Goal: Task Accomplishment & Management: Complete application form

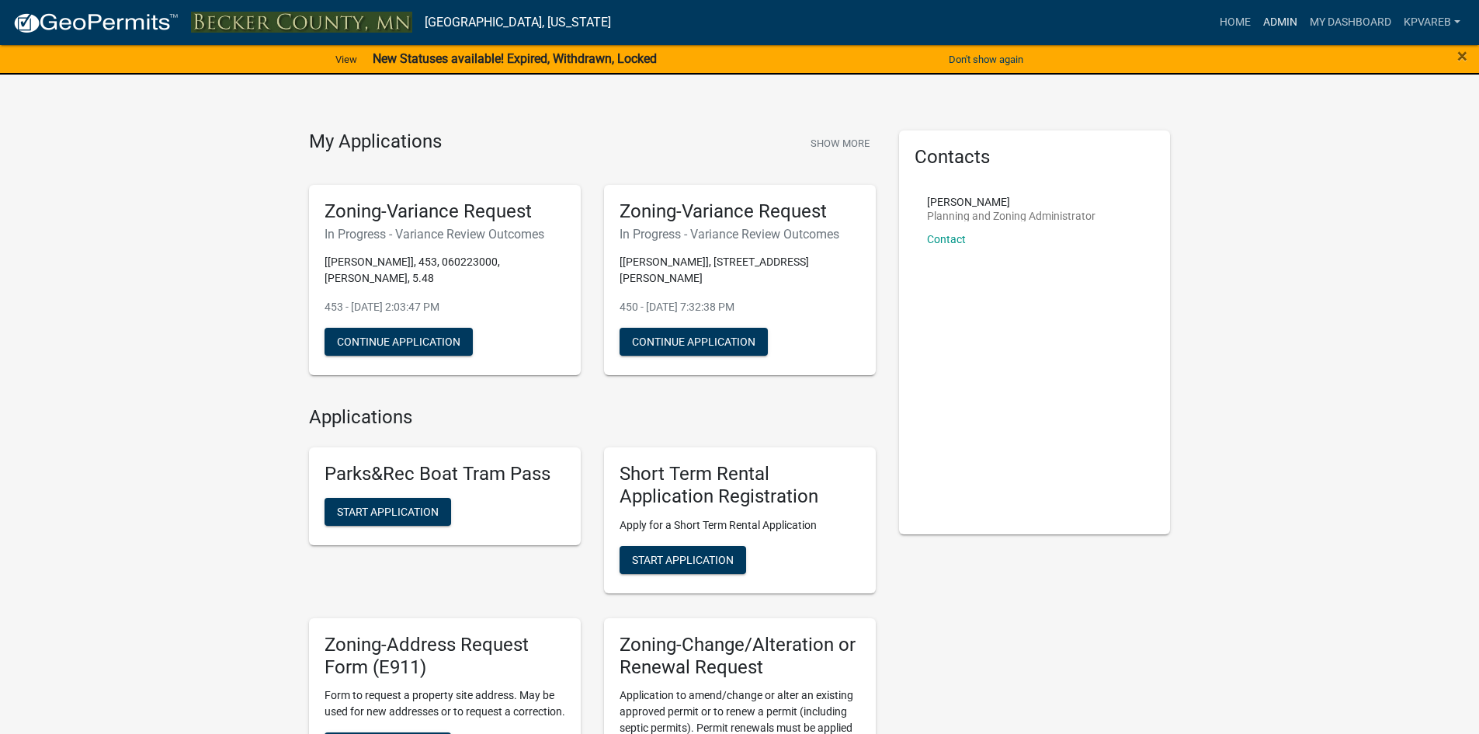
click at [1284, 17] on link "Admin" at bounding box center [1280, 23] width 47 height 30
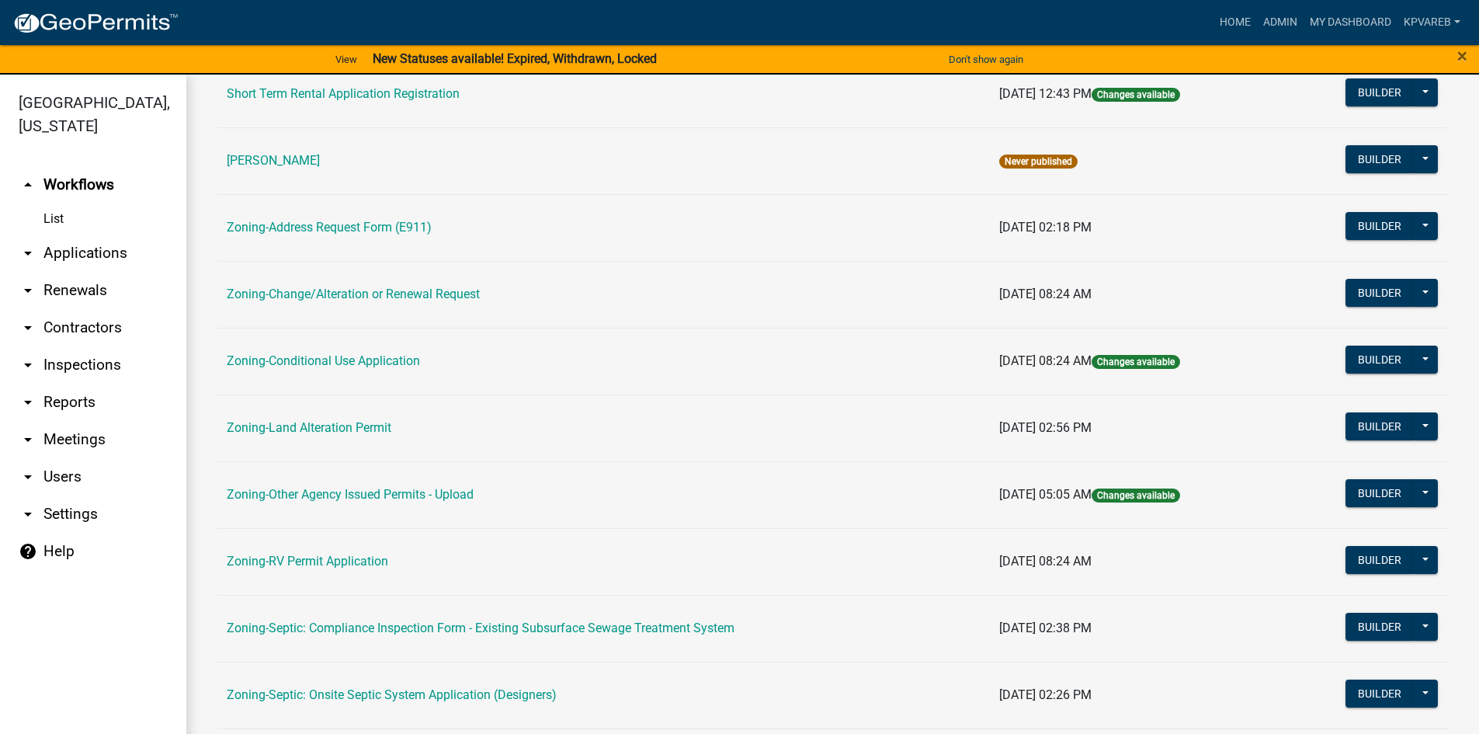
scroll to position [457, 0]
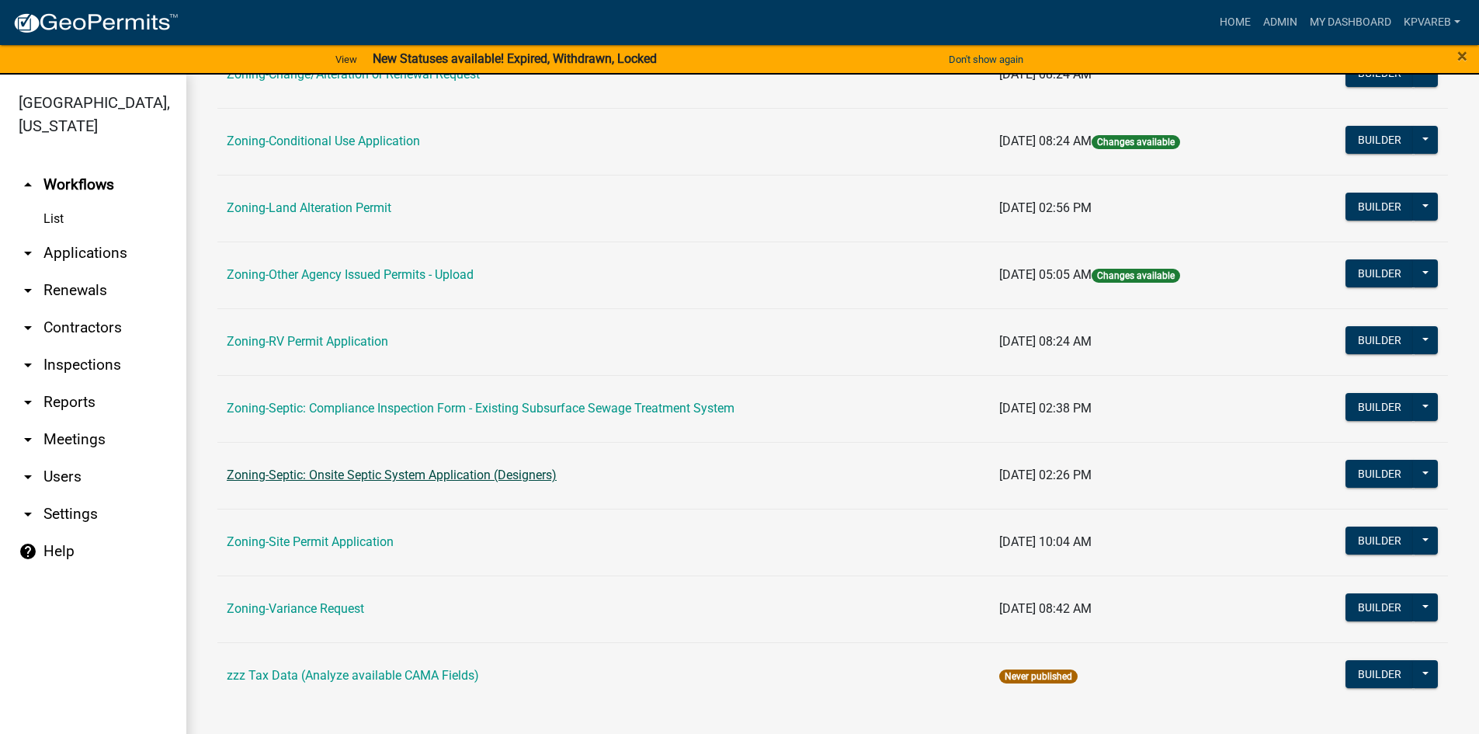
click at [481, 468] on link "Zoning-Septic: Onsite Septic System Application (Designers)" at bounding box center [392, 474] width 330 height 15
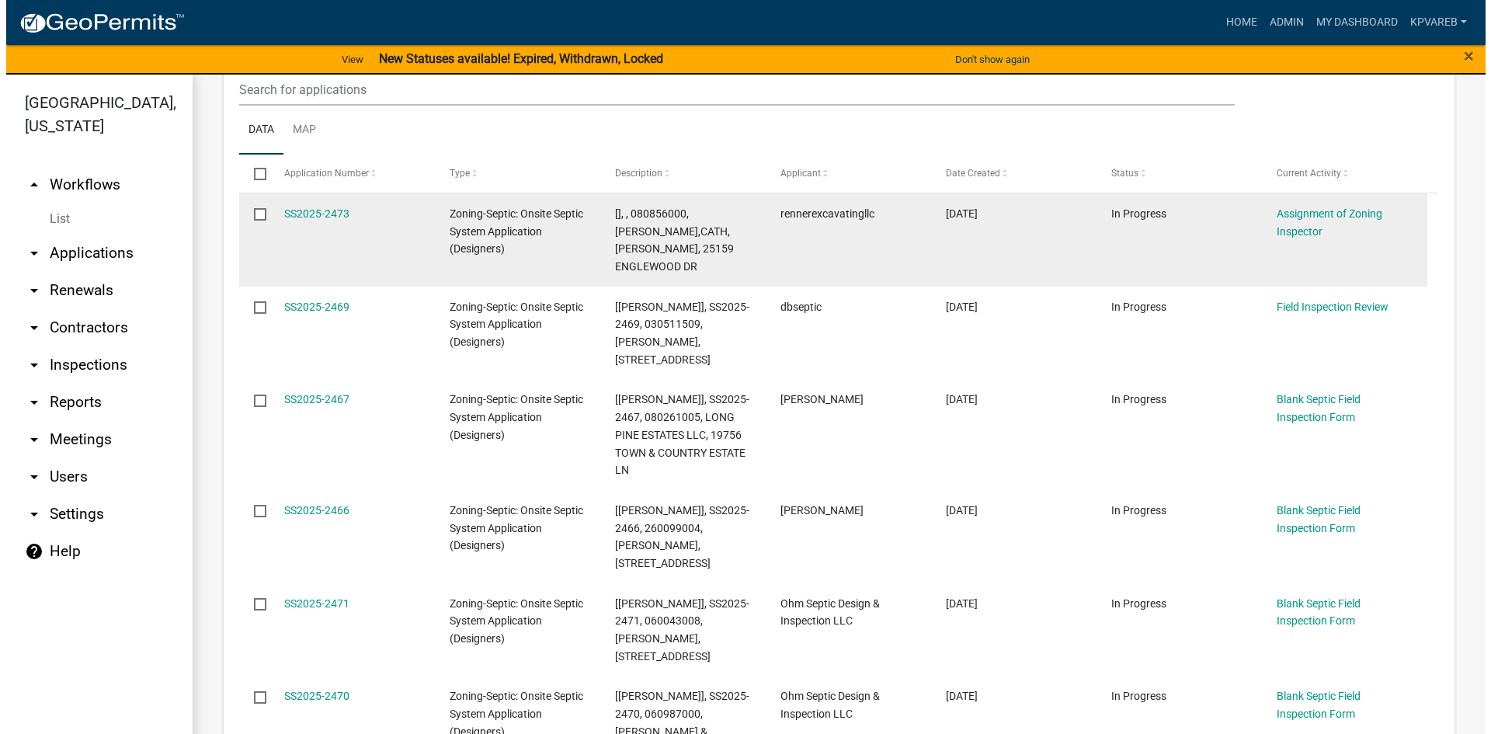
scroll to position [233, 0]
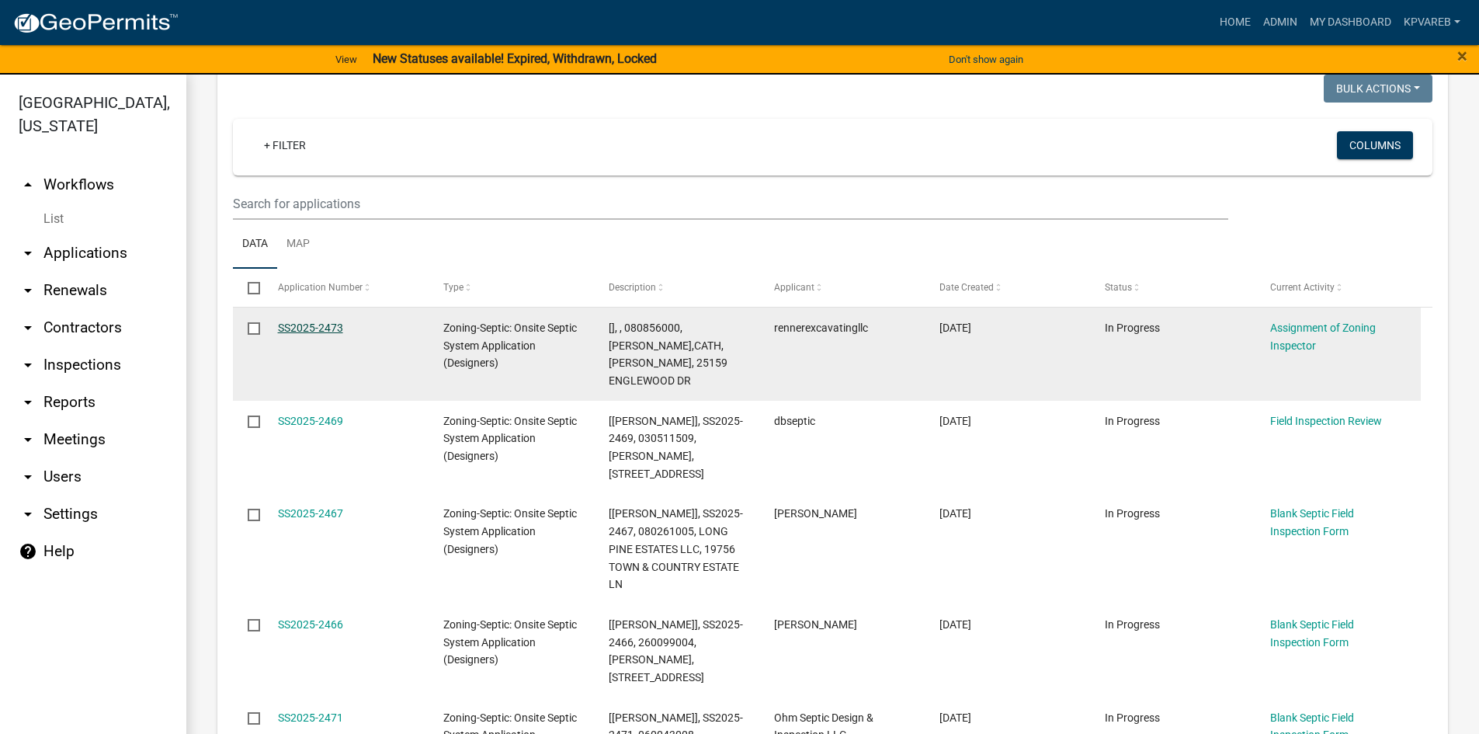
click at [313, 333] on link "SS2025-2473" at bounding box center [310, 327] width 65 height 12
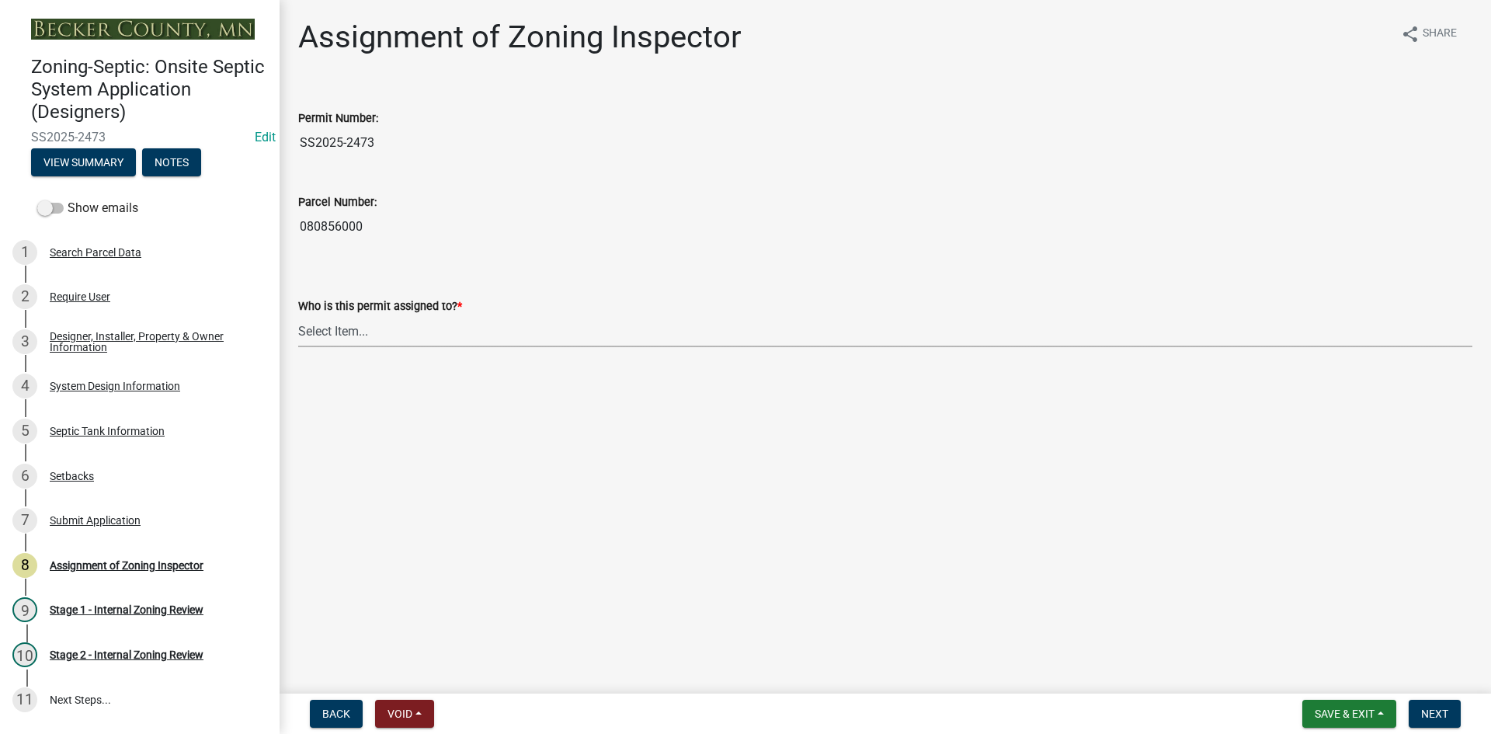
drag, startPoint x: 325, startPoint y: 324, endPoint x: 346, endPoint y: 343, distance: 28.0
click at [325, 324] on select "Select Item... [PERSON_NAME] [PERSON_NAME] [PERSON_NAME] [PERSON_NAME] [PERSON_…" at bounding box center [885, 331] width 1174 height 32
click at [298, 315] on select "Select Item... [PERSON_NAME] [PERSON_NAME] [PERSON_NAME] [PERSON_NAME] [PERSON_…" at bounding box center [885, 331] width 1174 height 32
select select "7bfe52ba-73b7-4ac1-9bde-d3bb601555ca"
click at [1443, 716] on span "Next" at bounding box center [1434, 713] width 27 height 12
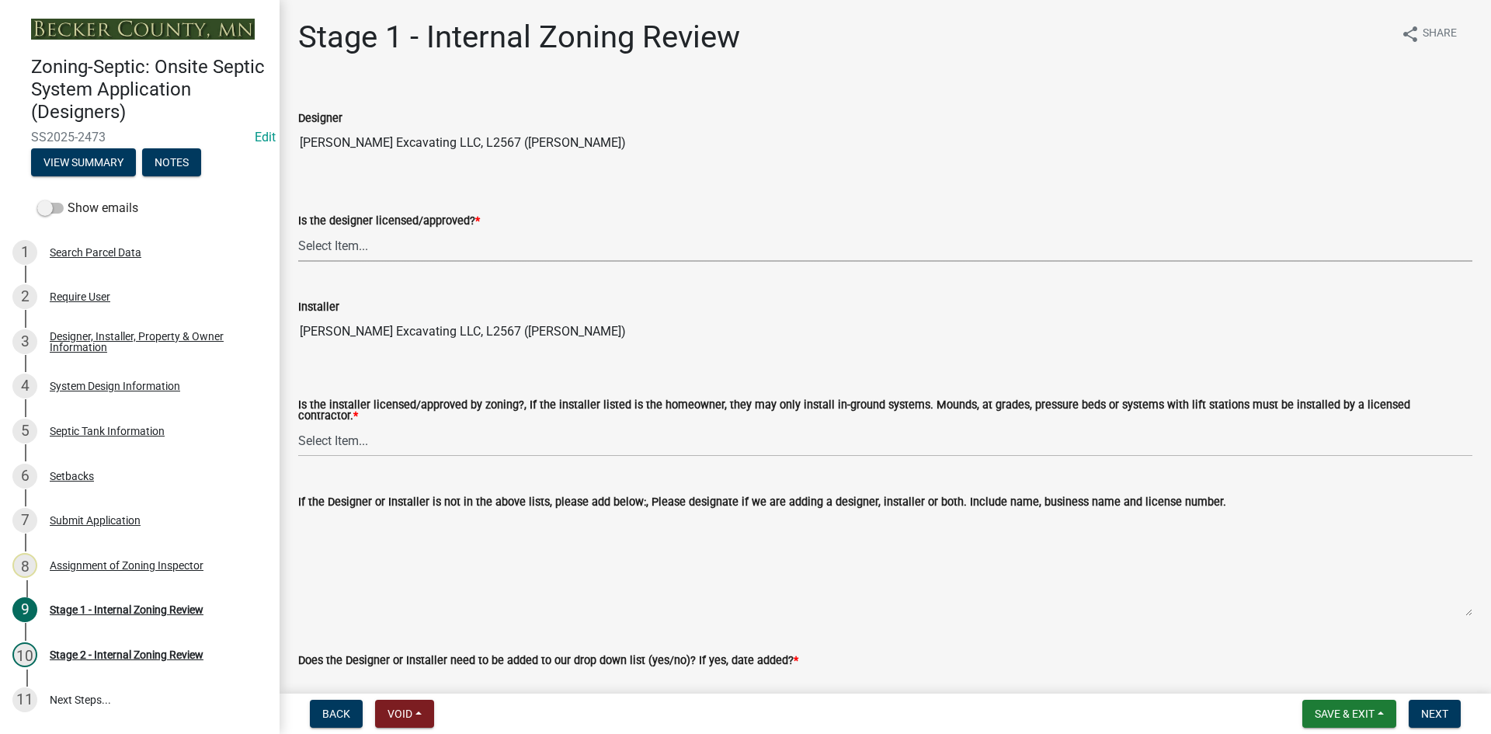
click at [335, 251] on select "Select Item... Yes No" at bounding box center [885, 246] width 1174 height 32
click at [298, 230] on select "Select Item... Yes No" at bounding box center [885, 246] width 1174 height 32
select select "49e49f1e-3b32-4342-8c2e-9cbd4919fe4d"
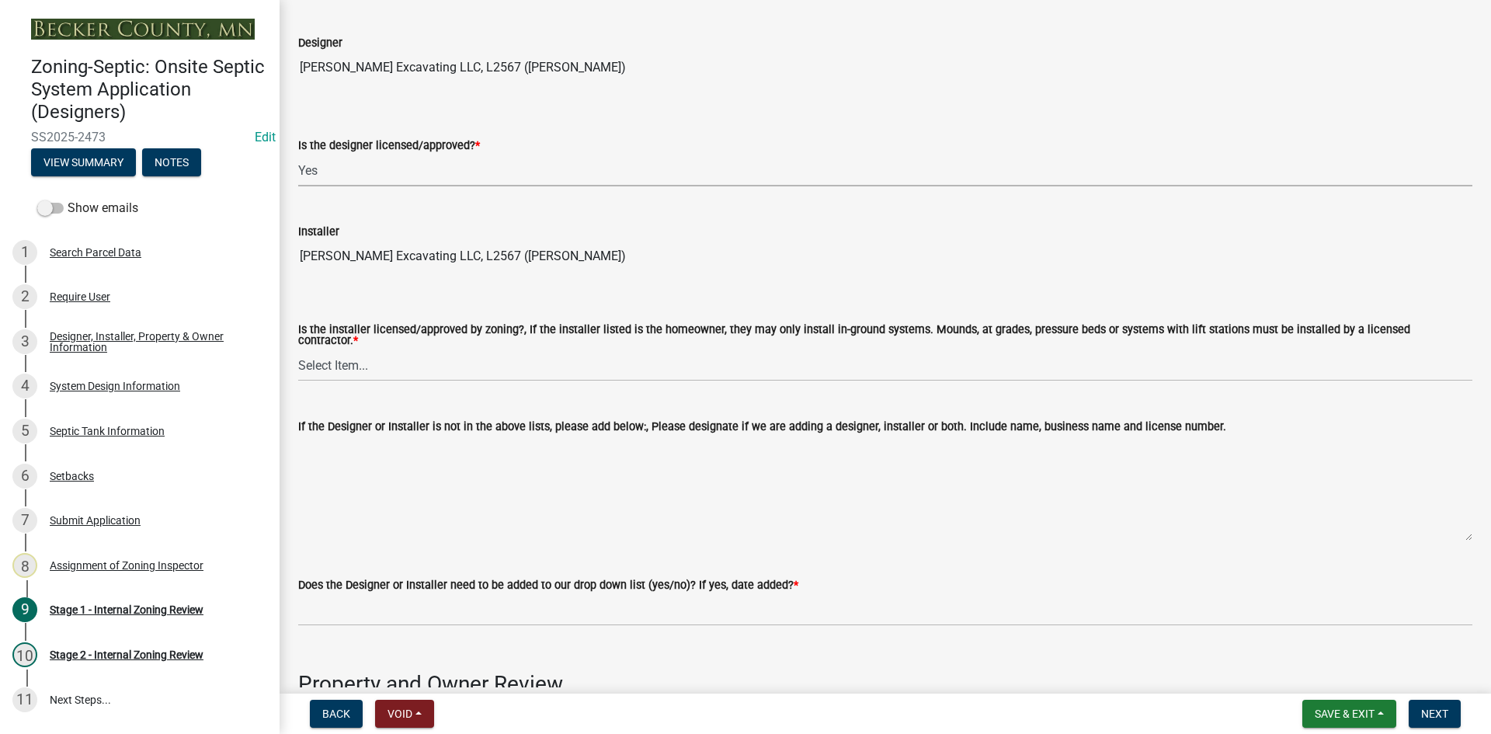
scroll to position [155, 0]
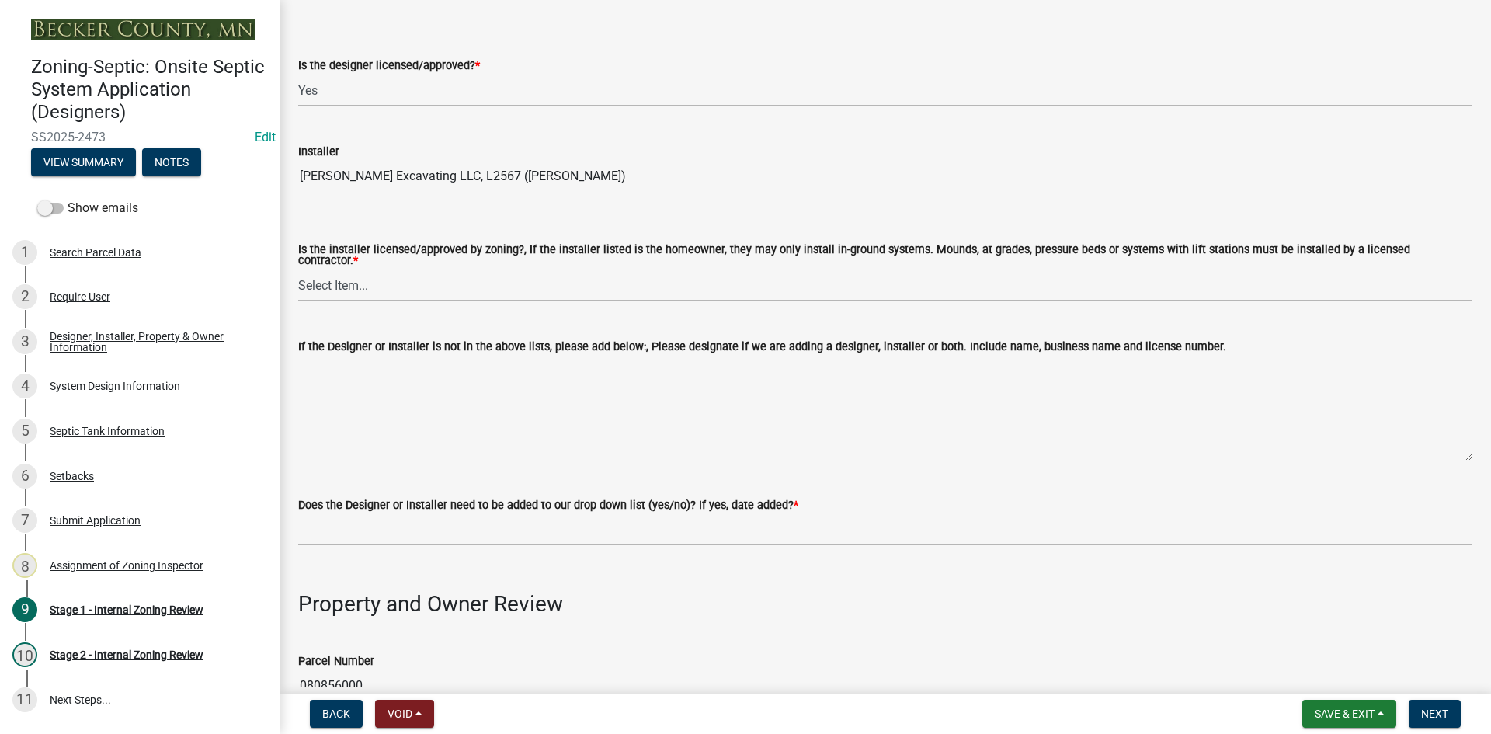
drag, startPoint x: 350, startPoint y: 283, endPoint x: 360, endPoint y: 294, distance: 15.4
click at [352, 283] on select "Select Item... Yes No" at bounding box center [885, 285] width 1174 height 32
click at [298, 269] on select "Select Item... Yes No" at bounding box center [885, 285] width 1174 height 32
select select "ca07ae0a-7638-46ff-ada2-c67ca3524324"
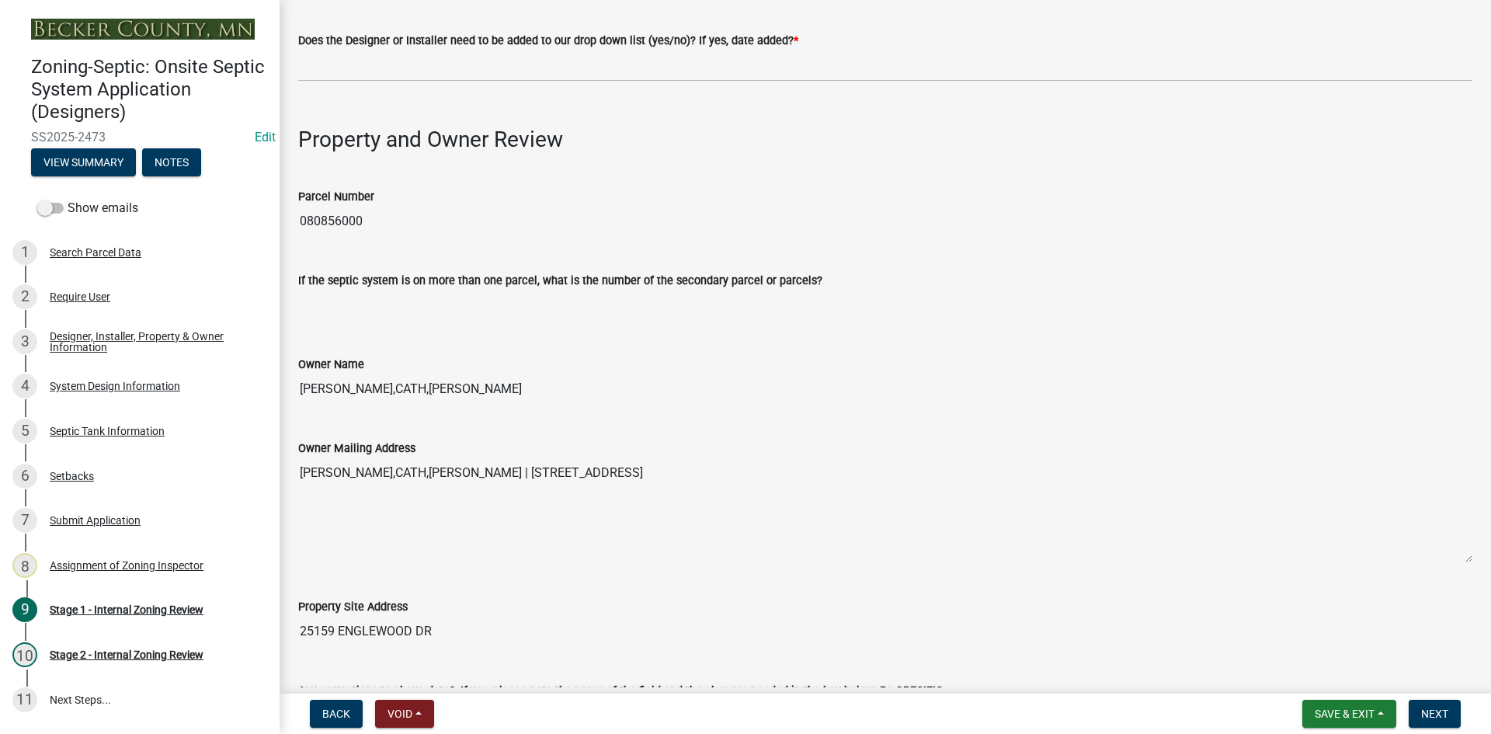
scroll to position [621, 0]
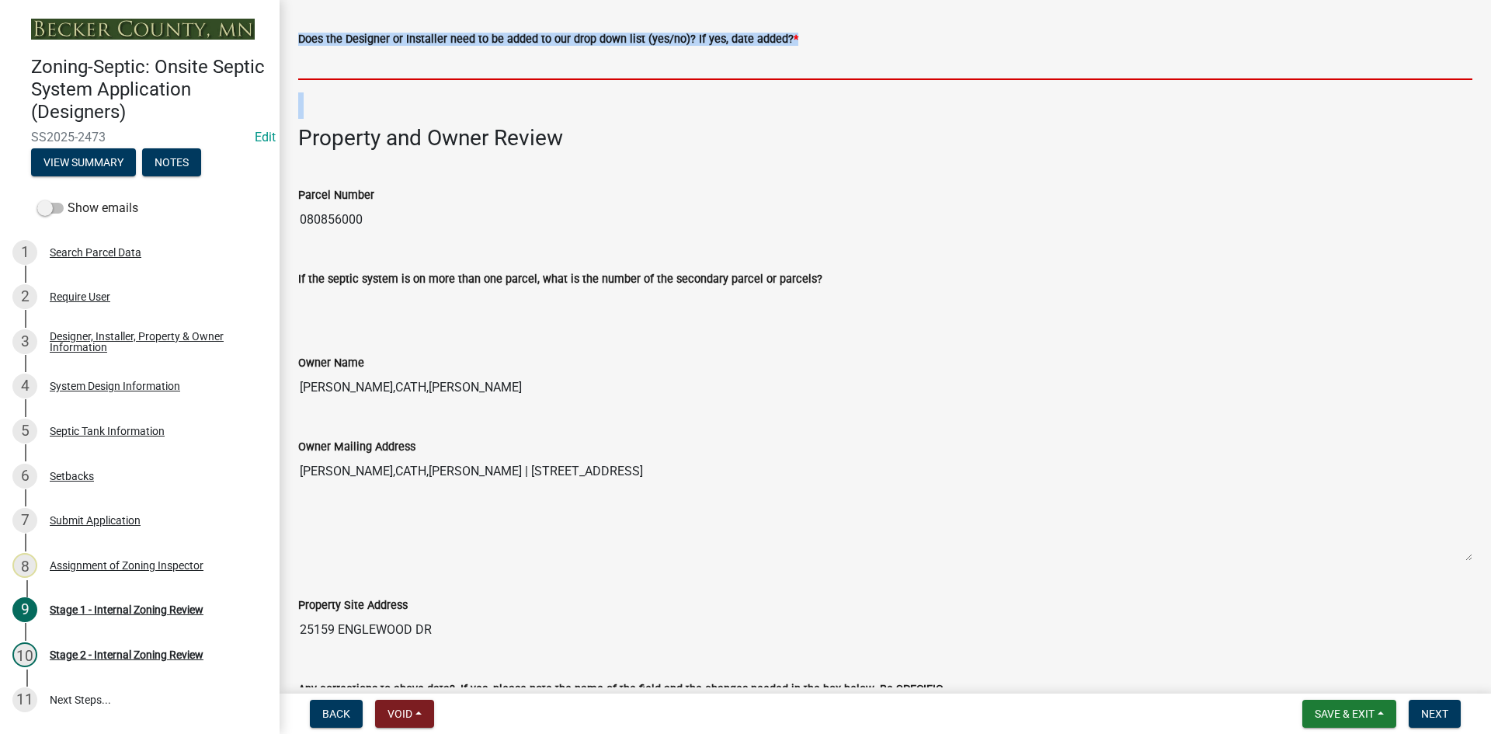
click at [354, 56] on input "Does the Designer or Installer need to be added to our drop down list (yes/no)?…" at bounding box center [885, 64] width 1174 height 32
type input "NO"
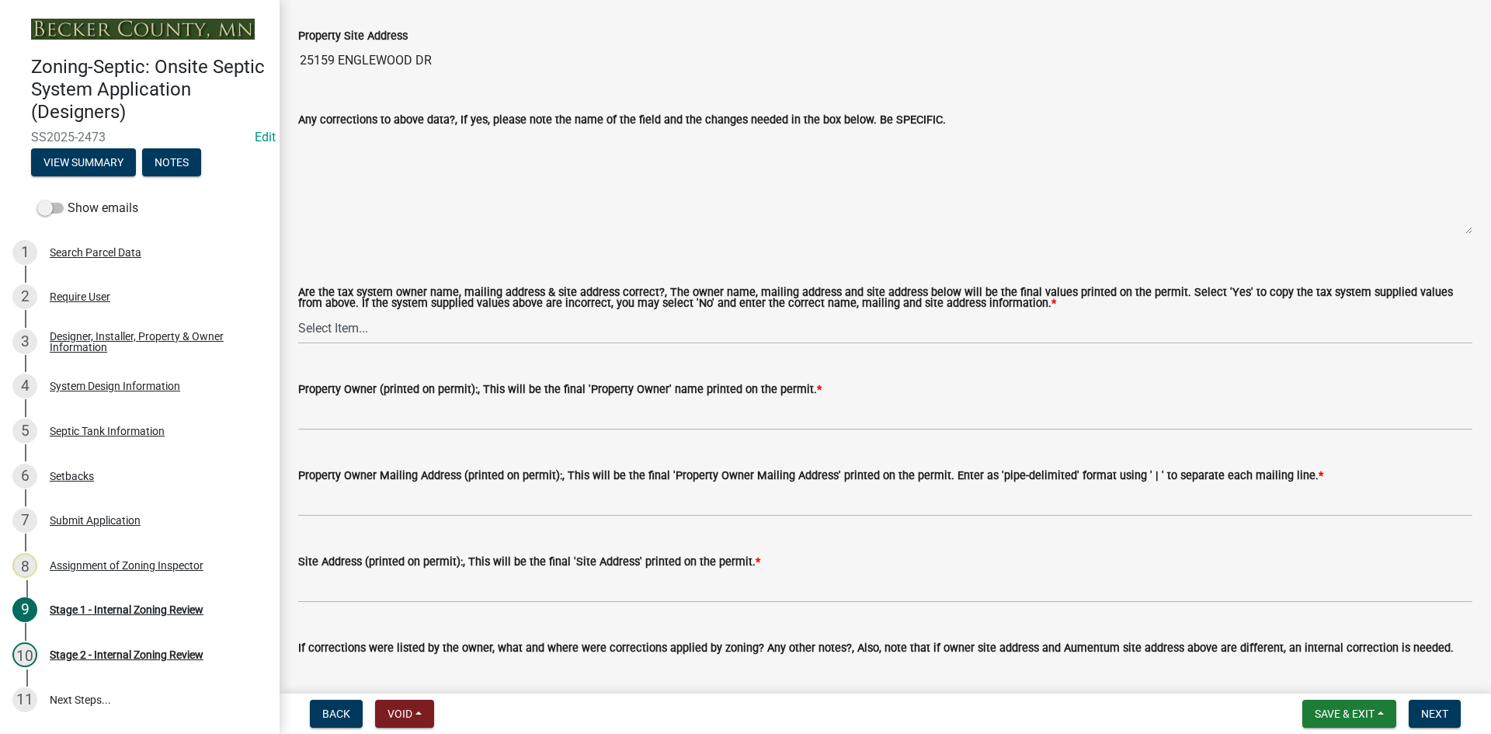
scroll to position [1320, 0]
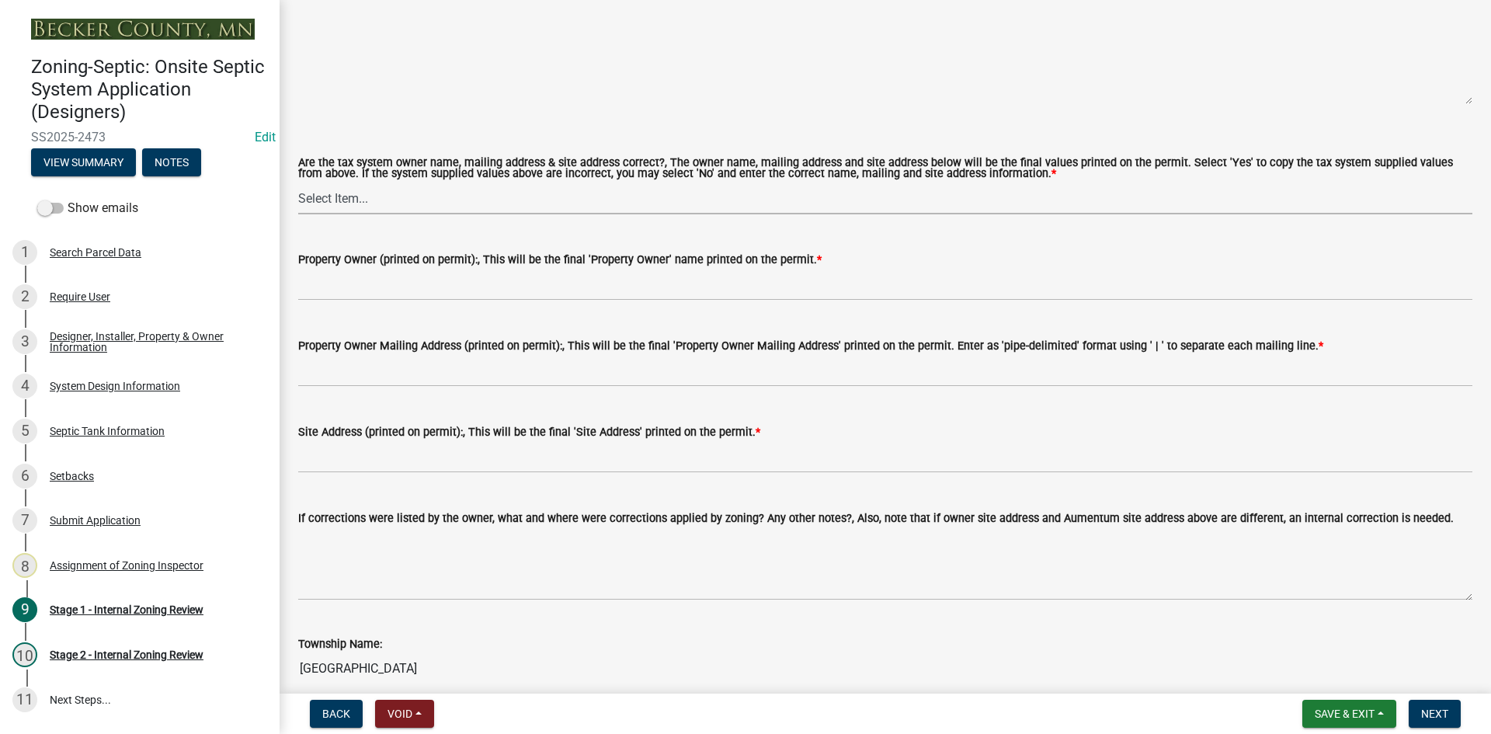
click at [350, 201] on select "Select Item... Yes No" at bounding box center [885, 198] width 1174 height 32
click at [298, 182] on select "Select Item... Yes No" at bounding box center [885, 198] width 1174 height 32
select select "ec75a761-93b4-47c5-8535-fea253c32937"
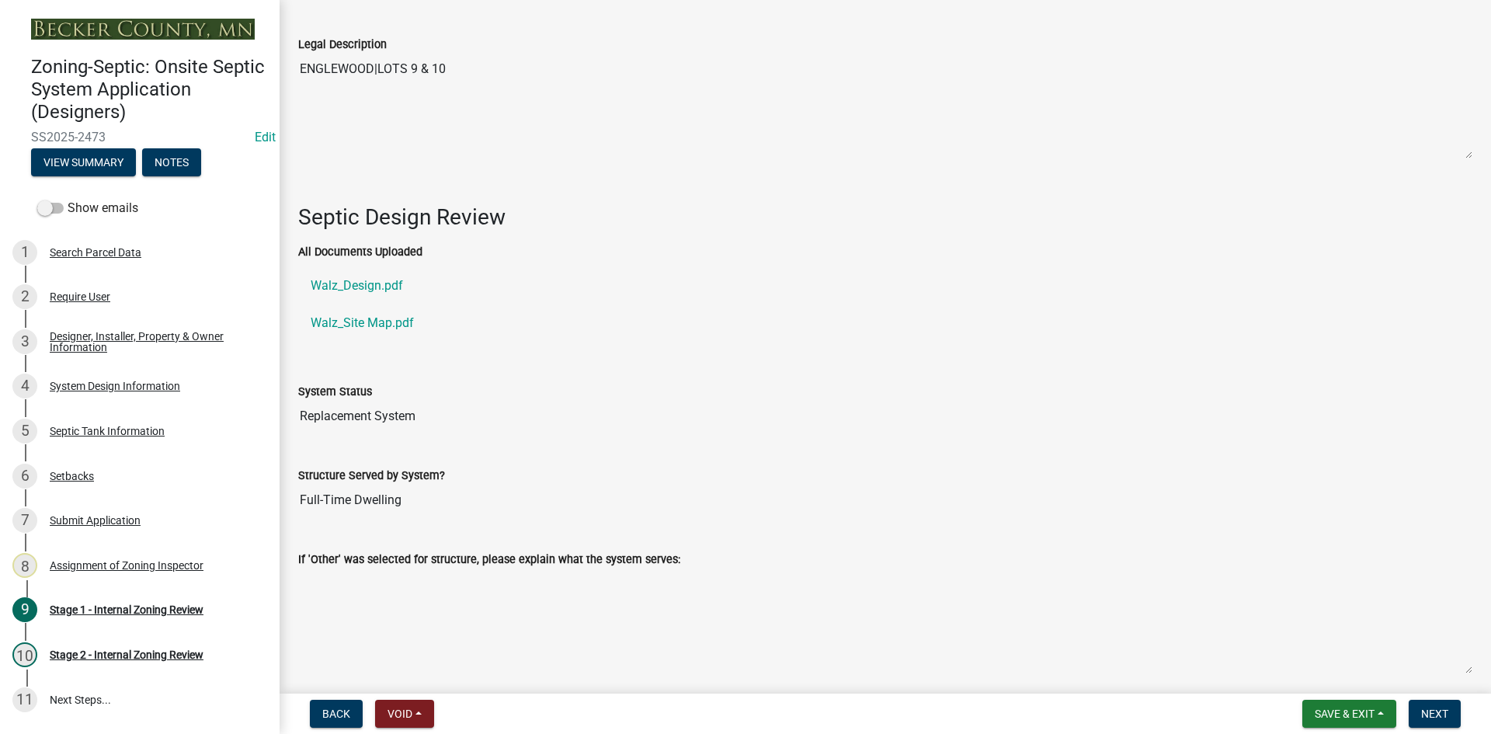
scroll to position [2096, 0]
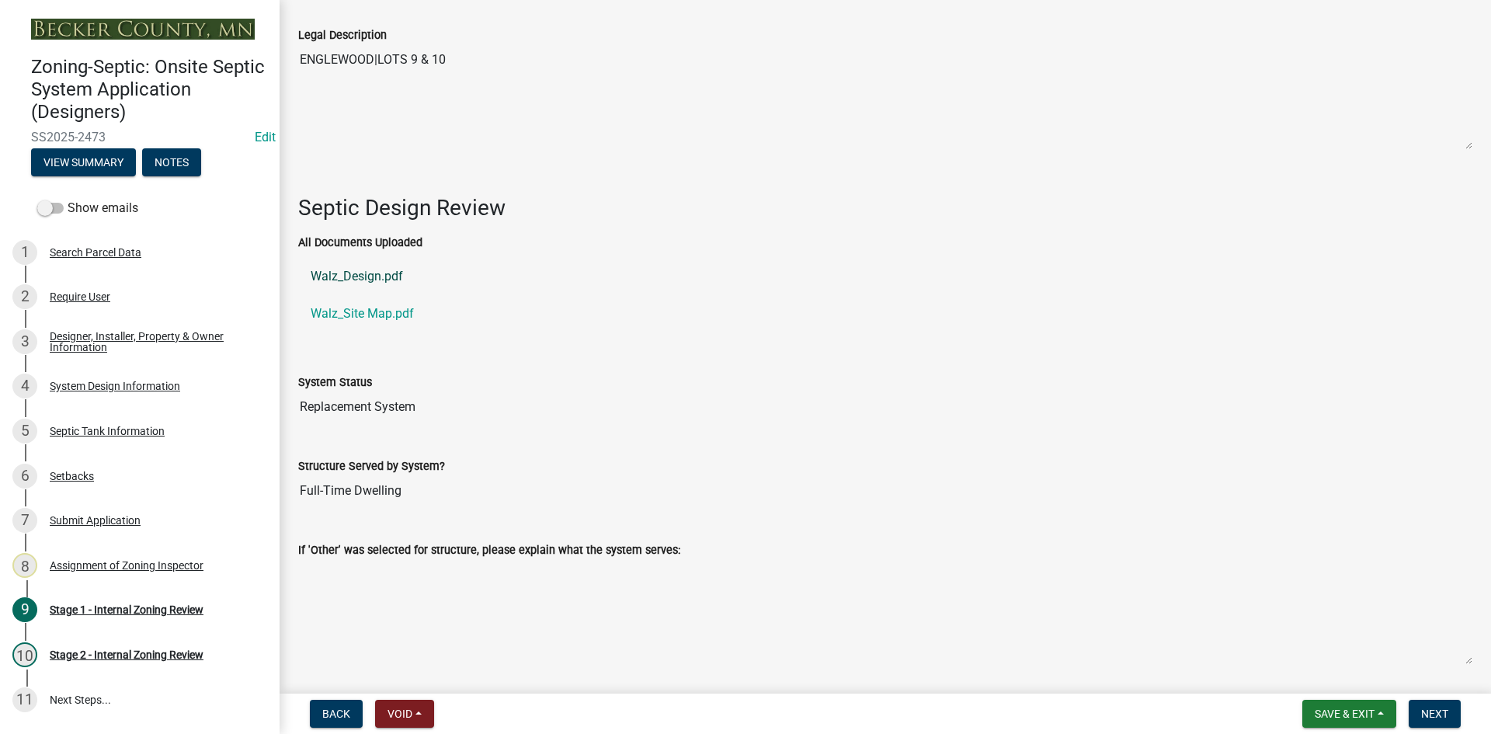
click at [368, 271] on link "Walz_Design.pdf" at bounding box center [885, 276] width 1174 height 37
click at [367, 304] on link "Walz_Site Map.pdf" at bounding box center [885, 313] width 1174 height 37
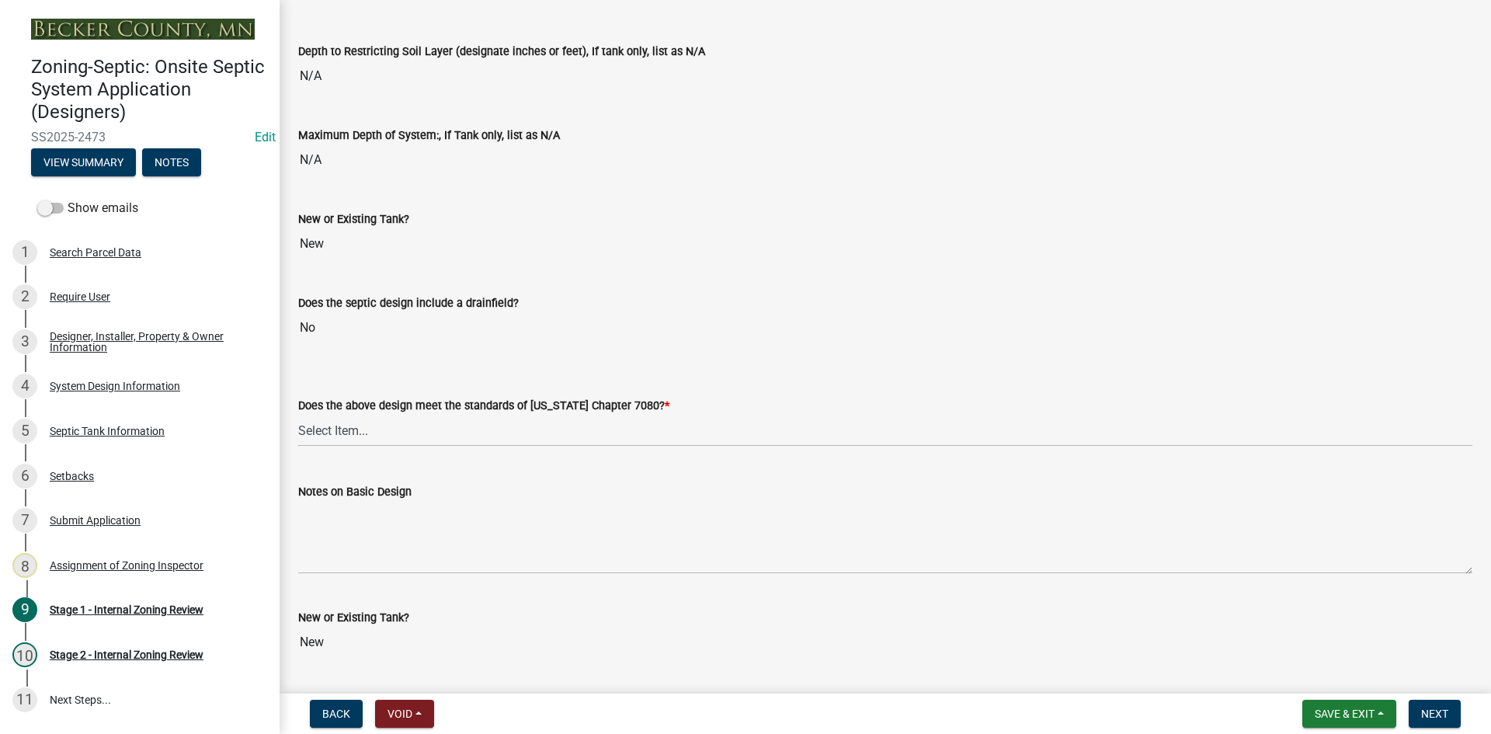
scroll to position [3339, 0]
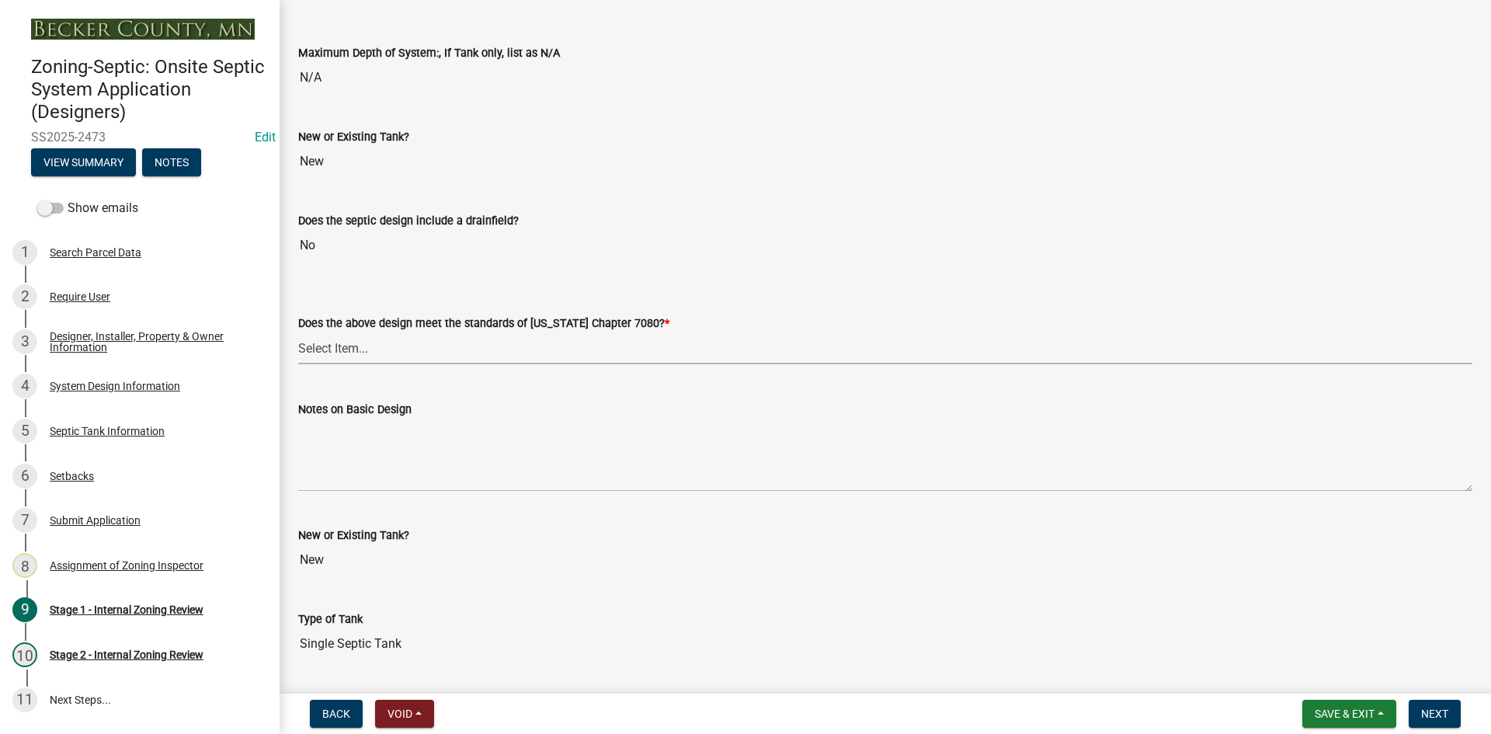
click at [341, 336] on select "Select Item... Yes No" at bounding box center [885, 348] width 1174 height 32
click at [298, 332] on select "Select Item... Yes No" at bounding box center [885, 348] width 1174 height 32
select select "bcbb982e-a48c-4b4a-a83b-ed1363446a86"
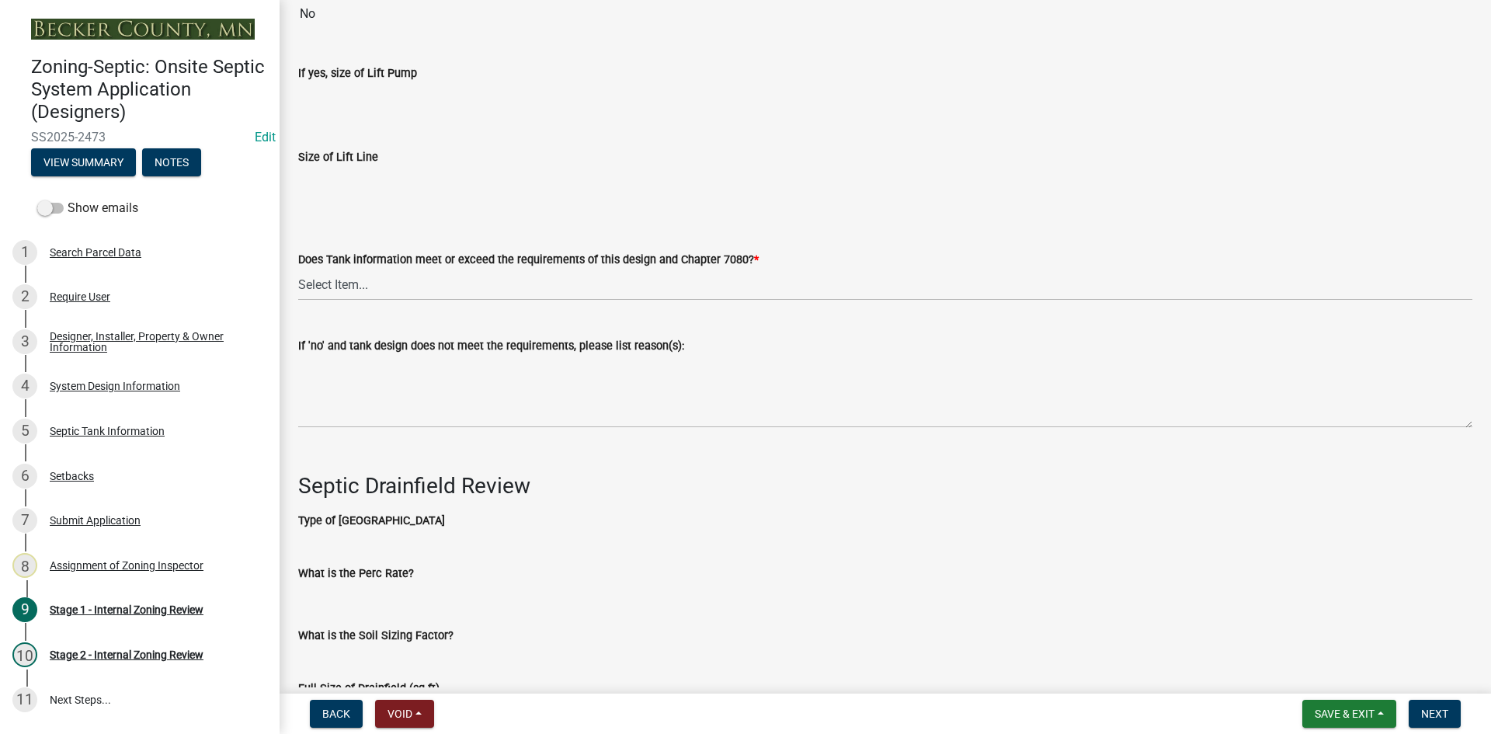
scroll to position [4503, 0]
drag, startPoint x: 359, startPoint y: 280, endPoint x: 359, endPoint y: 288, distance: 8.6
click at [359, 280] on select "Select Item... Yes No" at bounding box center [885, 284] width 1174 height 32
click at [298, 268] on select "Select Item... Yes No" at bounding box center [885, 284] width 1174 height 32
select select "47a2a5dd-5977-4941-8e6f-09ff03cdfb75"
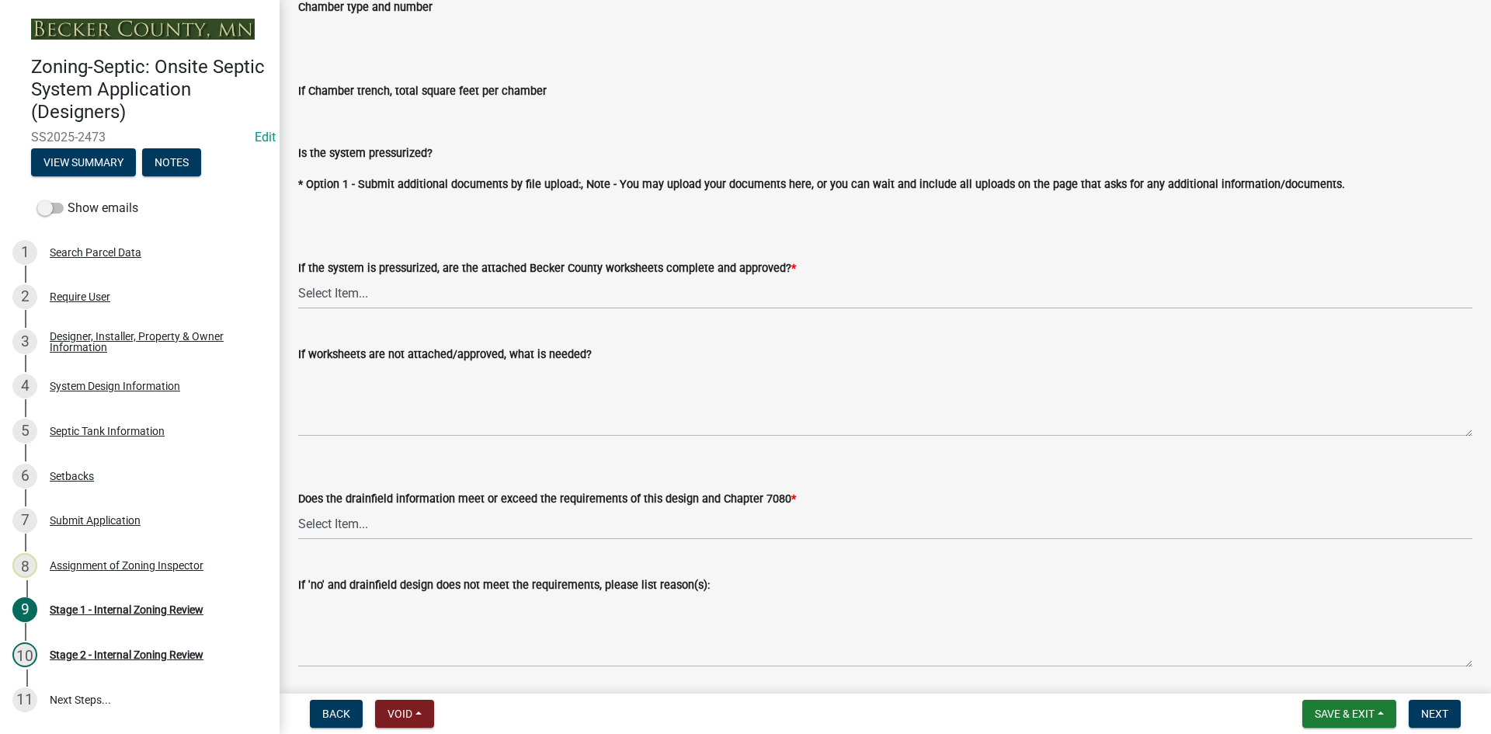
scroll to position [5590, 0]
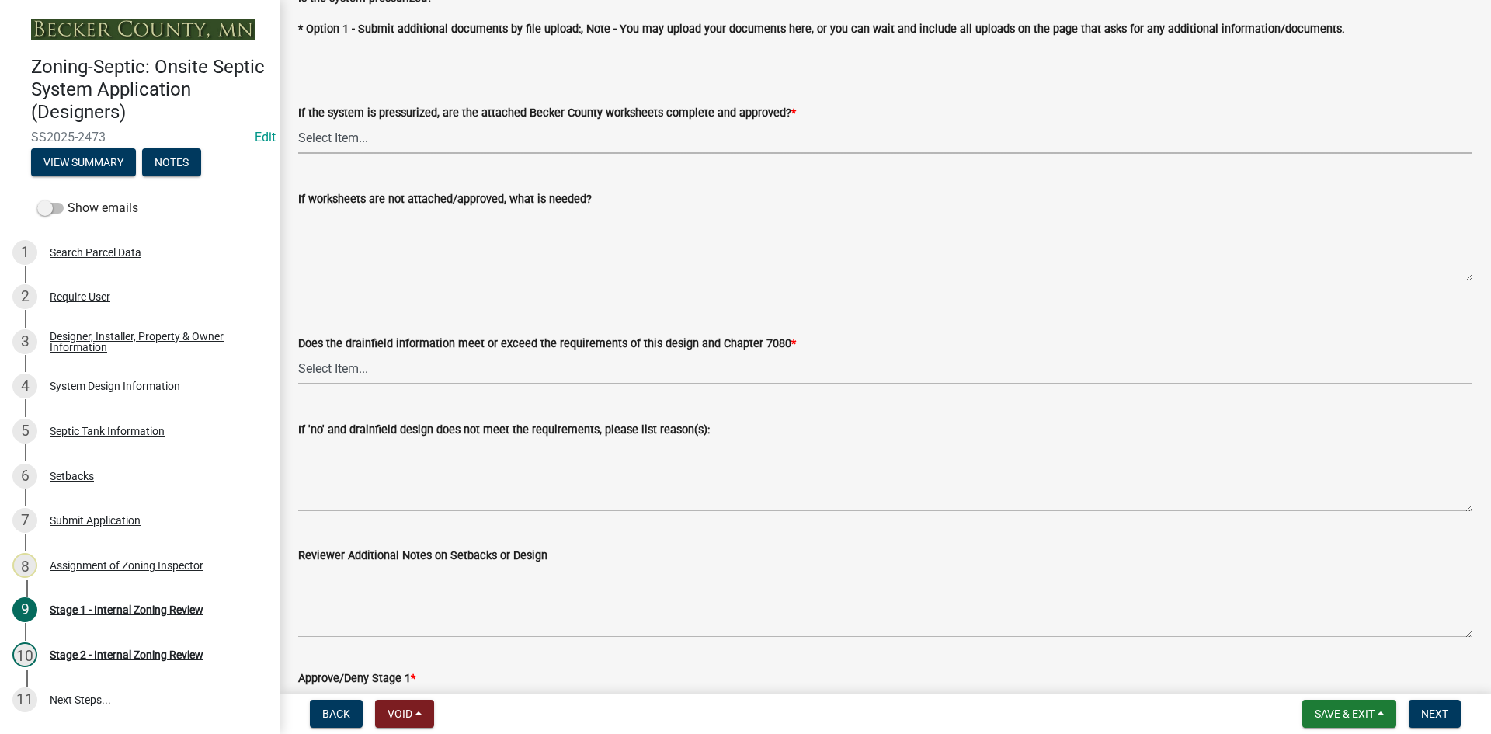
click at [372, 137] on select "Select Item... Yes No NA" at bounding box center [885, 138] width 1174 height 32
click at [298, 122] on select "Select Item... Yes No NA" at bounding box center [885, 138] width 1174 height 32
select select "bb79d4d7-231b-4b1d-b193-590fb78434b4"
click at [357, 363] on select "Select Item... Yes No" at bounding box center [885, 368] width 1174 height 32
click at [298, 352] on select "Select Item... Yes No" at bounding box center [885, 368] width 1174 height 32
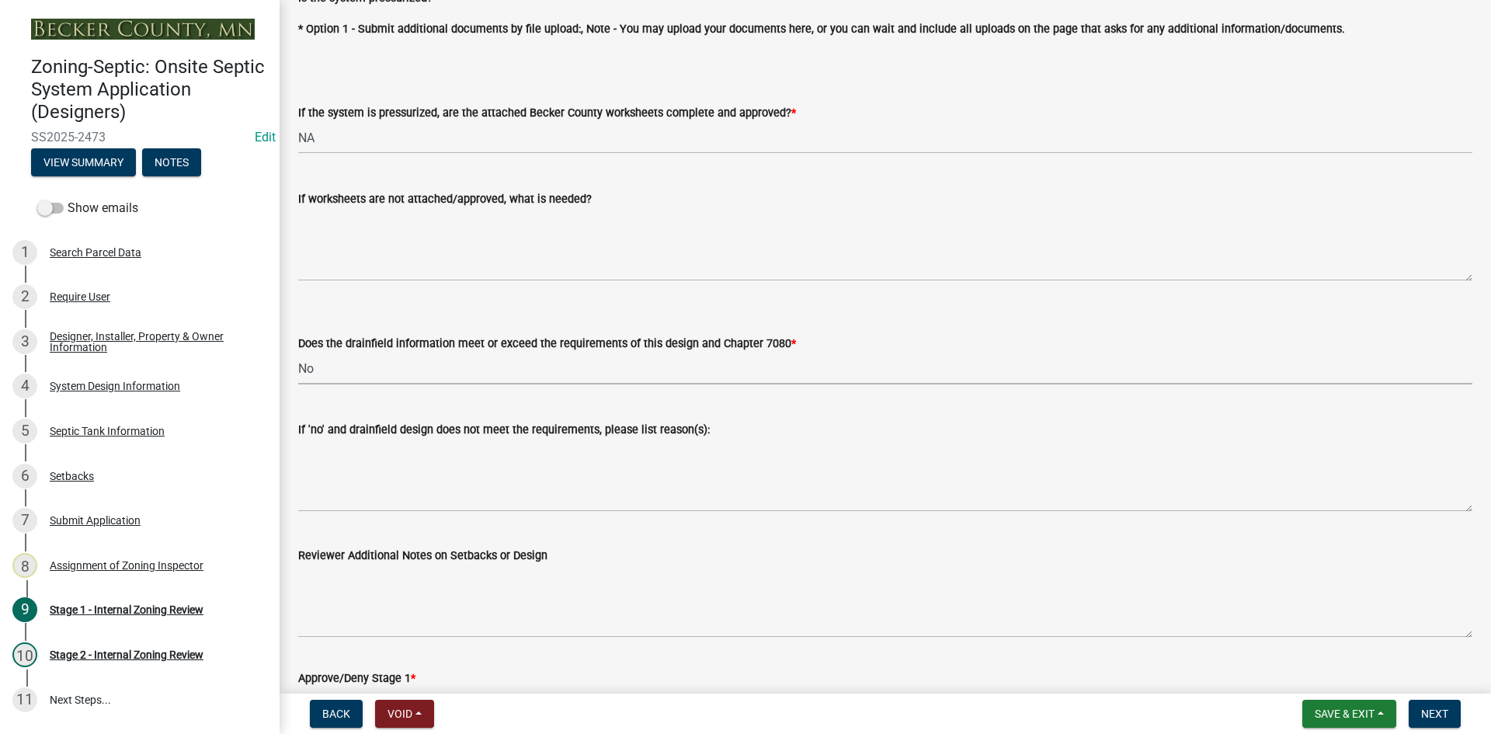
select select "16f67b85-ee8d-44ae-bc4a-b6dc5f12ab64"
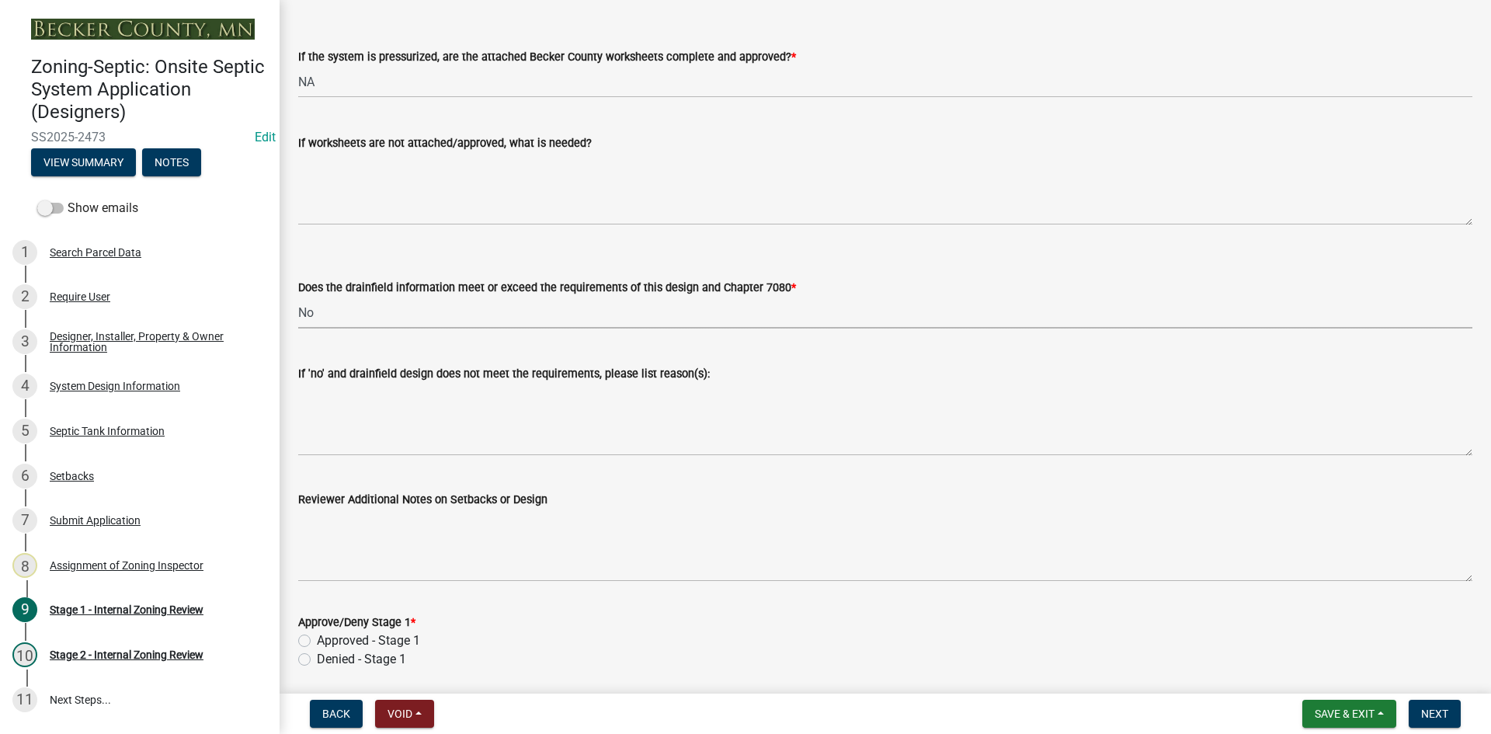
scroll to position [5697, 0]
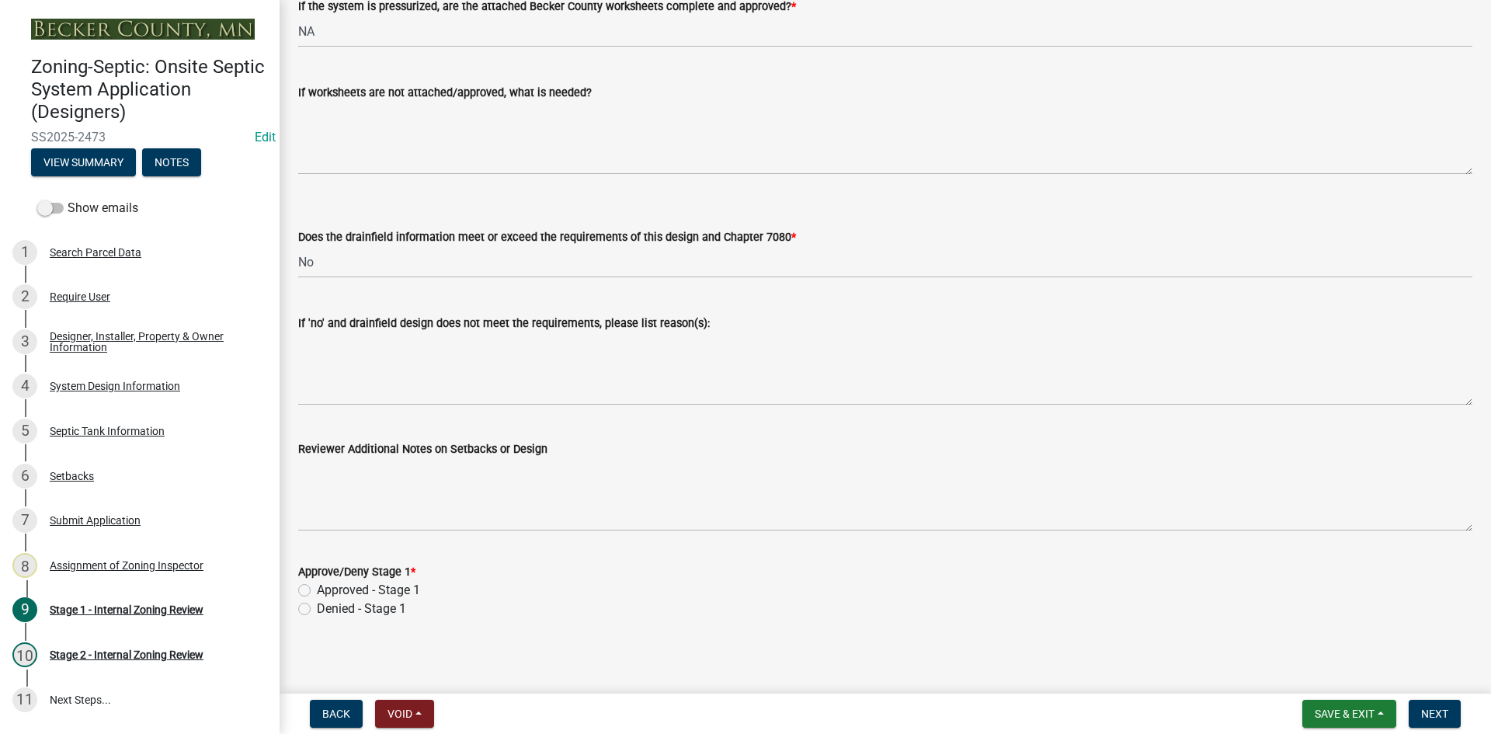
click at [317, 589] on label "Approved - Stage 1" at bounding box center [368, 590] width 103 height 19
click at [317, 589] on input "Approved - Stage 1" at bounding box center [322, 586] width 10 height 10
radio input "true"
click at [1419, 714] on button "Next" at bounding box center [1434, 714] width 52 height 28
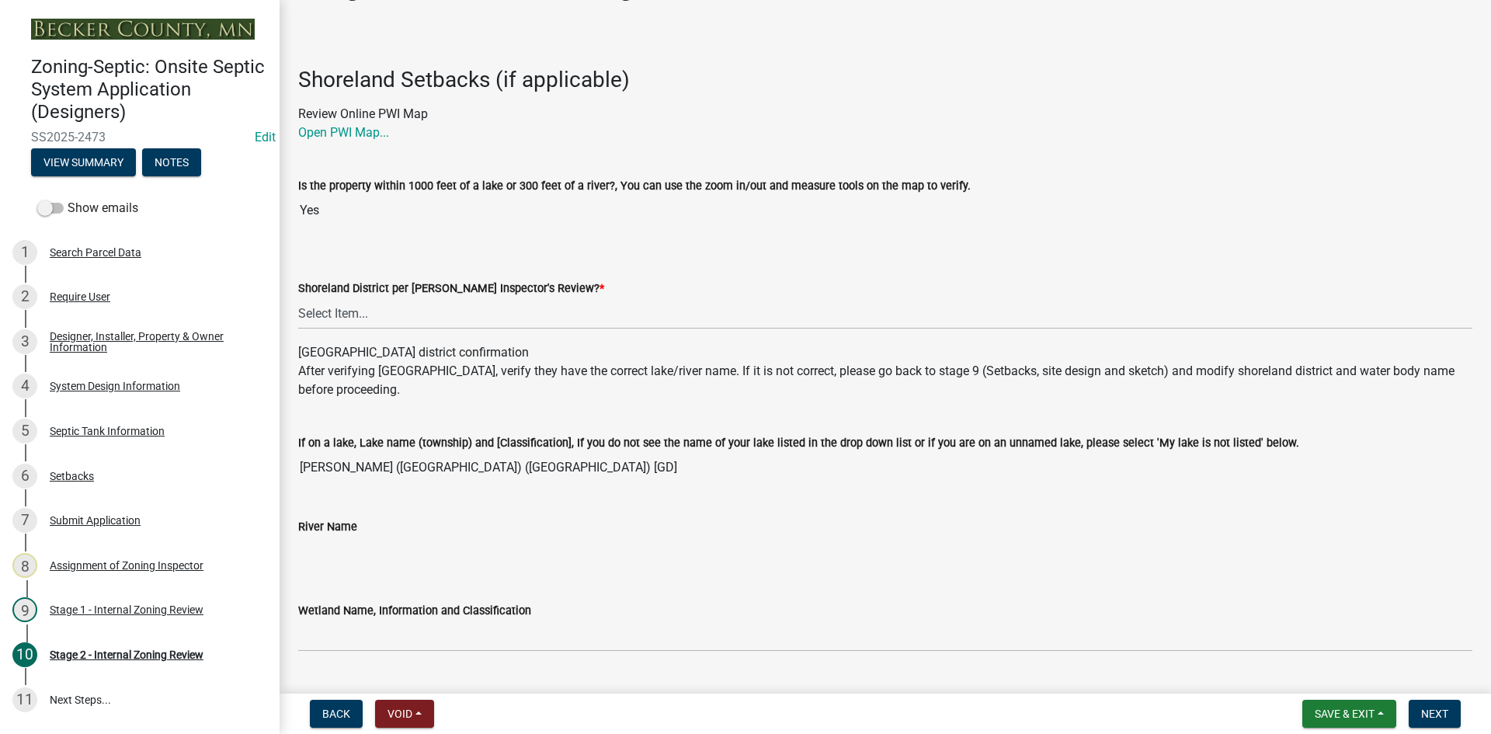
scroll to position [78, 0]
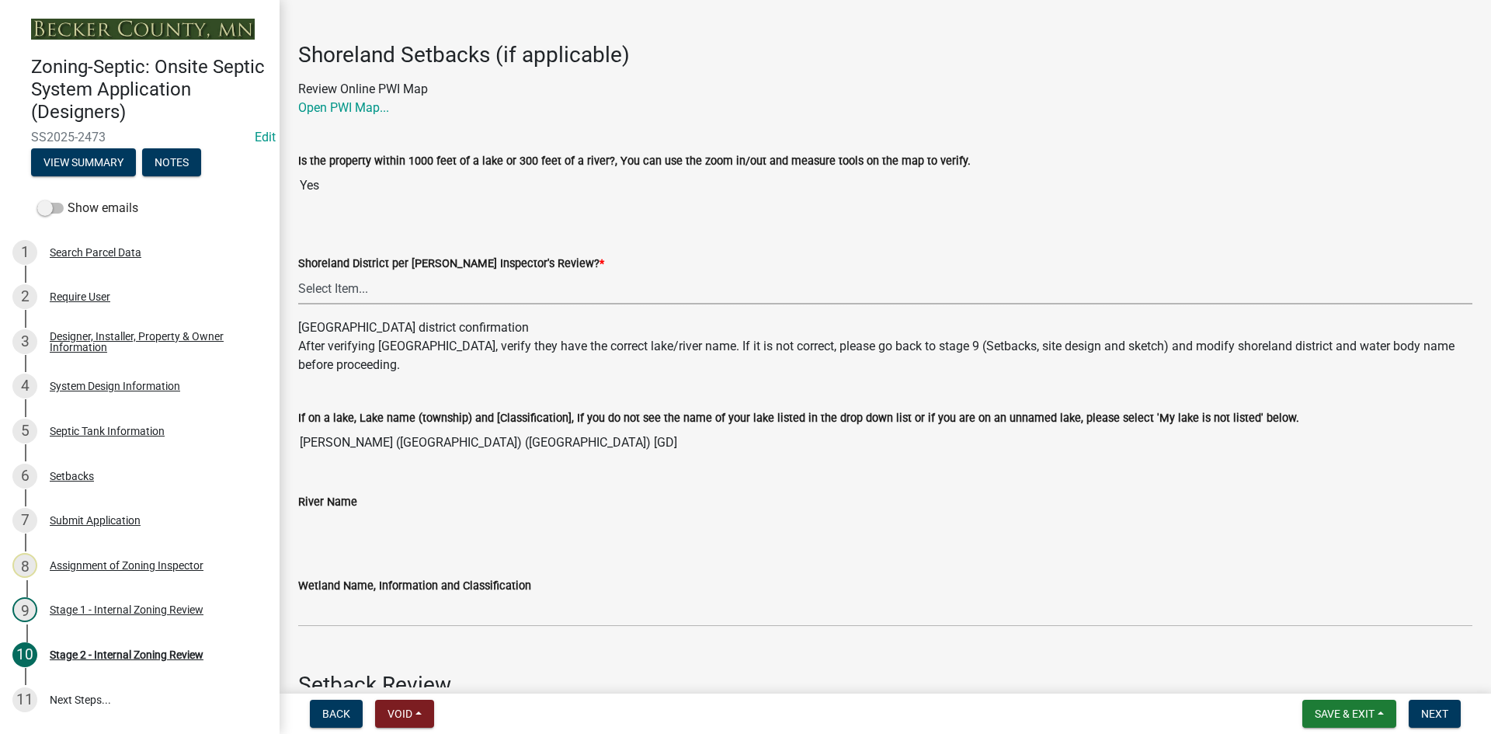
click at [344, 297] on select "Select Item... Yes No" at bounding box center [885, 289] width 1174 height 32
click at [298, 273] on select "Select Item... Yes No" at bounding box center [885, 289] width 1174 height 32
select select "69d592bb-9906-4277-a6fb-df8686255161"
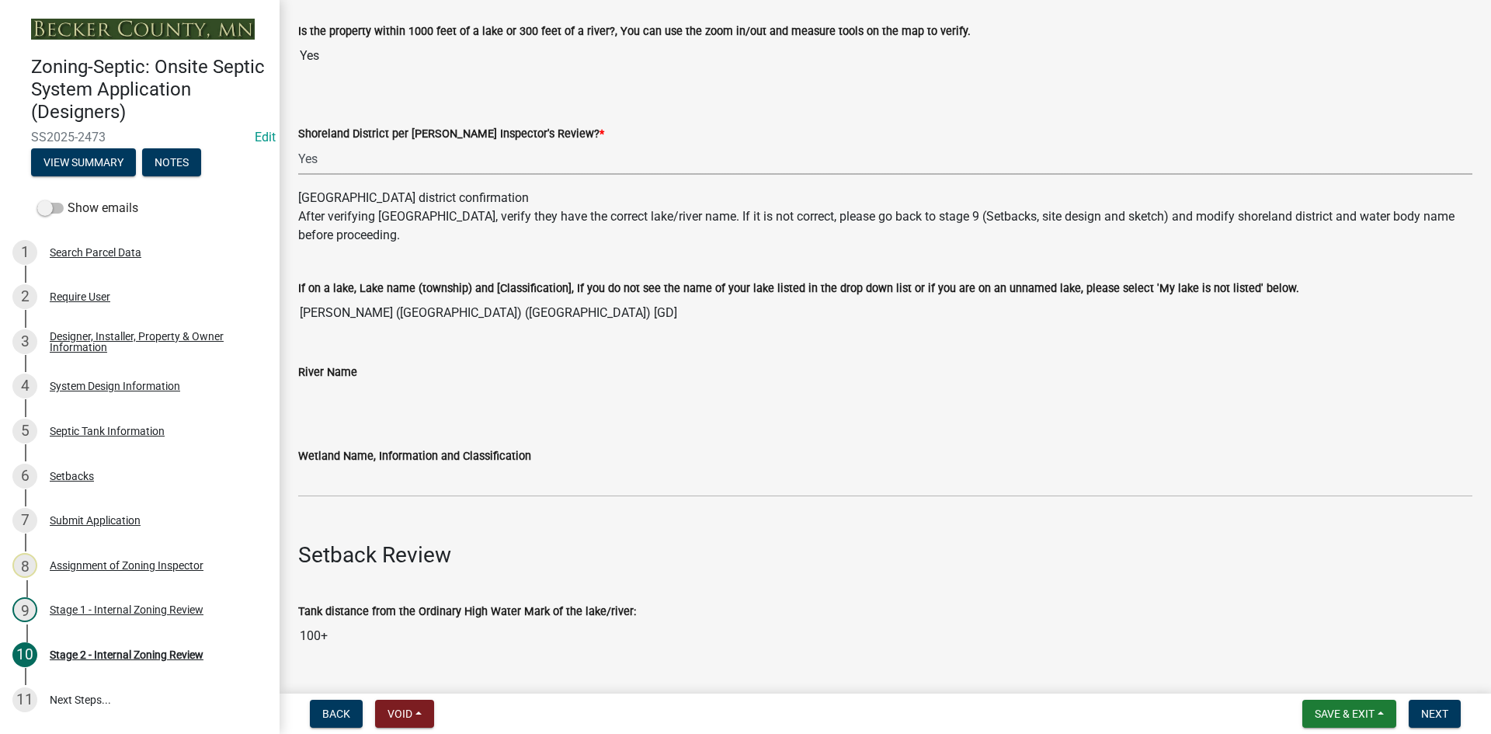
scroll to position [388, 0]
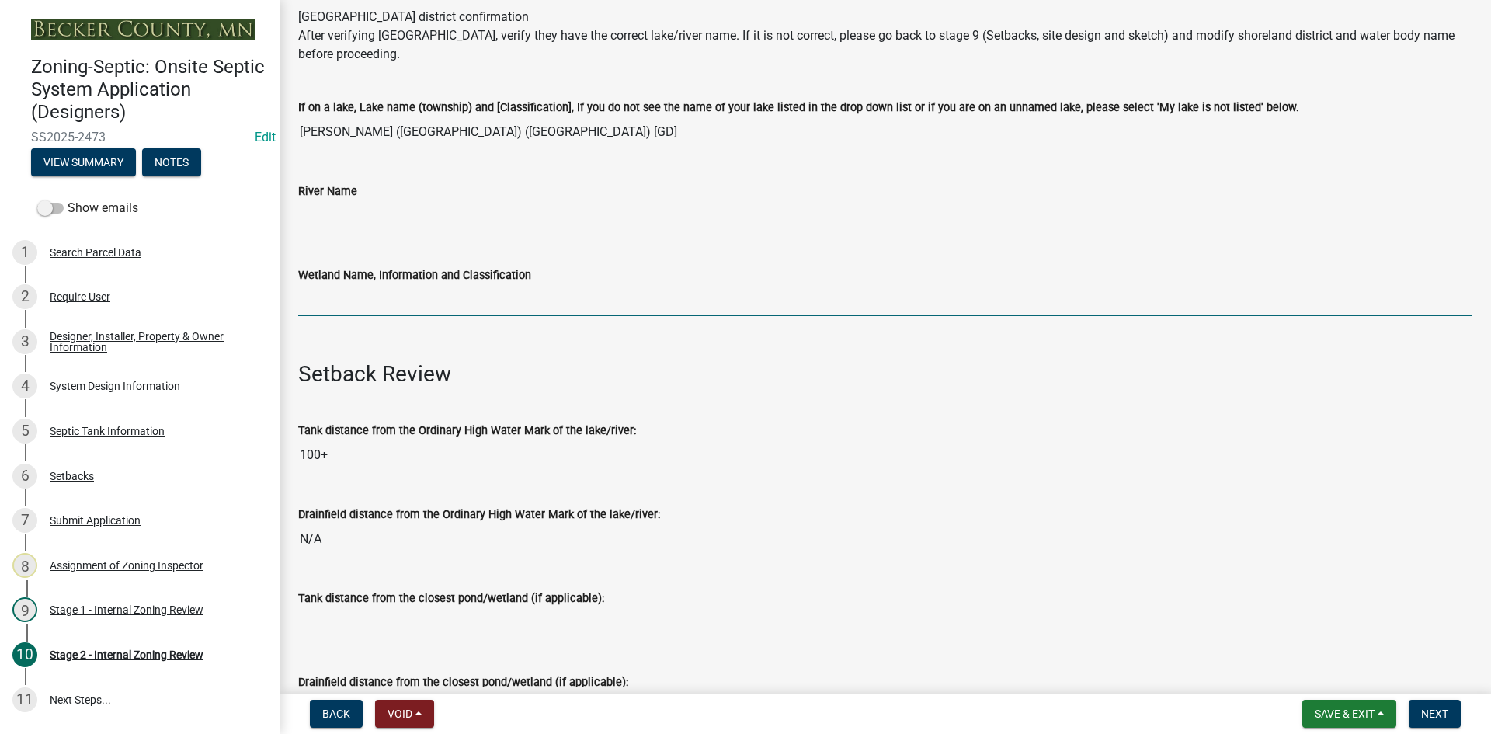
click at [341, 305] on input "Wetland Name, Information and Classification" at bounding box center [885, 300] width 1174 height 32
type input "gd75"
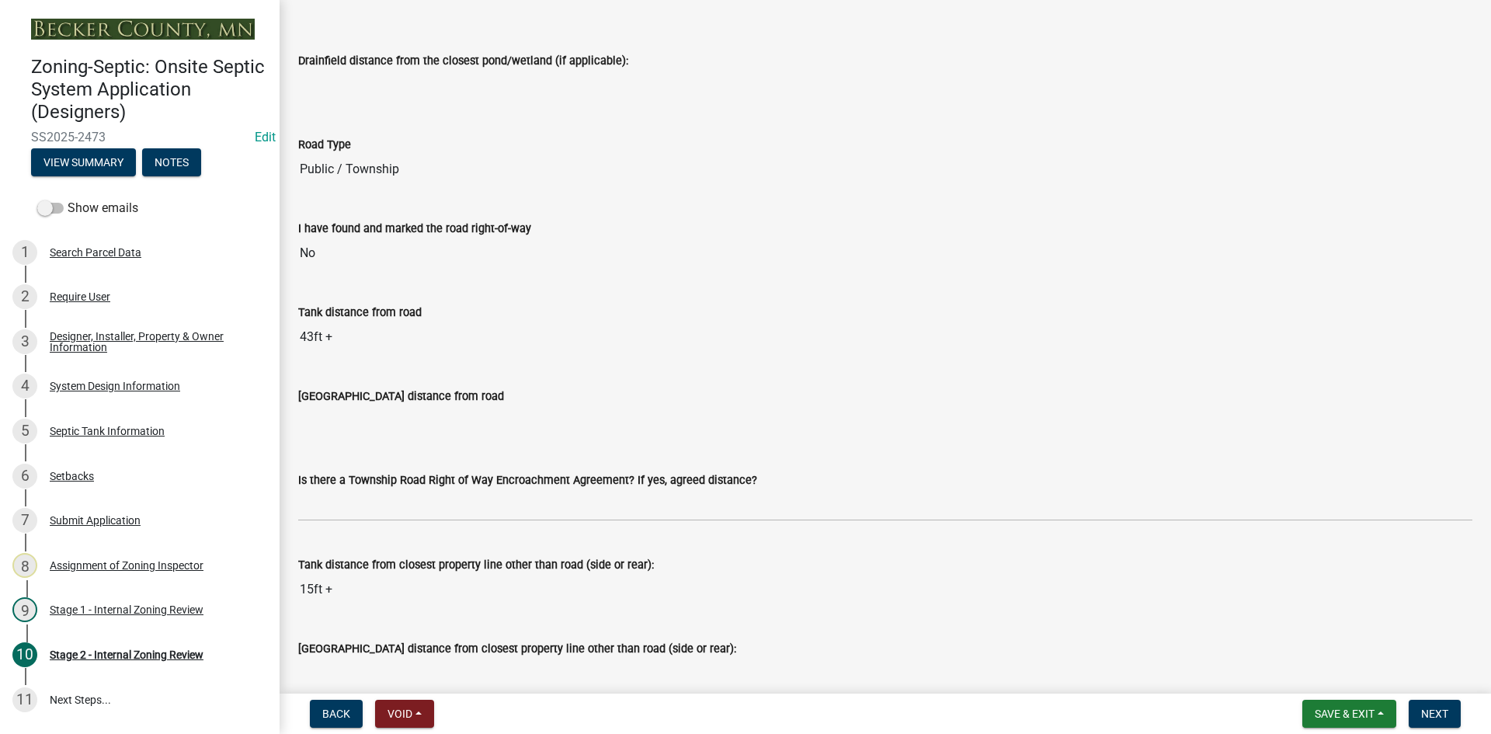
scroll to position [1087, 0]
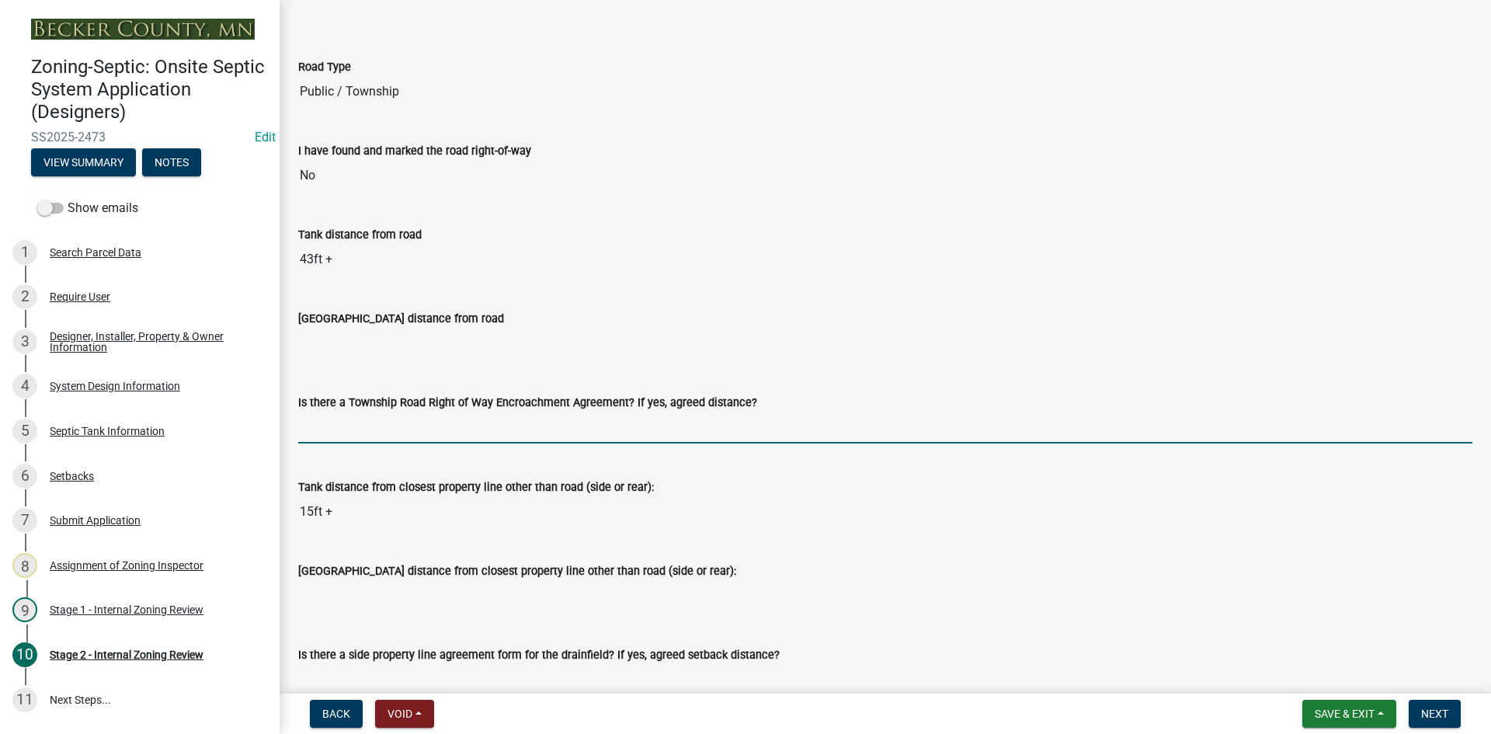
click at [377, 424] on input "Is there a Township Road Right of Way Encroachment Agreement? If yes, agreed di…" at bounding box center [885, 428] width 1174 height 32
type input "na"
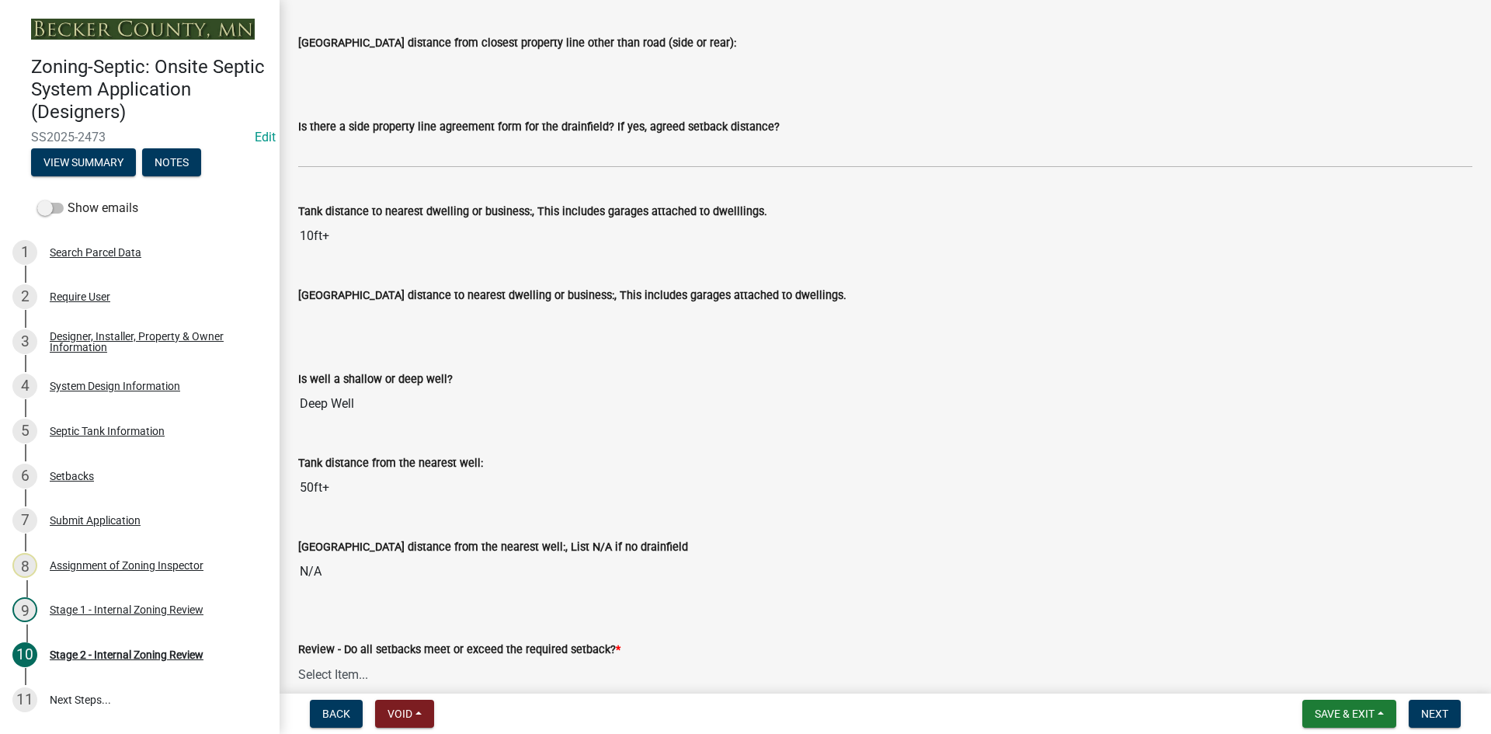
scroll to position [1630, 0]
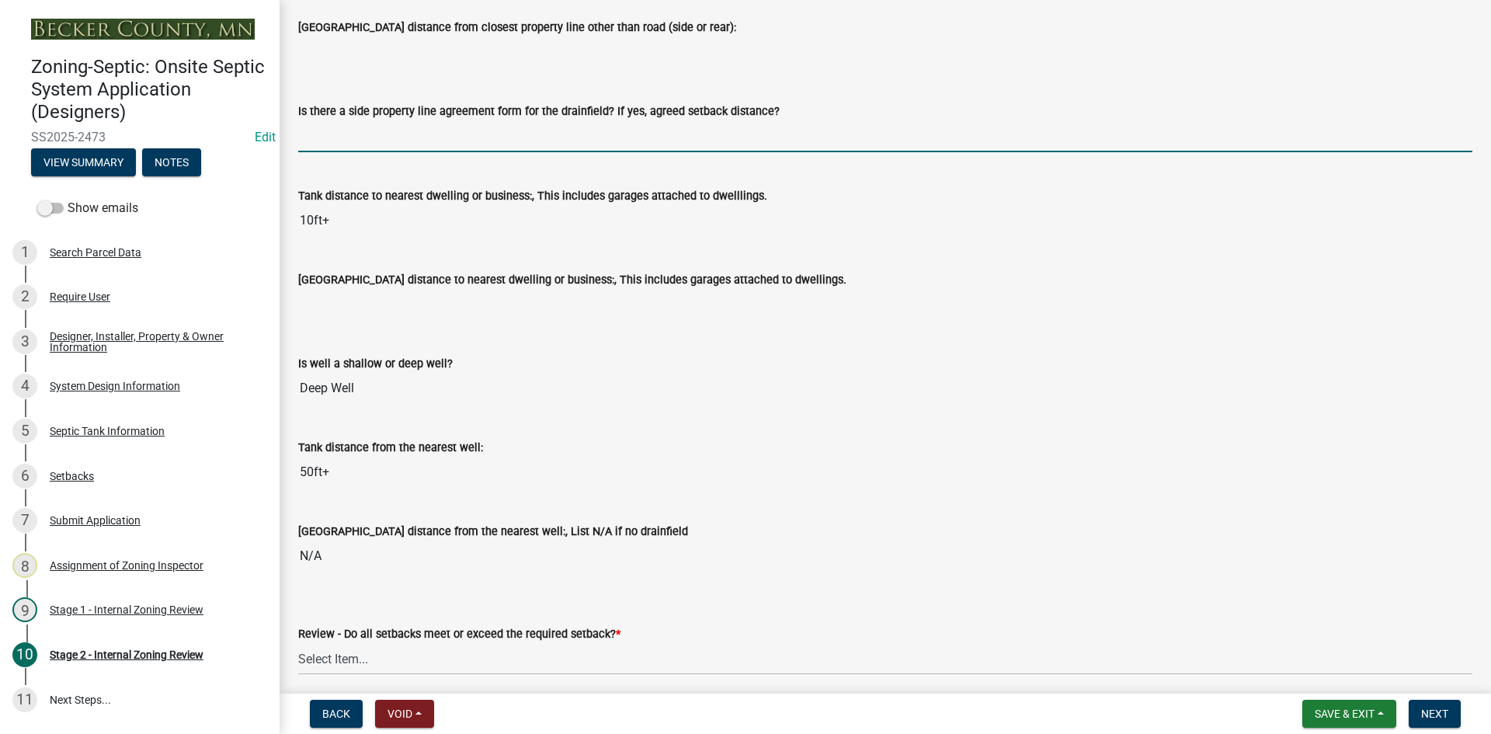
drag, startPoint x: 390, startPoint y: 137, endPoint x: 401, endPoint y: 151, distance: 17.6
click at [390, 137] on input "Is there a side property line agreement form for the drainfield? If yes, agreed…" at bounding box center [885, 136] width 1174 height 32
type input "na"
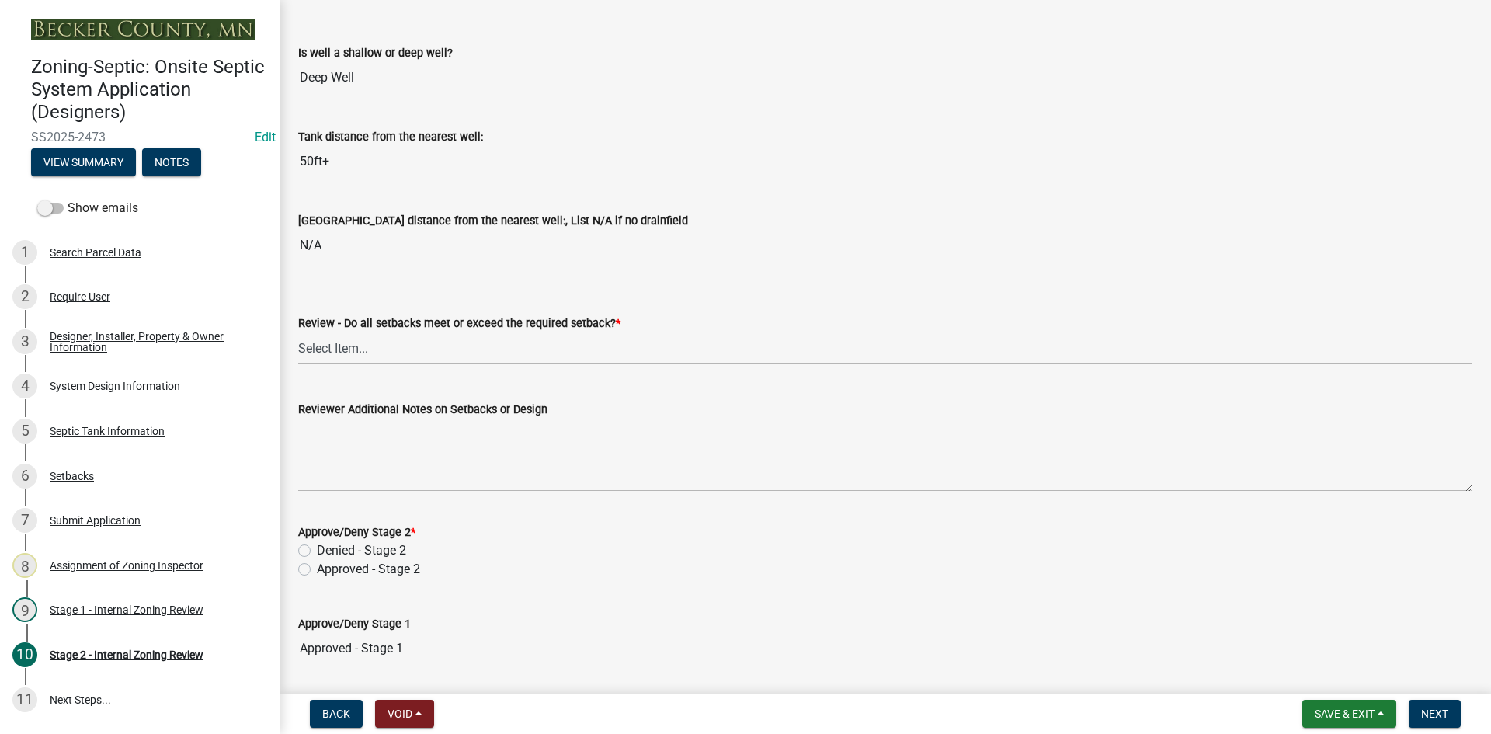
scroll to position [2019, 0]
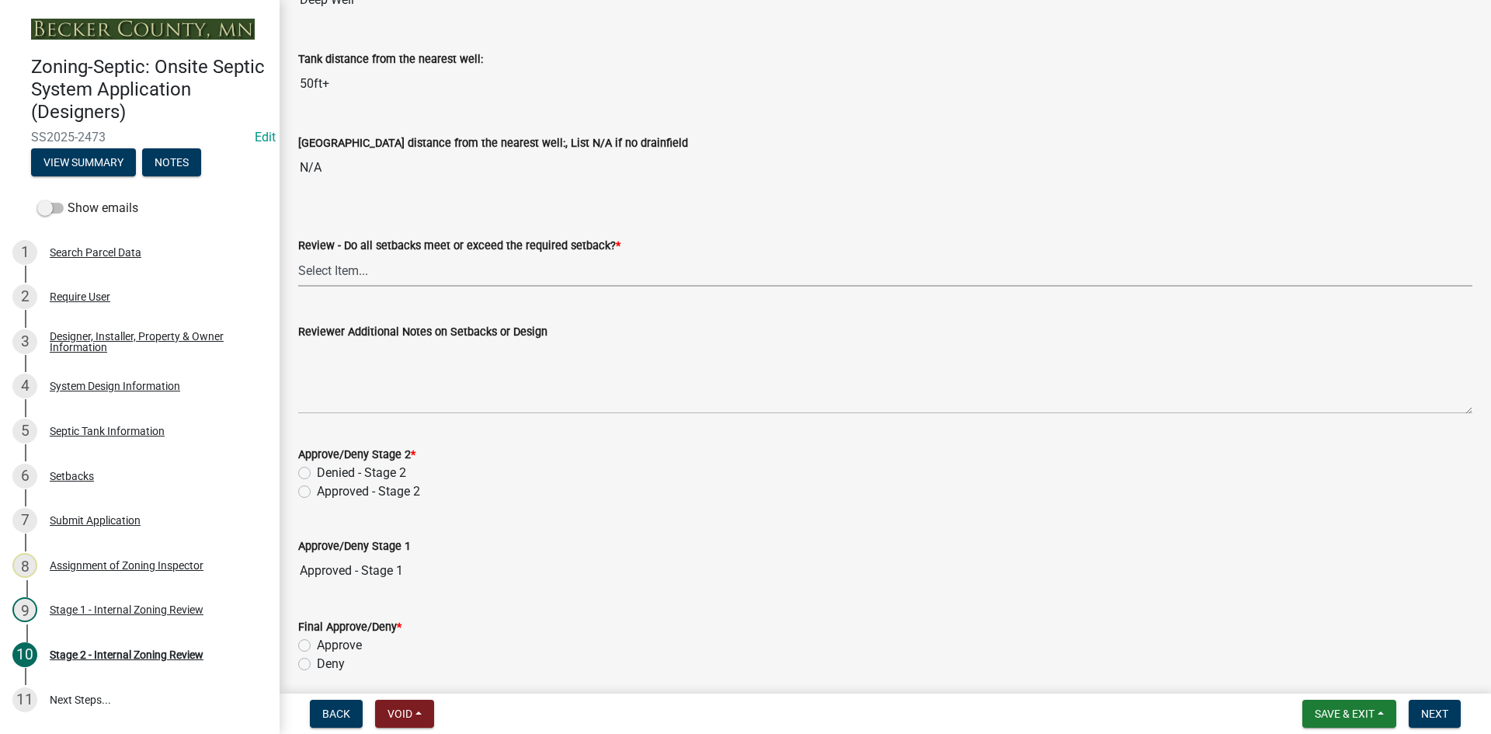
click at [313, 264] on select "Select Item... Yes No N/A" at bounding box center [885, 271] width 1174 height 32
click at [298, 255] on select "Select Item... Yes No N/A" at bounding box center [885, 271] width 1174 height 32
select select "1ad81be4-5d59-46bf-8b7b-d7c0f20ad891"
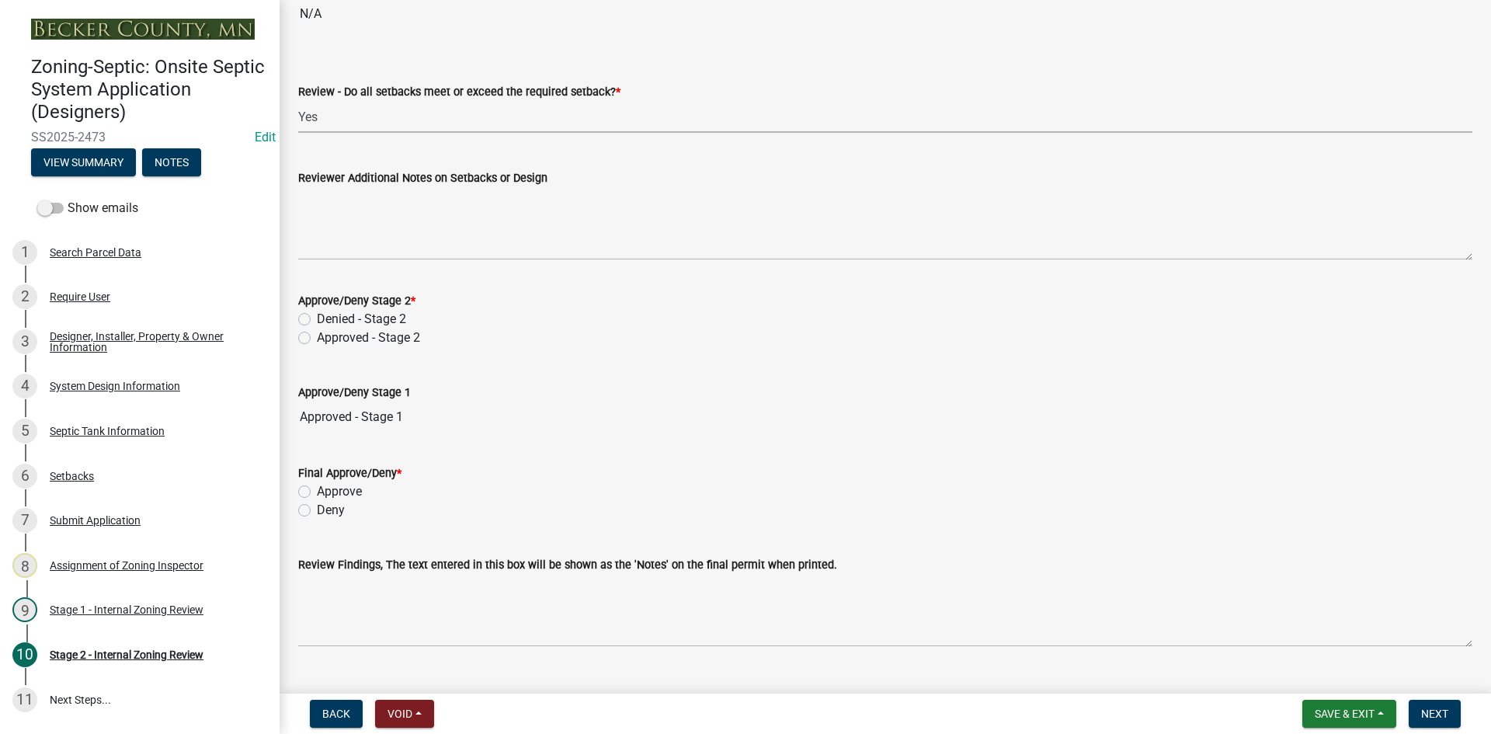
scroll to position [2174, 0]
click at [317, 338] on label "Approved - Stage 2" at bounding box center [368, 336] width 103 height 19
click at [317, 337] on input "Approved - Stage 2" at bounding box center [322, 332] width 10 height 10
radio input "true"
click at [644, 337] on div "Approved - Stage 2" at bounding box center [885, 336] width 1174 height 19
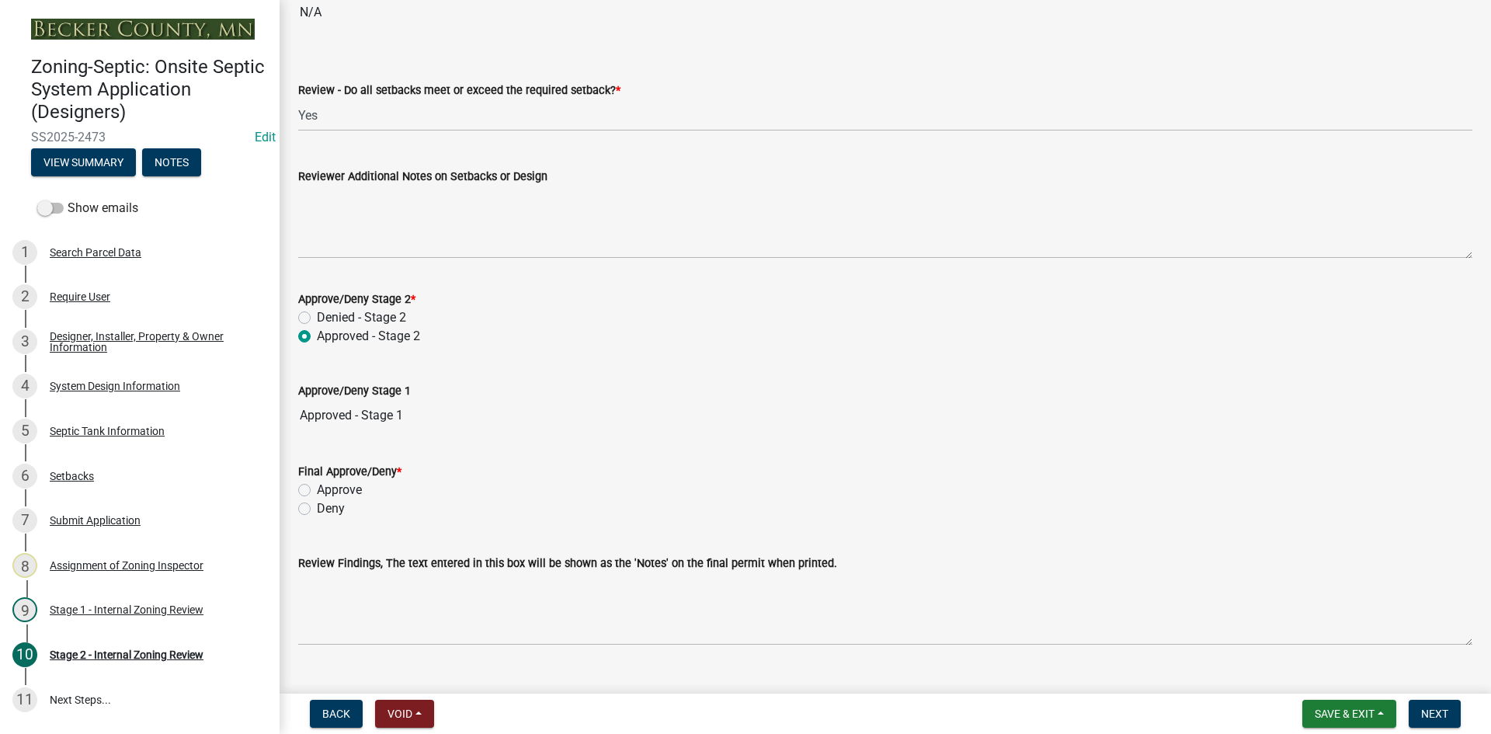
drag, startPoint x: 304, startPoint y: 484, endPoint x: 325, endPoint y: 497, distance: 24.4
click at [317, 484] on label "Approve" at bounding box center [339, 490] width 45 height 19
click at [317, 484] on input "Approve" at bounding box center [322, 486] width 10 height 10
radio input "true"
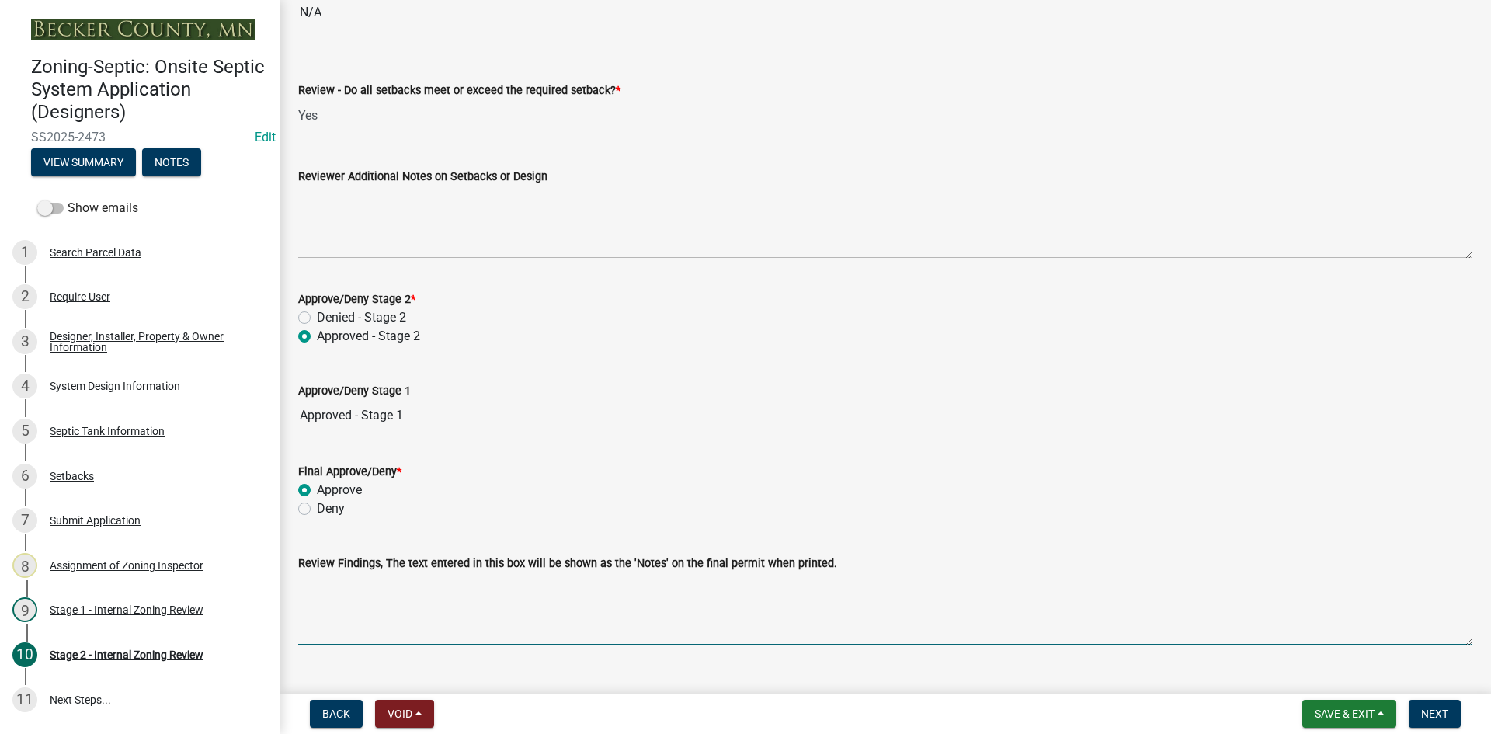
click at [388, 606] on textarea "Review Findings, The text entered in this box will be shown as the 'Notes' on t…" at bounding box center [885, 608] width 1174 height 73
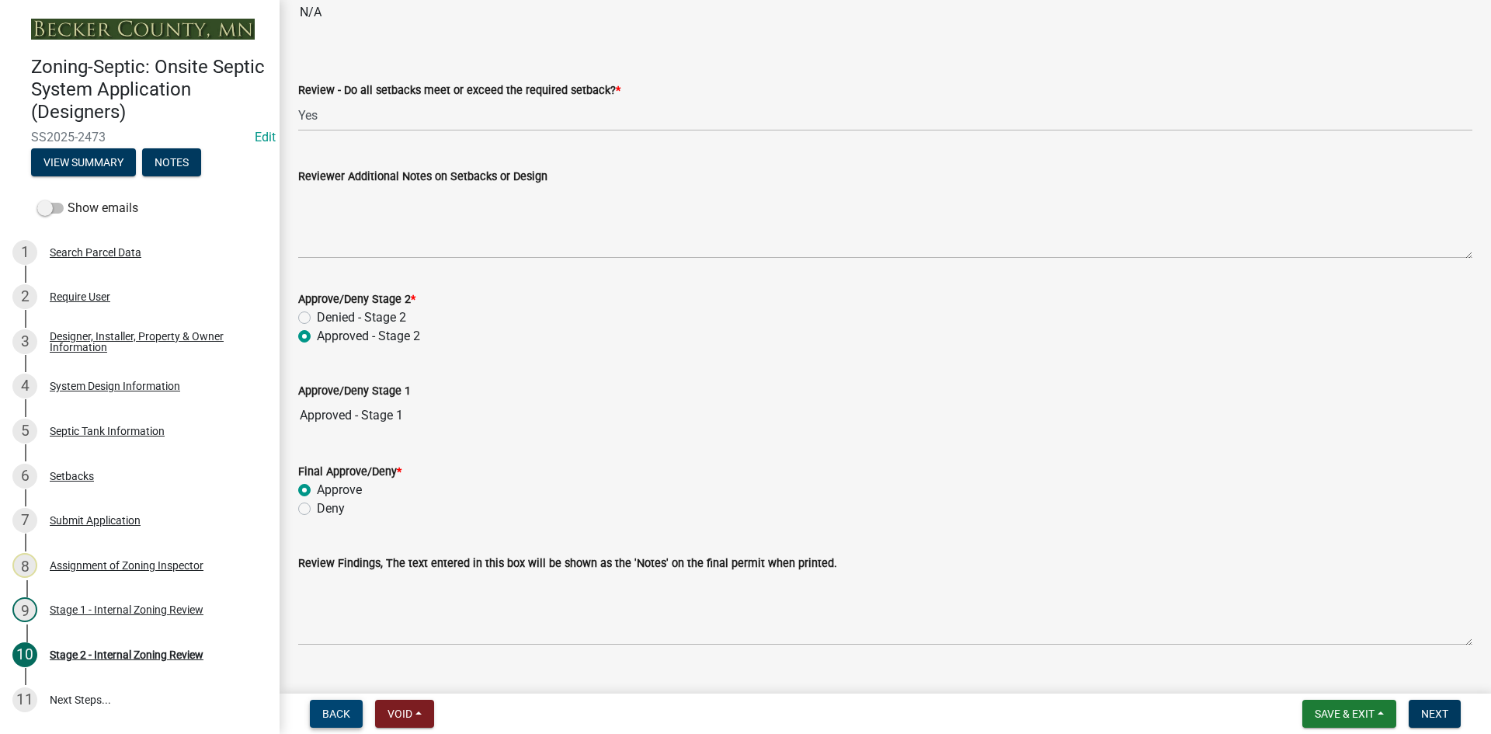
click at [310, 700] on button "Back" at bounding box center [336, 714] width 53 height 28
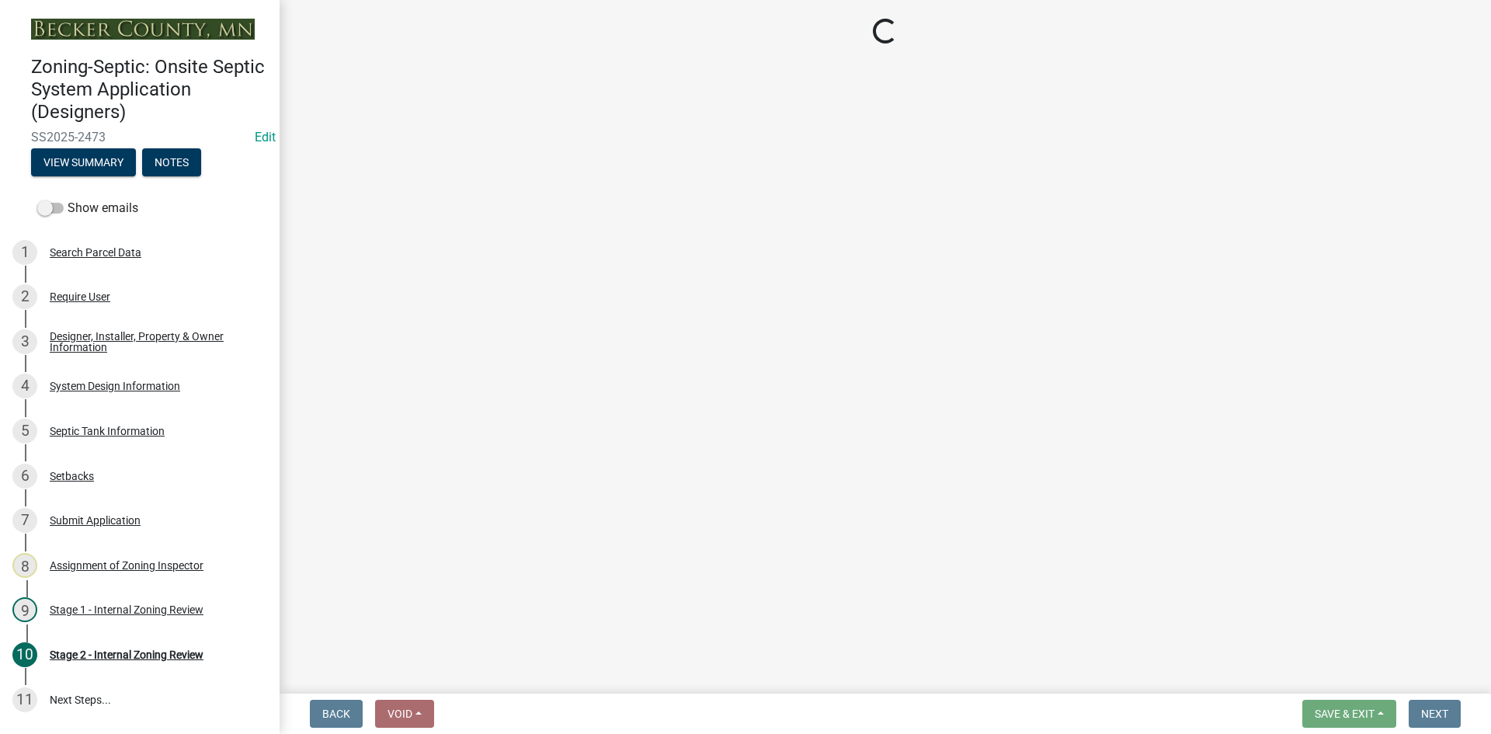
scroll to position [0, 0]
select select "49e49f1e-3b32-4342-8c2e-9cbd4919fe4d"
select select "ca07ae0a-7638-46ff-ada2-c67ca3524324"
select select "ec75a761-93b4-47c5-8535-fea253c32937"
select select "bcbb982e-a48c-4b4a-a83b-ed1363446a86"
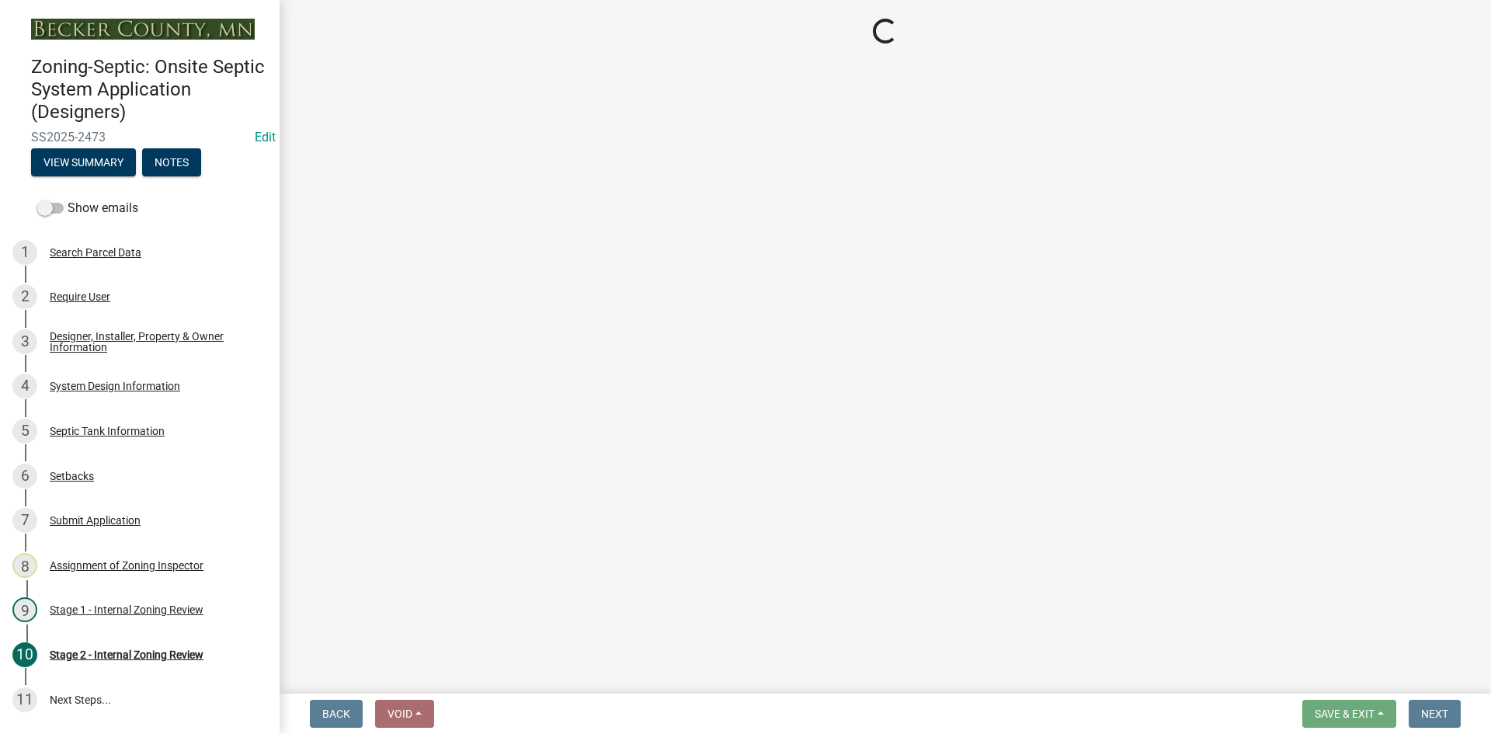
select select "47a2a5dd-5977-4941-8e6f-09ff03cdfb75"
select select "bb79d4d7-231b-4b1d-b193-590fb78434b4"
select select "16f67b85-ee8d-44ae-bc4a-b6dc5f12ab64"
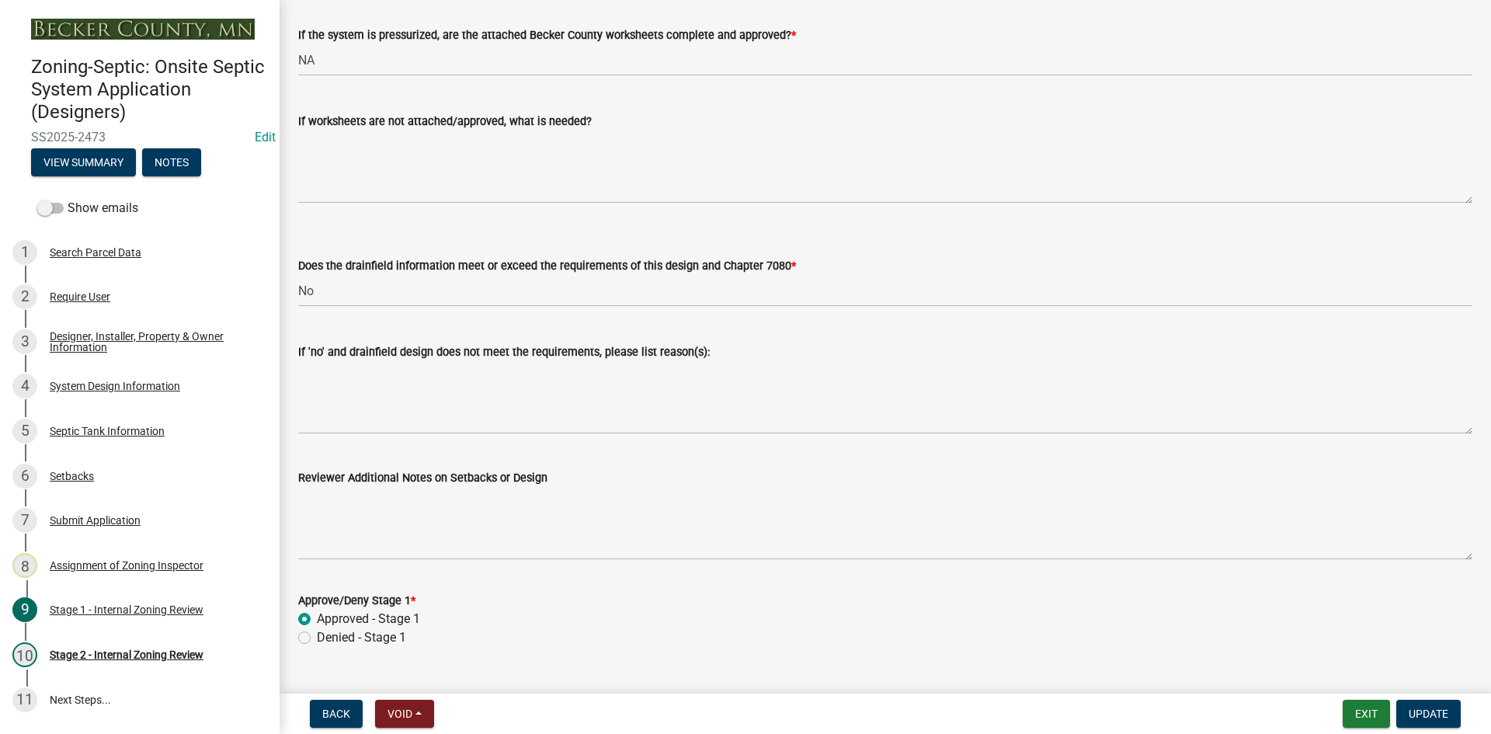
scroll to position [5697, 0]
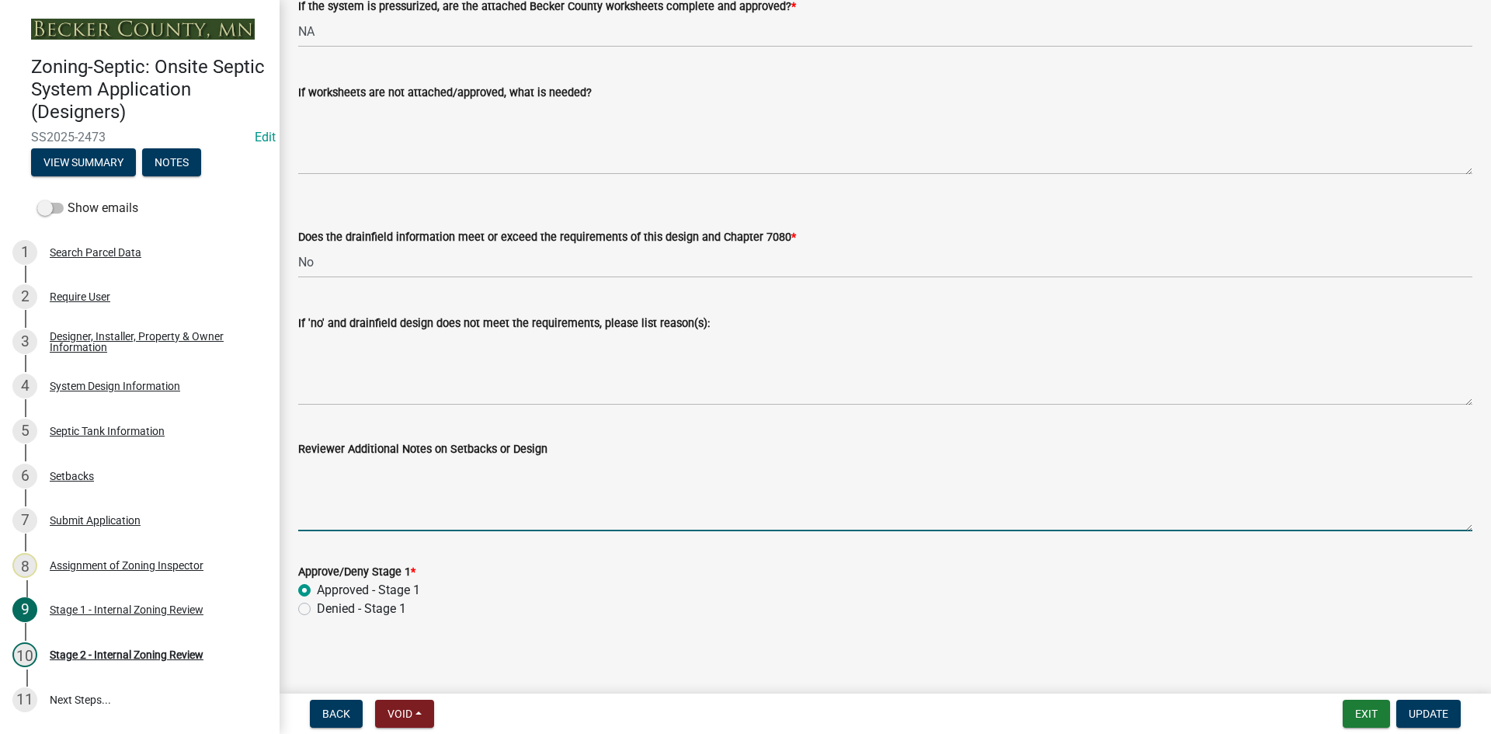
click at [381, 504] on textarea "Reviewer Additional Notes on Setbacks or Design" at bounding box center [885, 494] width 1174 height 73
type textarea "Holding tank only"
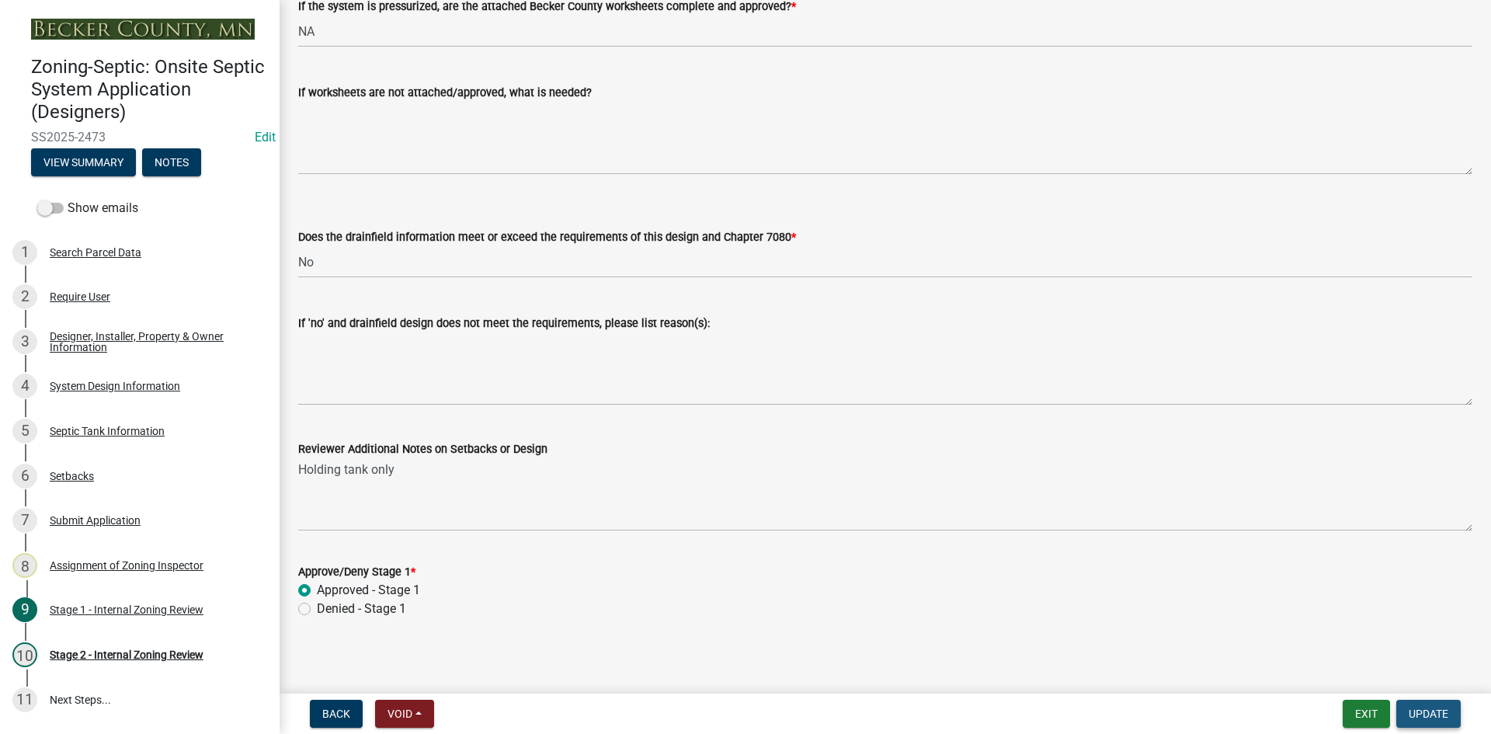
click at [1436, 717] on span "Update" at bounding box center [1428, 713] width 40 height 12
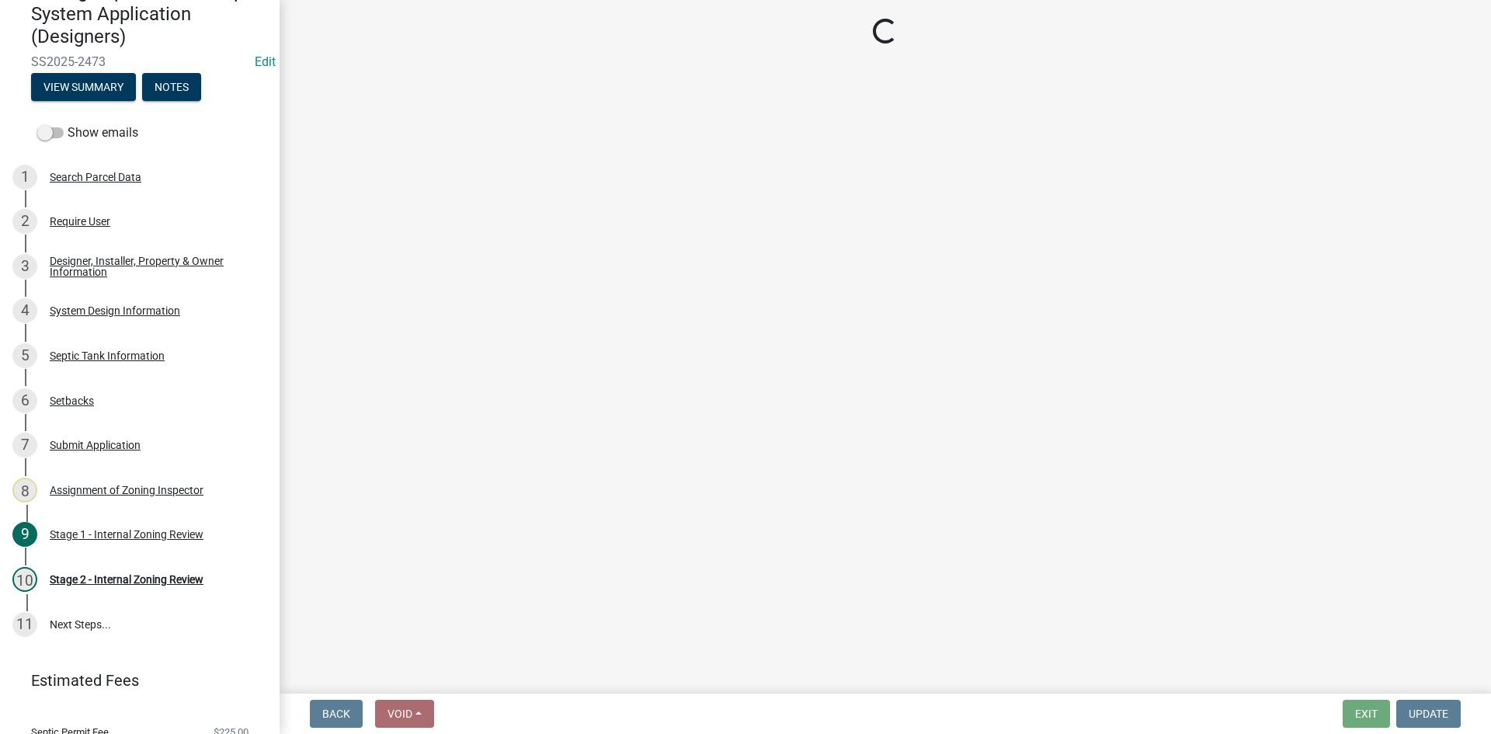
scroll to position [132, 0]
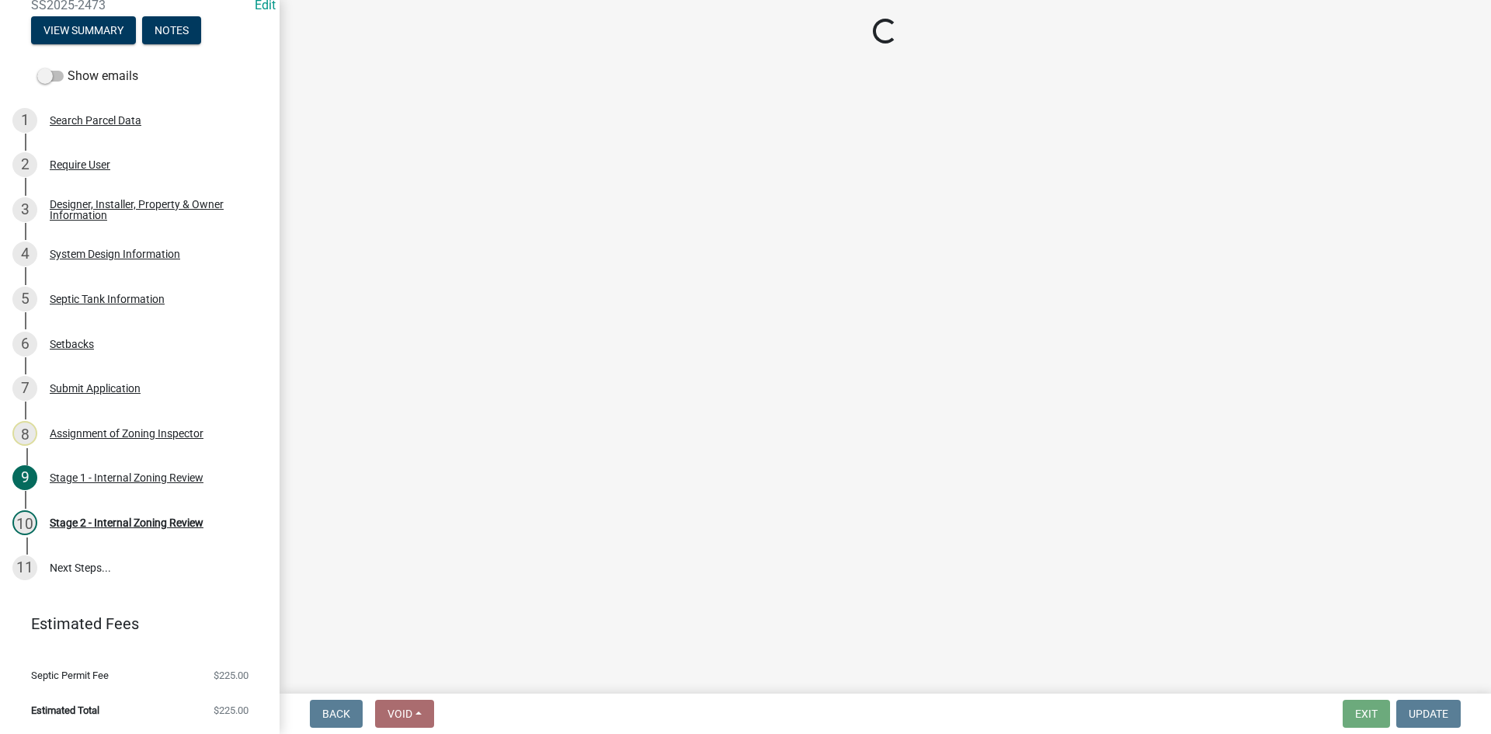
select select "69d592bb-9906-4277-a6fb-df8686255161"
select select "1ad81be4-5d59-46bf-8b7b-d7c0f20ad891"
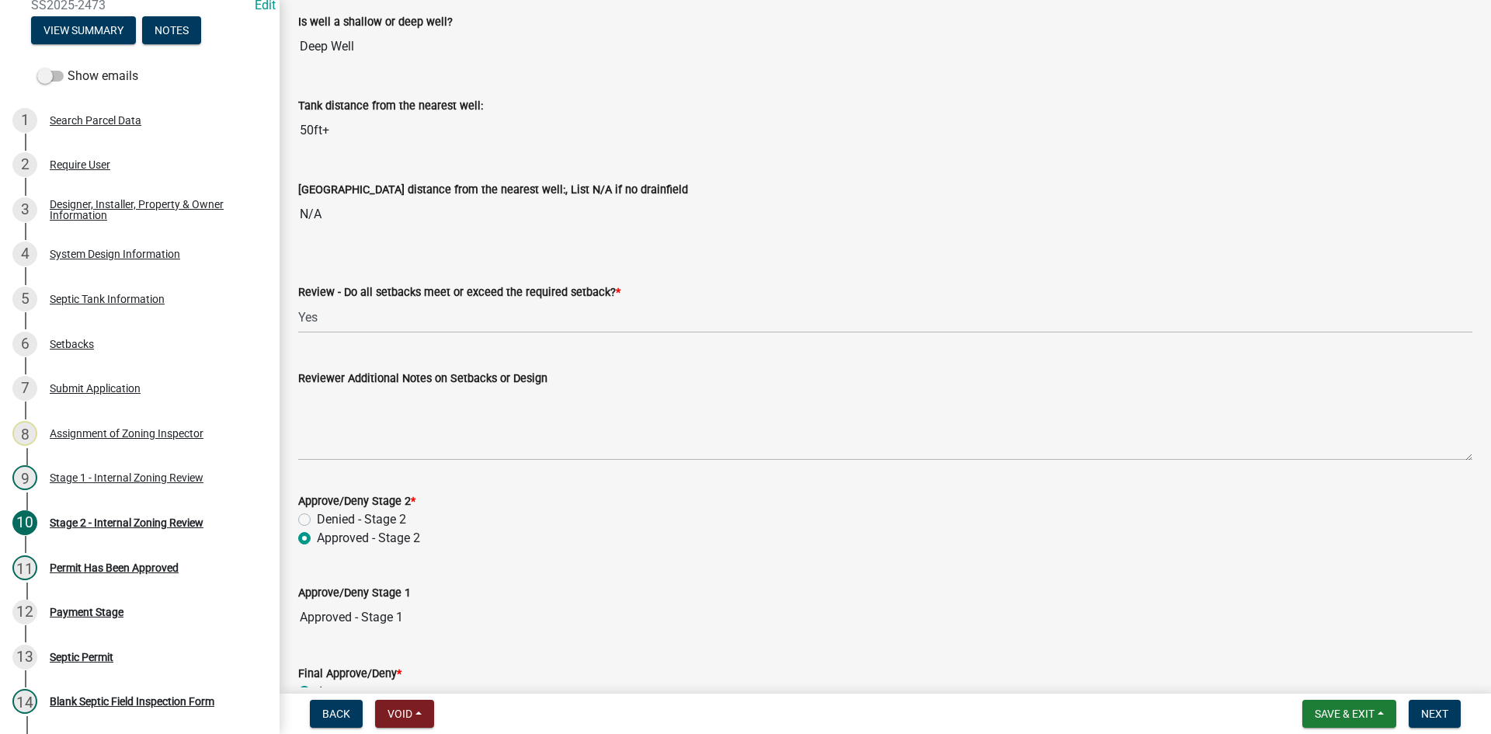
scroll to position [2205, 0]
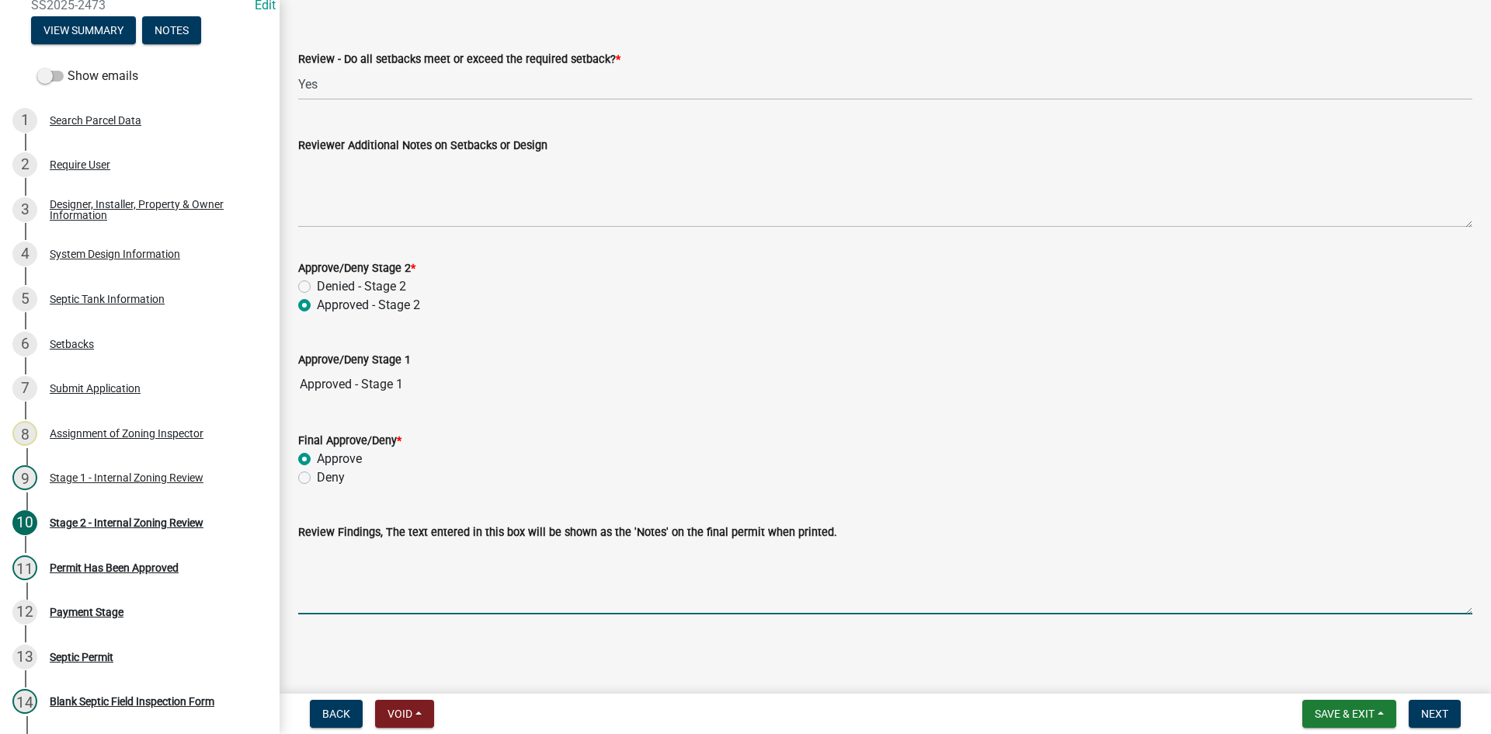
click at [368, 580] on textarea "Review Findings, The text entered in this box will be shown as the 'Notes' on t…" at bounding box center [885, 577] width 1174 height 73
type textarea "Holding tank only"
click at [1443, 712] on span "Next" at bounding box center [1434, 713] width 27 height 12
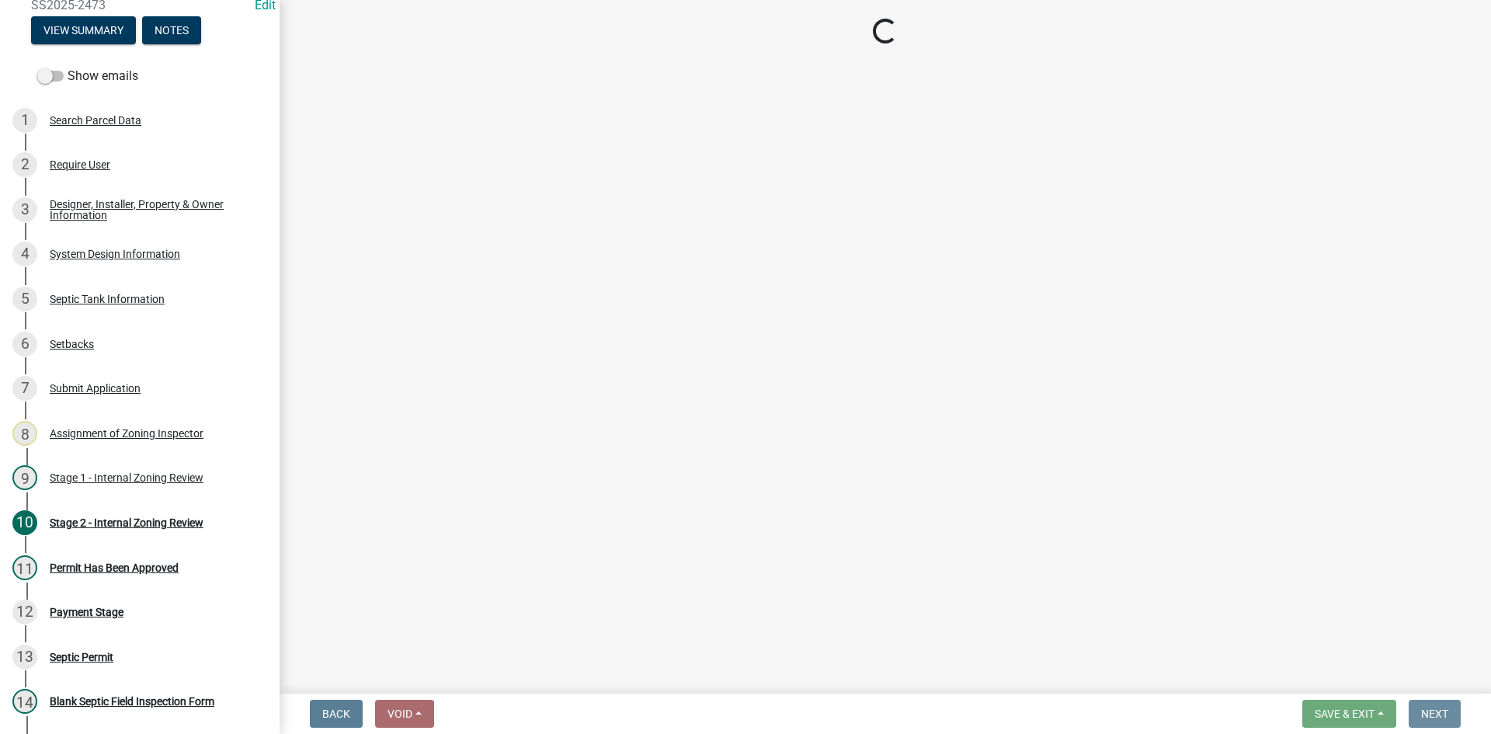
scroll to position [0, 0]
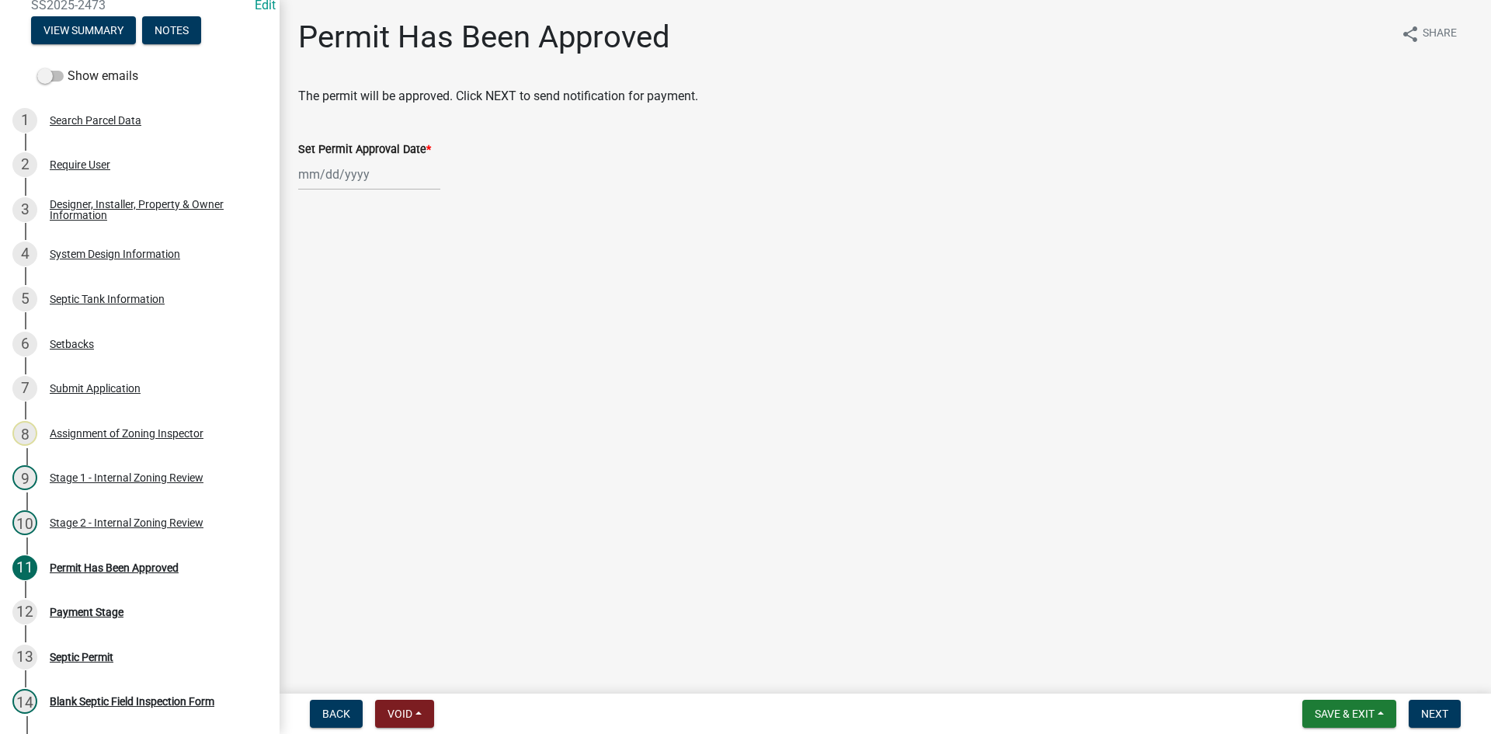
click at [384, 175] on div at bounding box center [369, 174] width 142 height 32
select select "8"
select select "2025"
click at [413, 325] on div "22" at bounding box center [413, 331] width 25 height 25
type input "[DATE]"
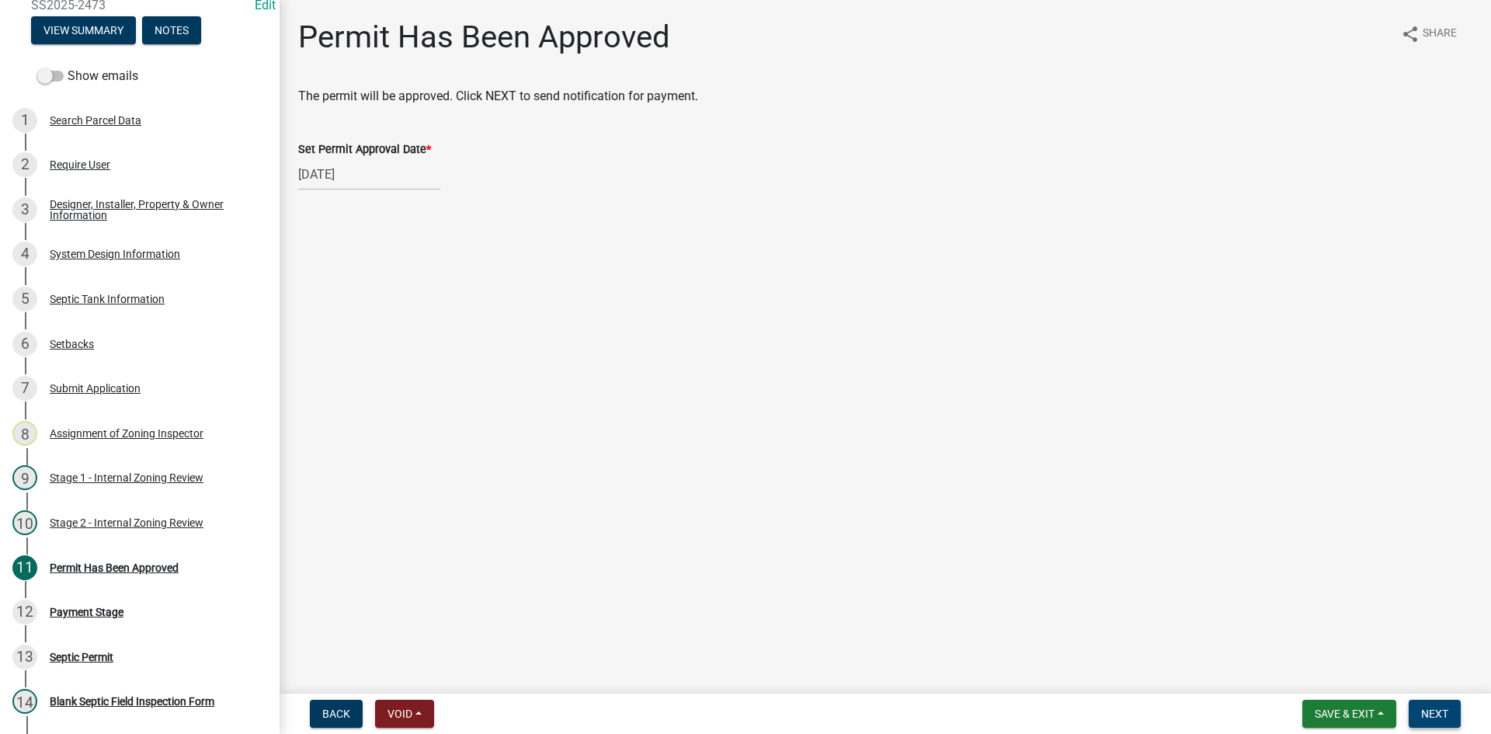
click at [1436, 713] on span "Next" at bounding box center [1434, 713] width 27 height 12
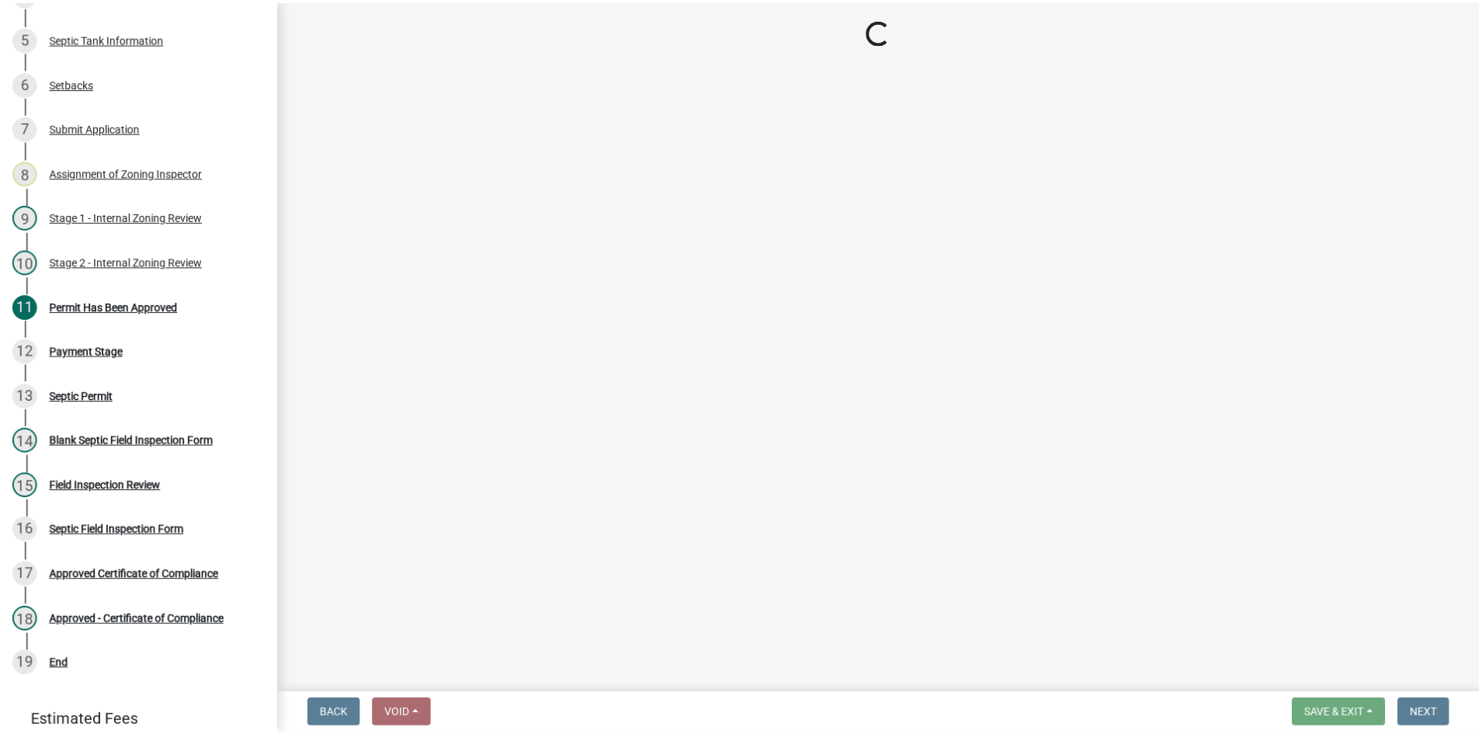
scroll to position [490, 0]
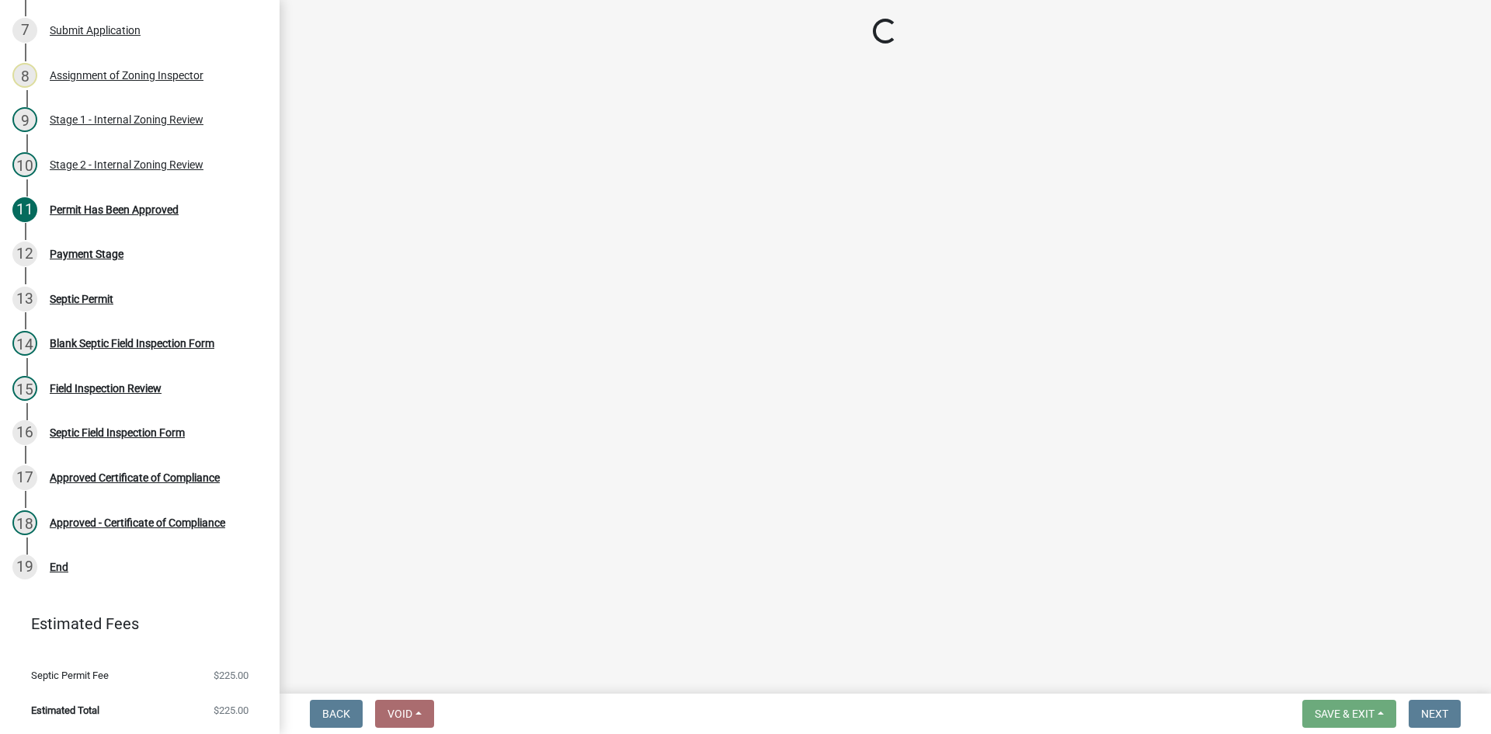
select select "3: 3"
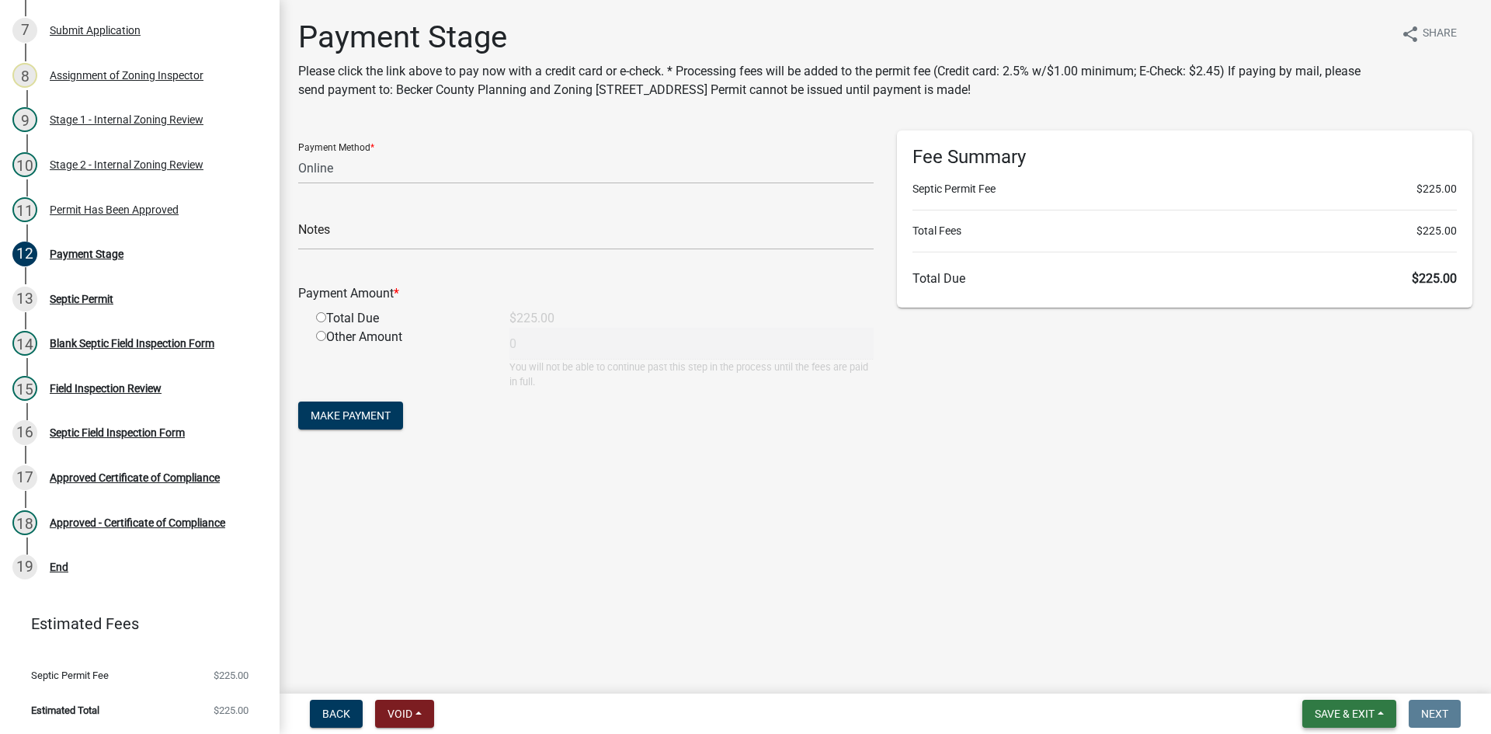
click at [1317, 708] on span "Save & Exit" at bounding box center [1344, 713] width 60 height 12
click at [1318, 679] on button "Save & Exit" at bounding box center [1334, 673] width 124 height 37
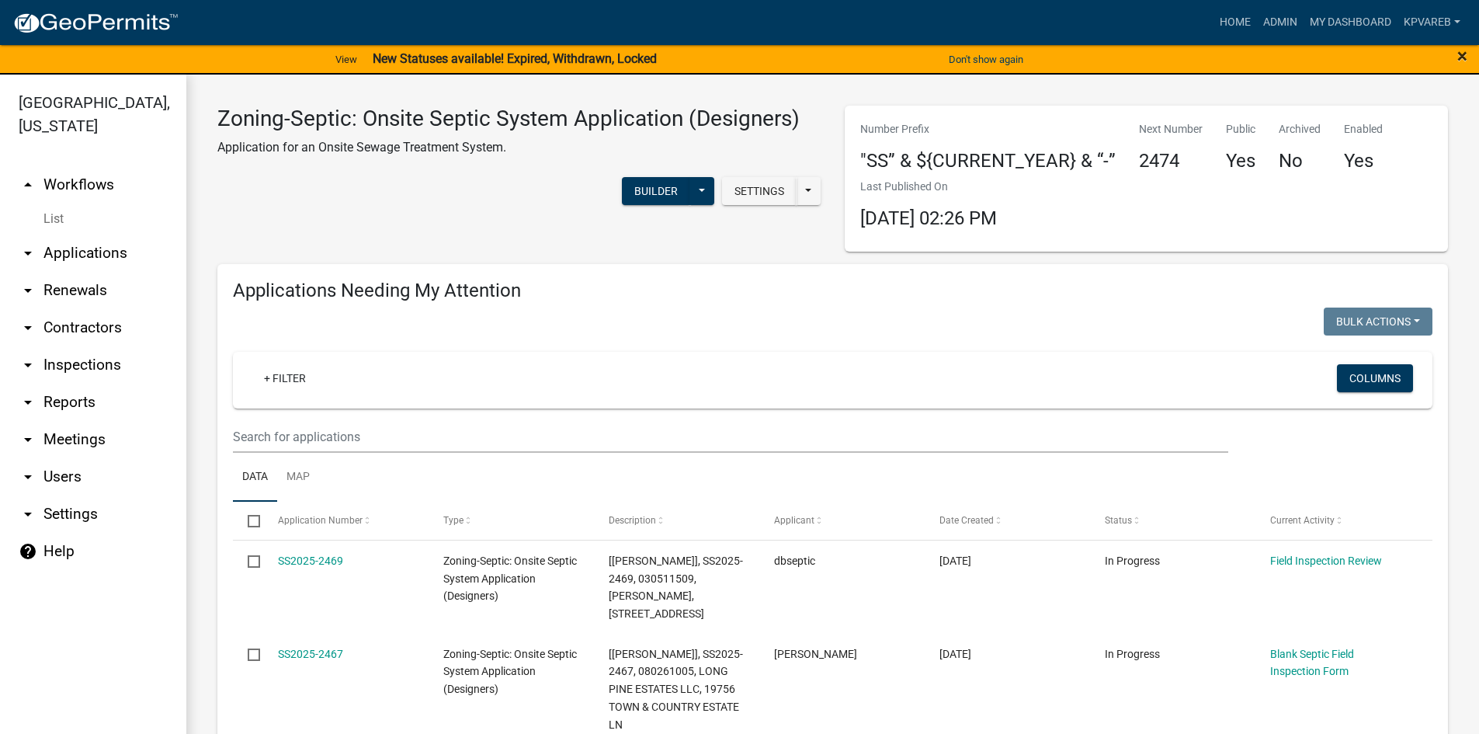
click at [1467, 56] on span "×" at bounding box center [1462, 56] width 10 height 22
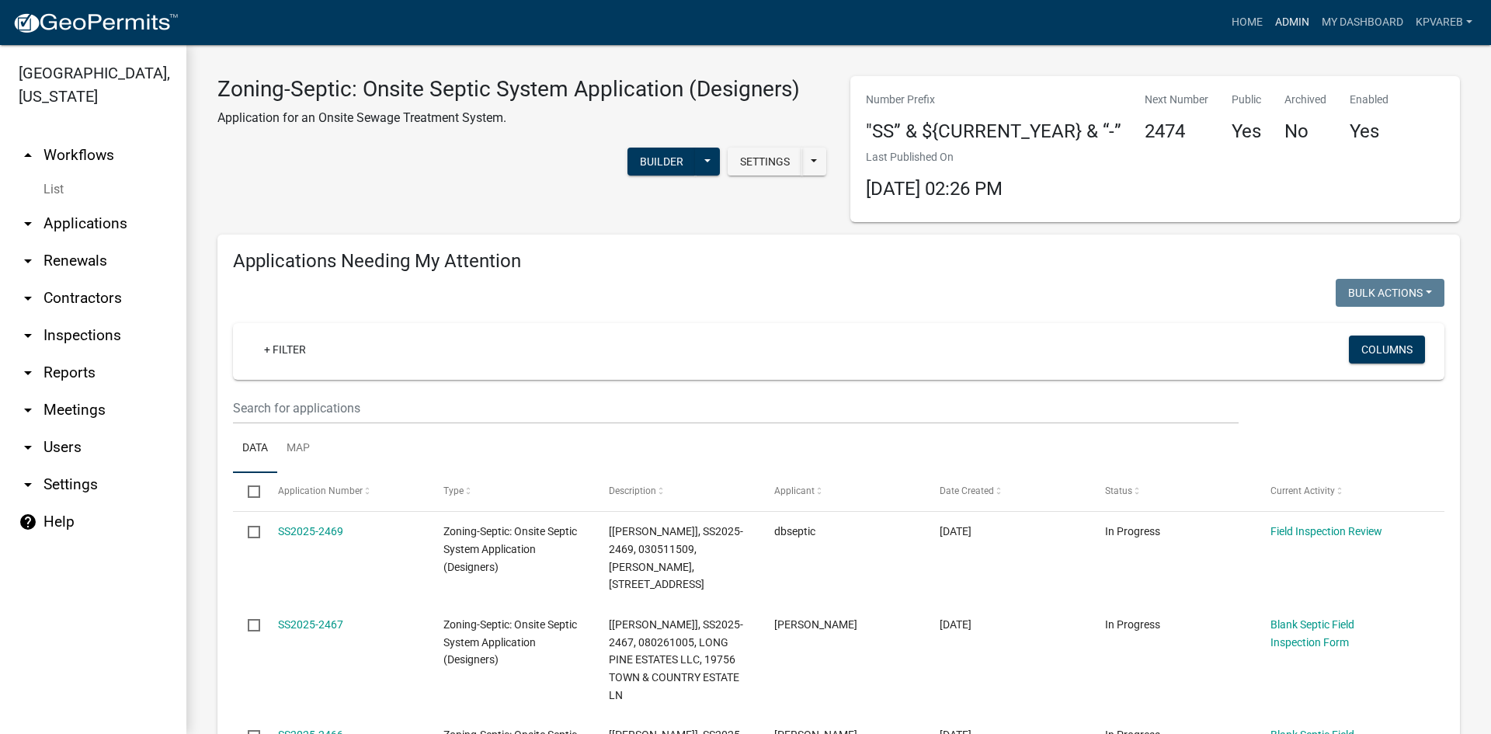
click at [1287, 28] on link "Admin" at bounding box center [1292, 23] width 47 height 30
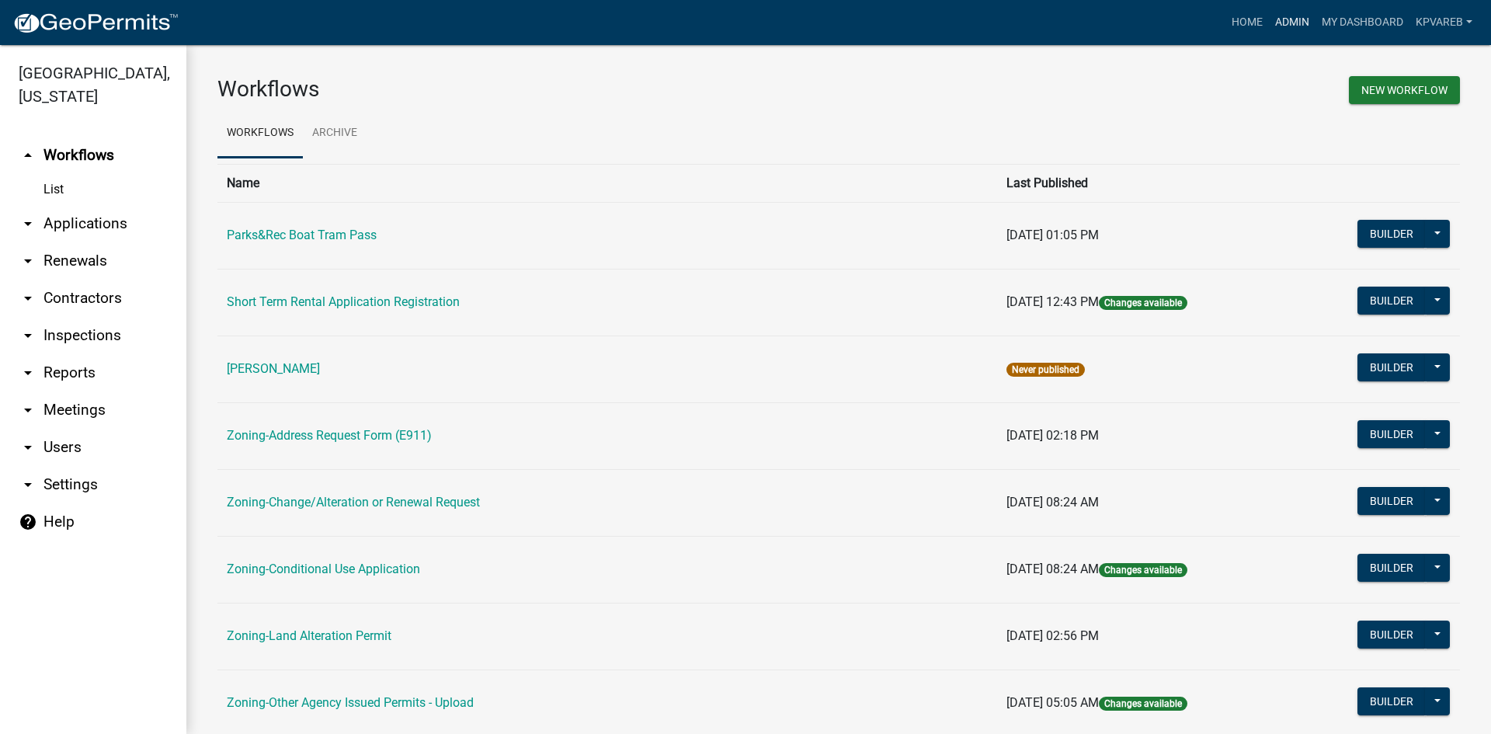
scroll to position [388, 0]
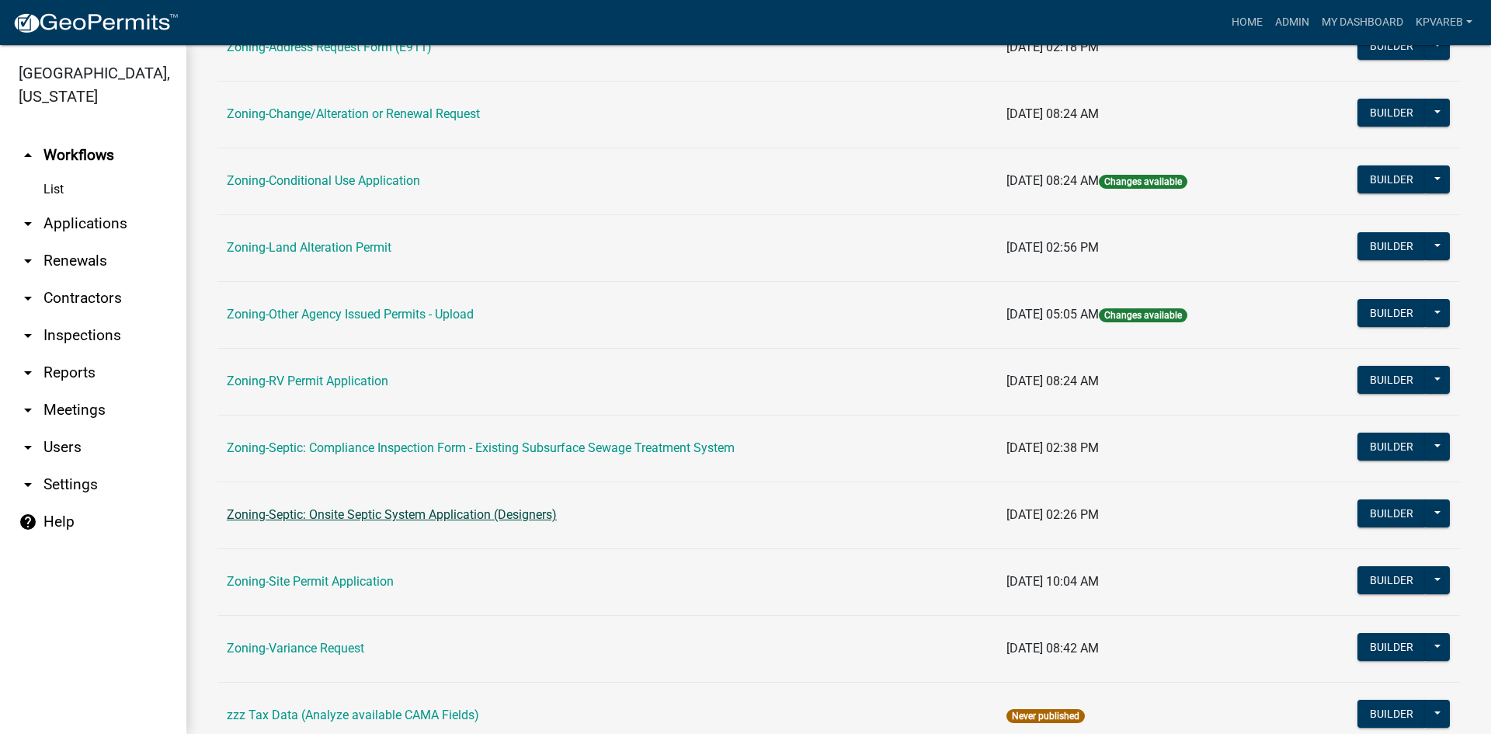
click at [466, 511] on link "Zoning-Septic: Onsite Septic System Application (Designers)" at bounding box center [392, 514] width 330 height 15
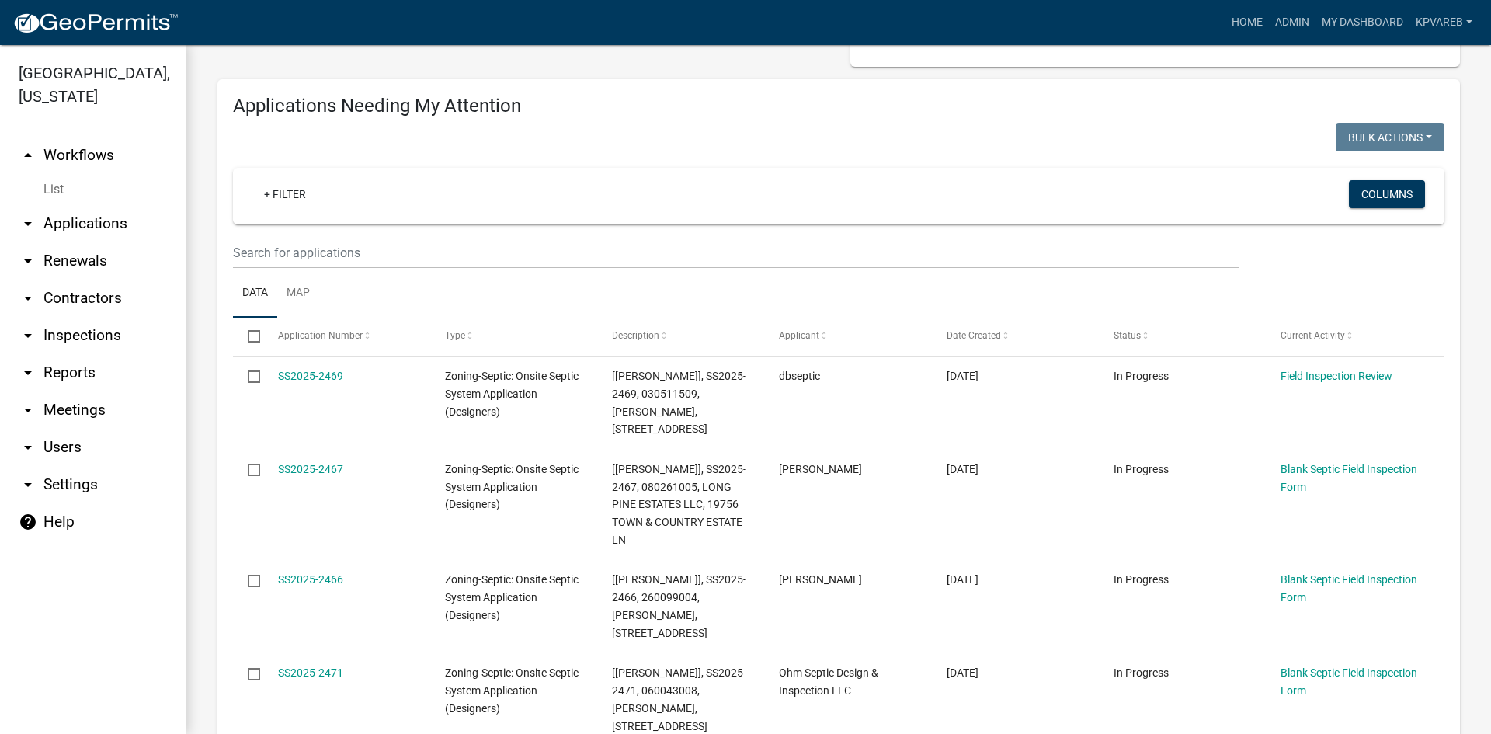
scroll to position [78, 0]
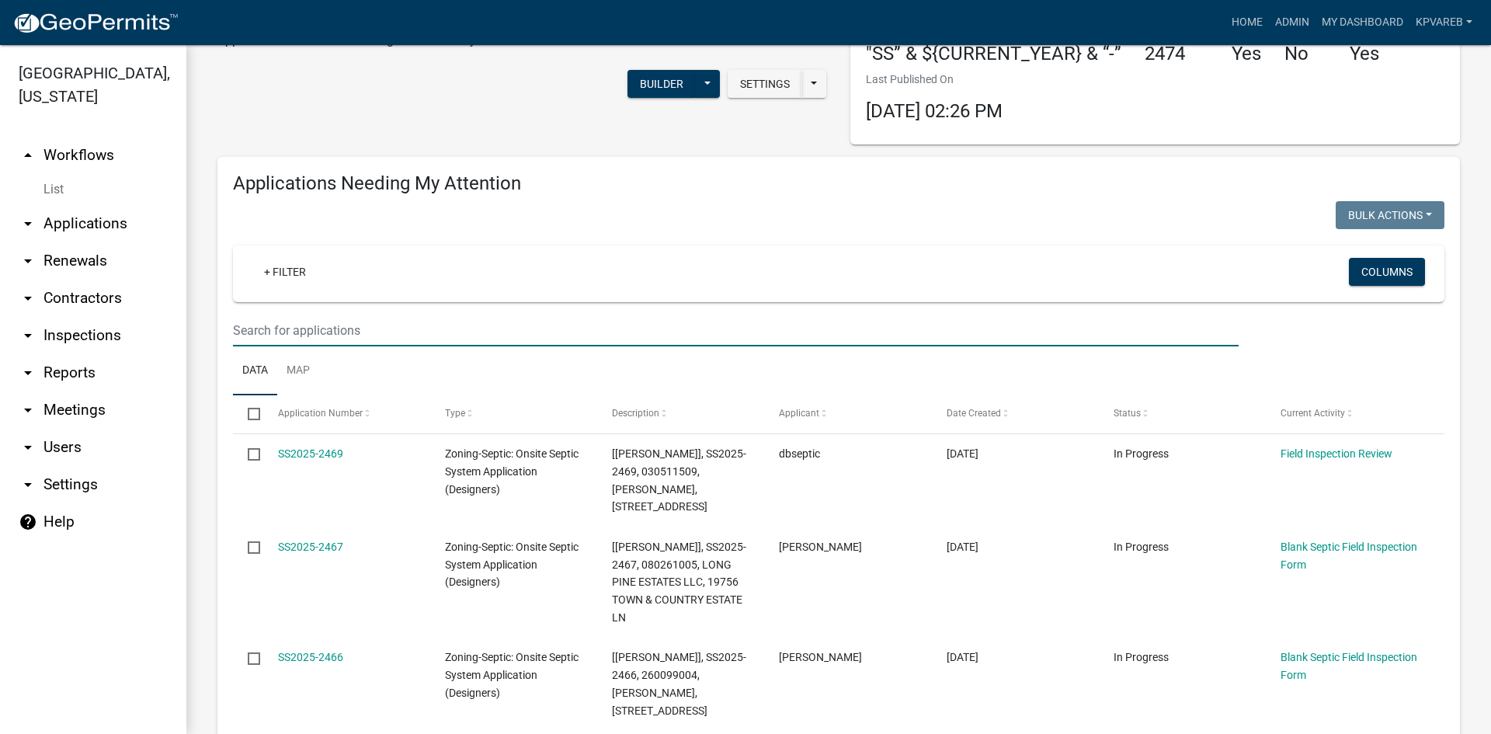
click at [276, 322] on input "text" at bounding box center [735, 330] width 1005 height 32
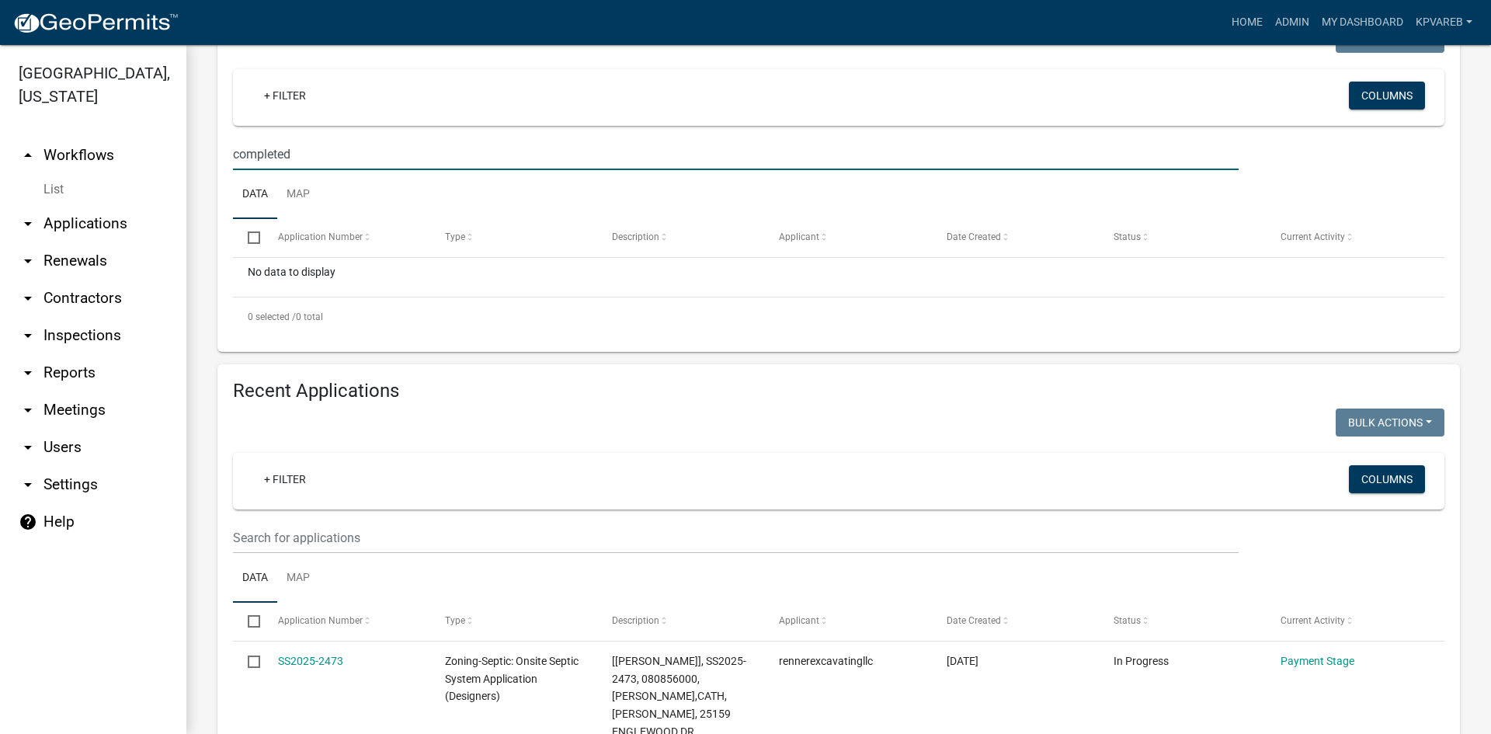
scroll to position [388, 0]
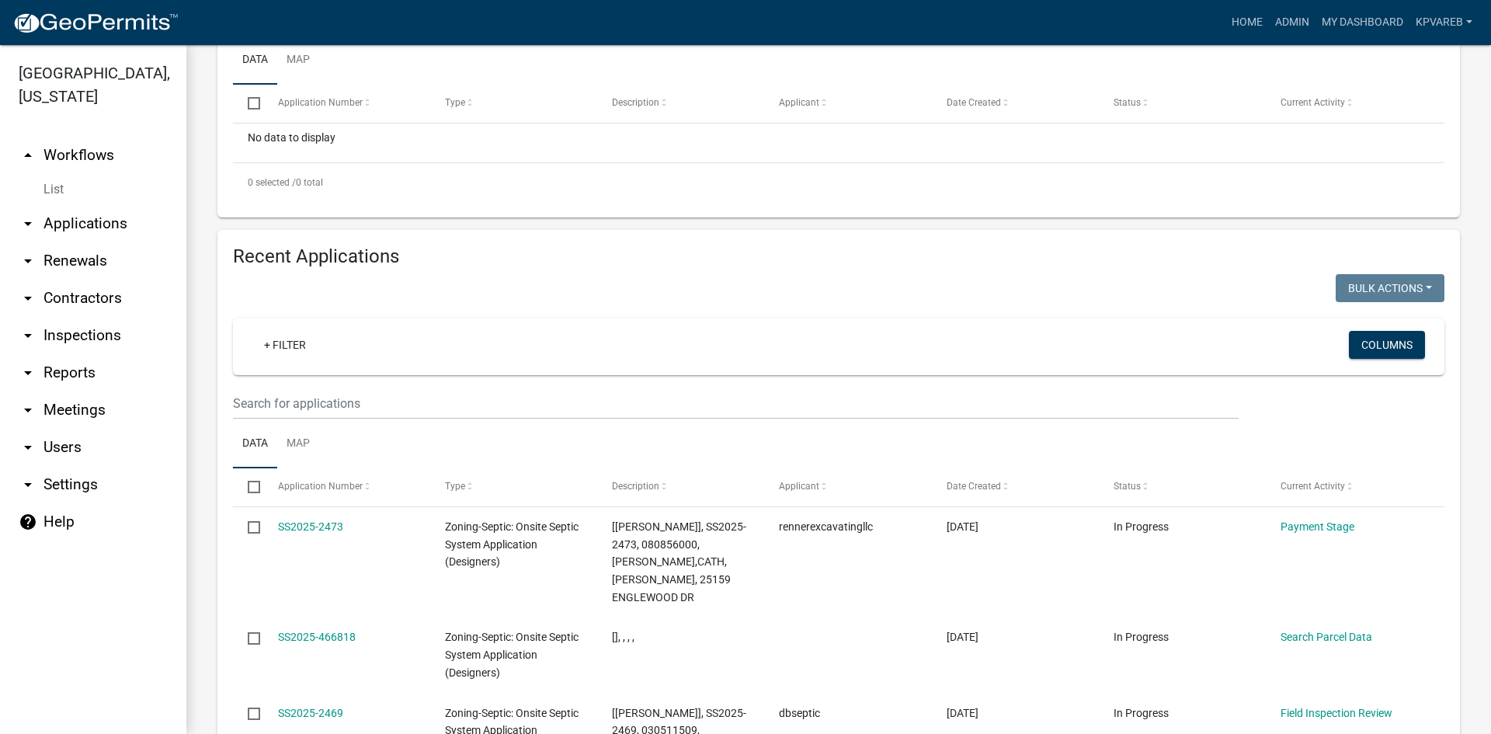
type input "completed"
click at [337, 398] on input "text" at bounding box center [735, 403] width 1005 height 32
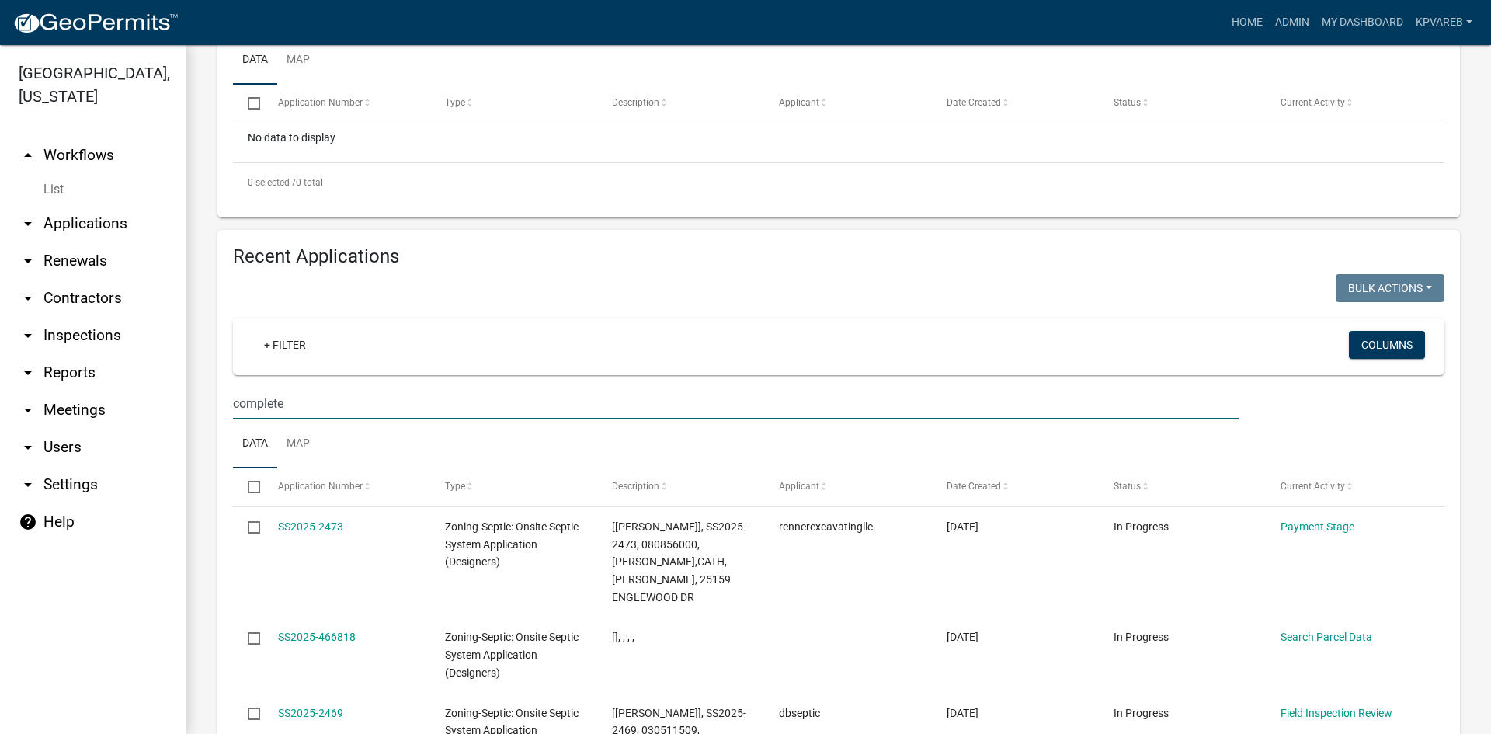
type input "completed"
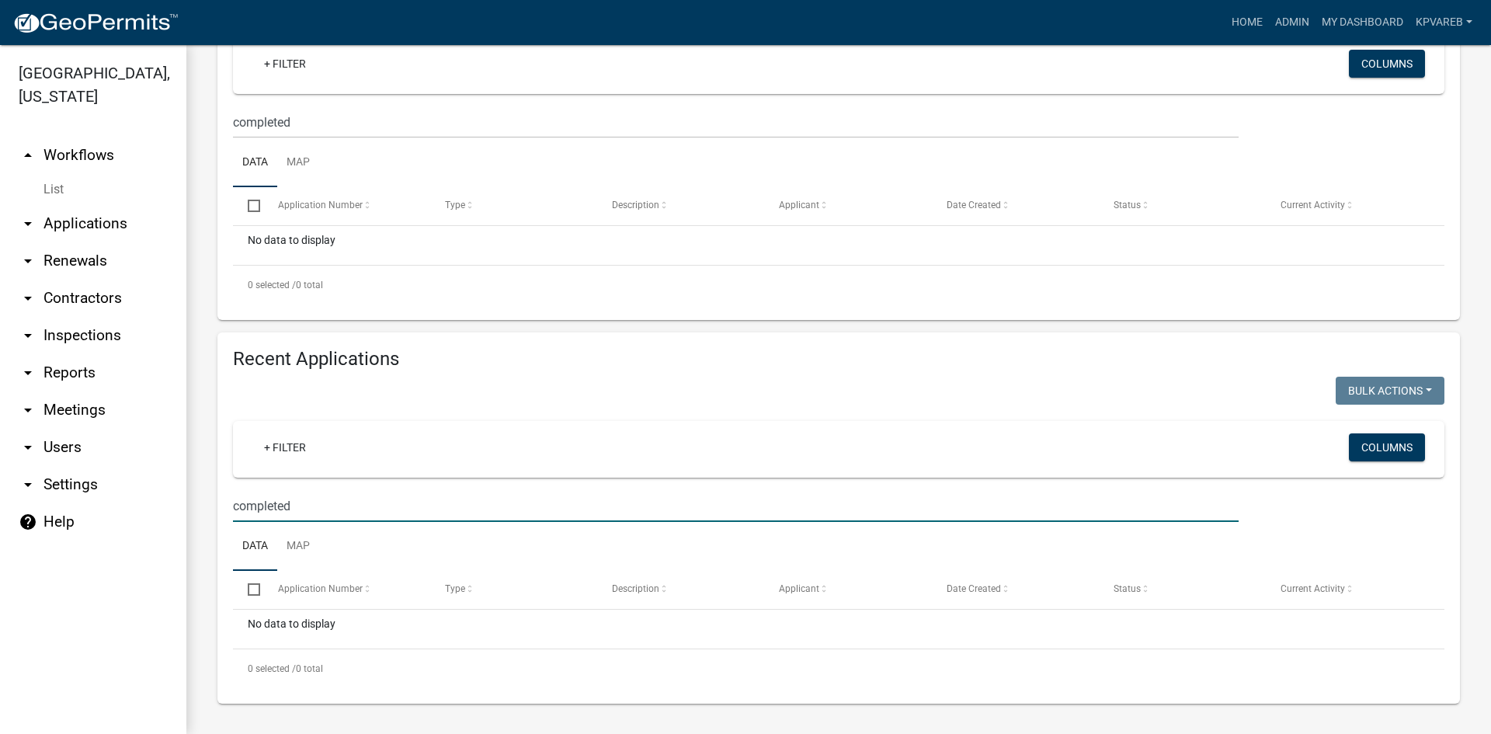
scroll to position [286, 0]
drag, startPoint x: 294, startPoint y: 495, endPoint x: 210, endPoint y: 527, distance: 89.7
click at [205, 528] on div "Zoning-Septic: Onsite Septic System Application (Designers) Application for an …" at bounding box center [838, 246] width 1304 height 974
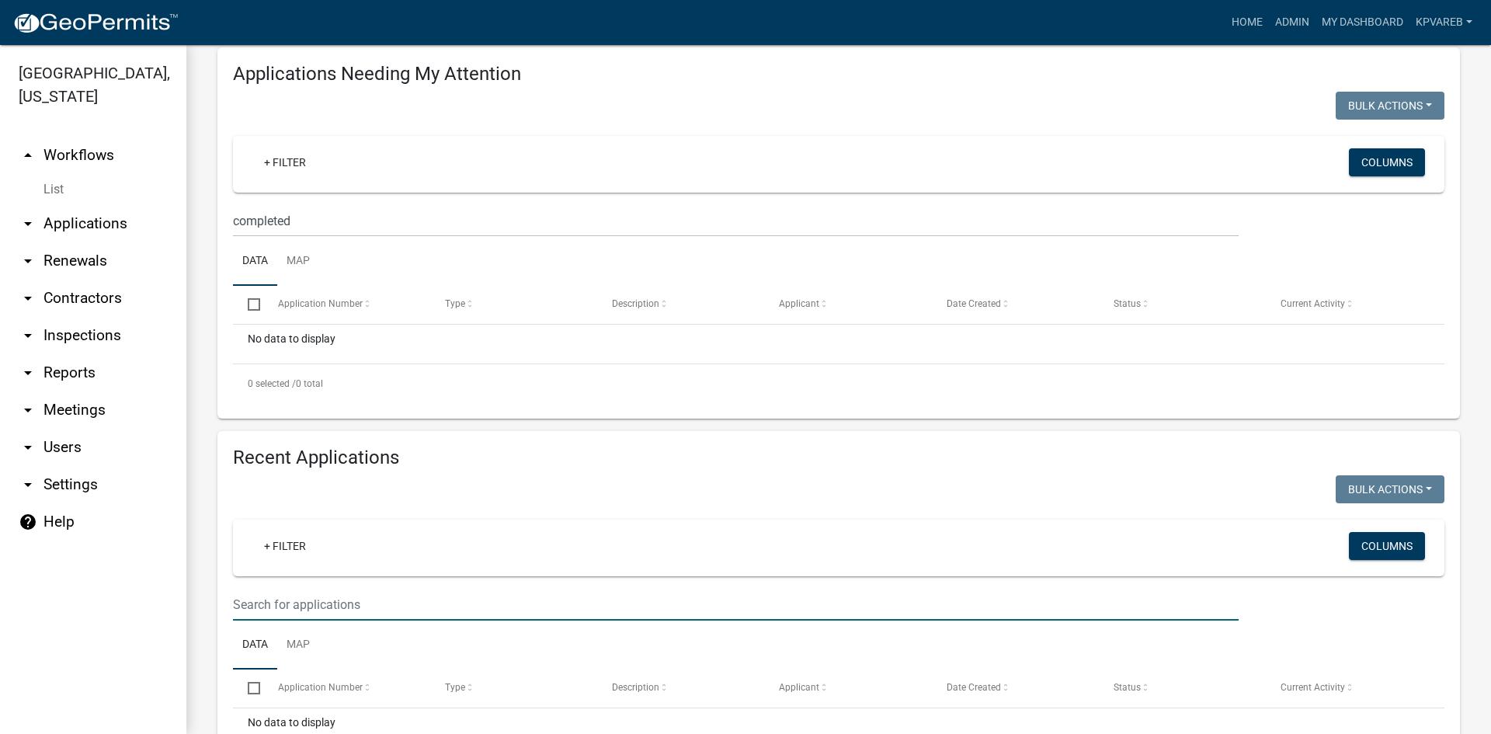
scroll to position [0, 0]
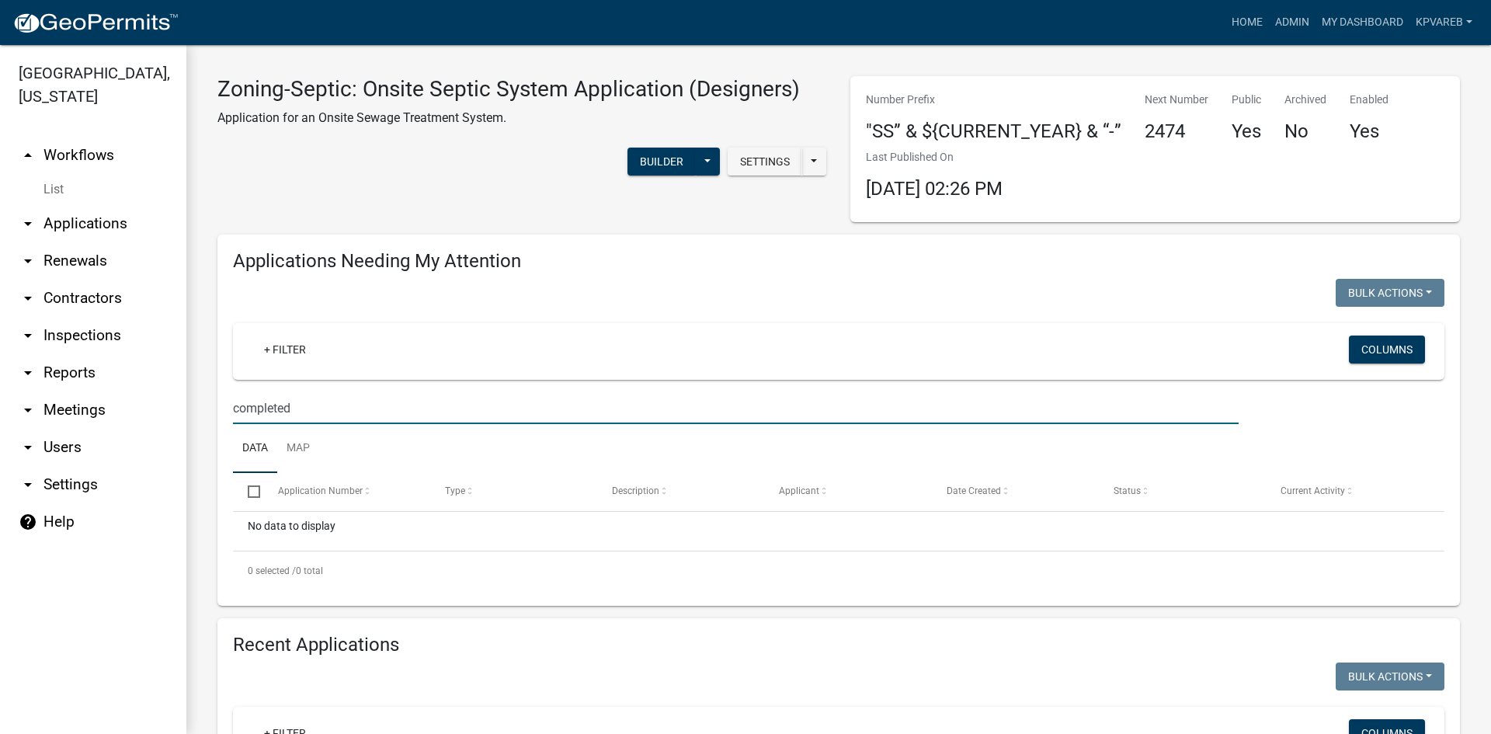
drag, startPoint x: 317, startPoint y: 401, endPoint x: 22, endPoint y: 453, distance: 299.7
click at [16, 455] on div "[GEOGRAPHIC_DATA], [US_STATE] arrow_drop_up Workflows List arrow_drop_down Appl…" at bounding box center [745, 389] width 1491 height 689
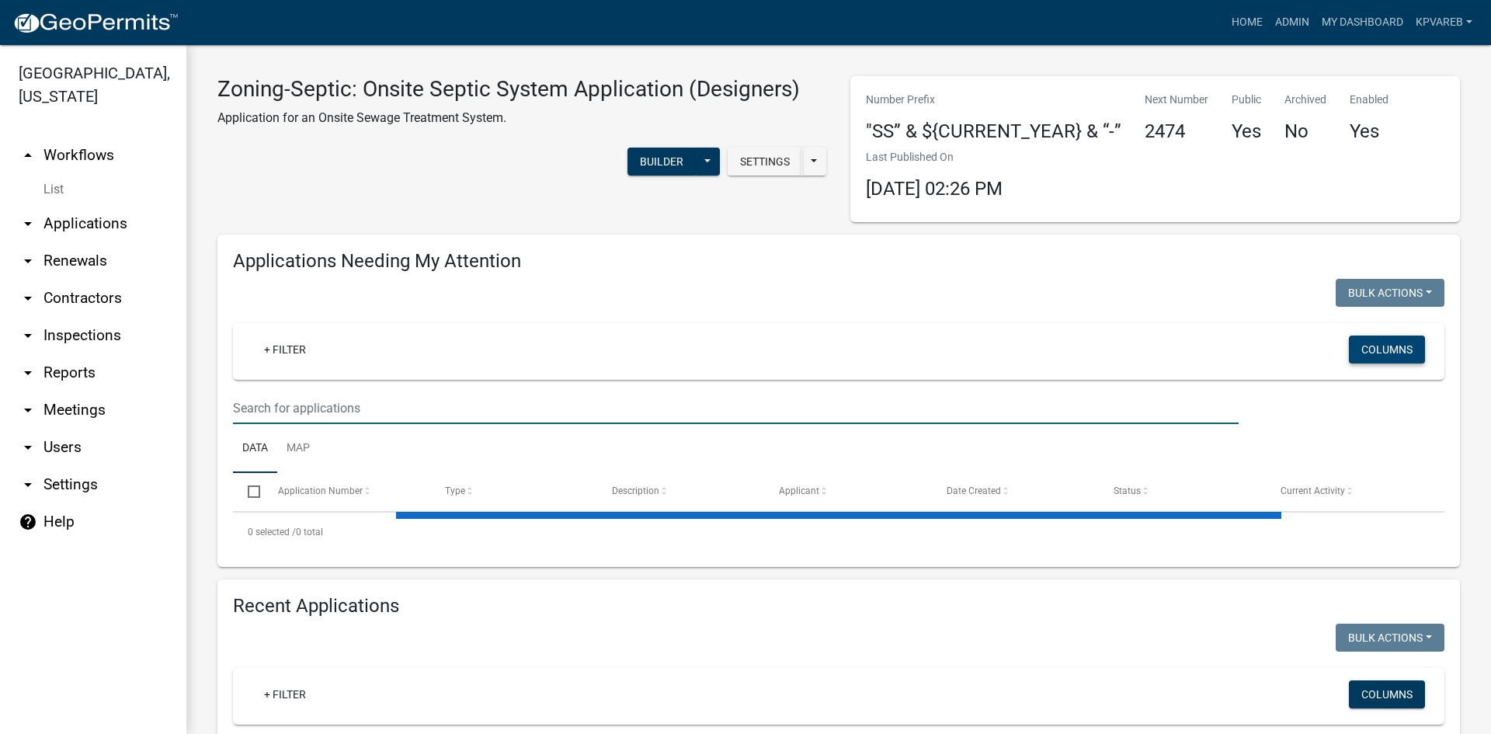
click at [1371, 349] on button "Columns" at bounding box center [1387, 349] width 76 height 28
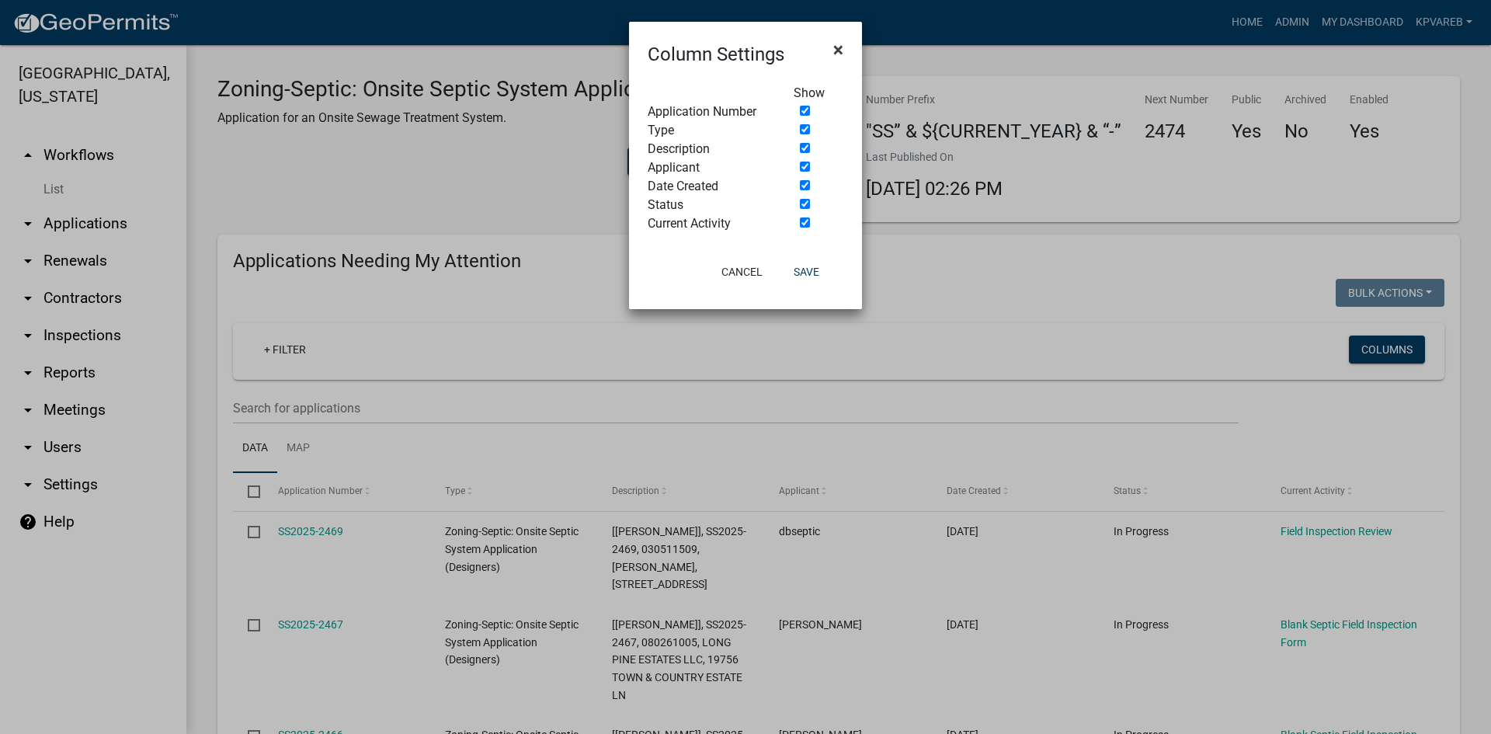
click at [840, 50] on span "×" at bounding box center [838, 50] width 10 height 22
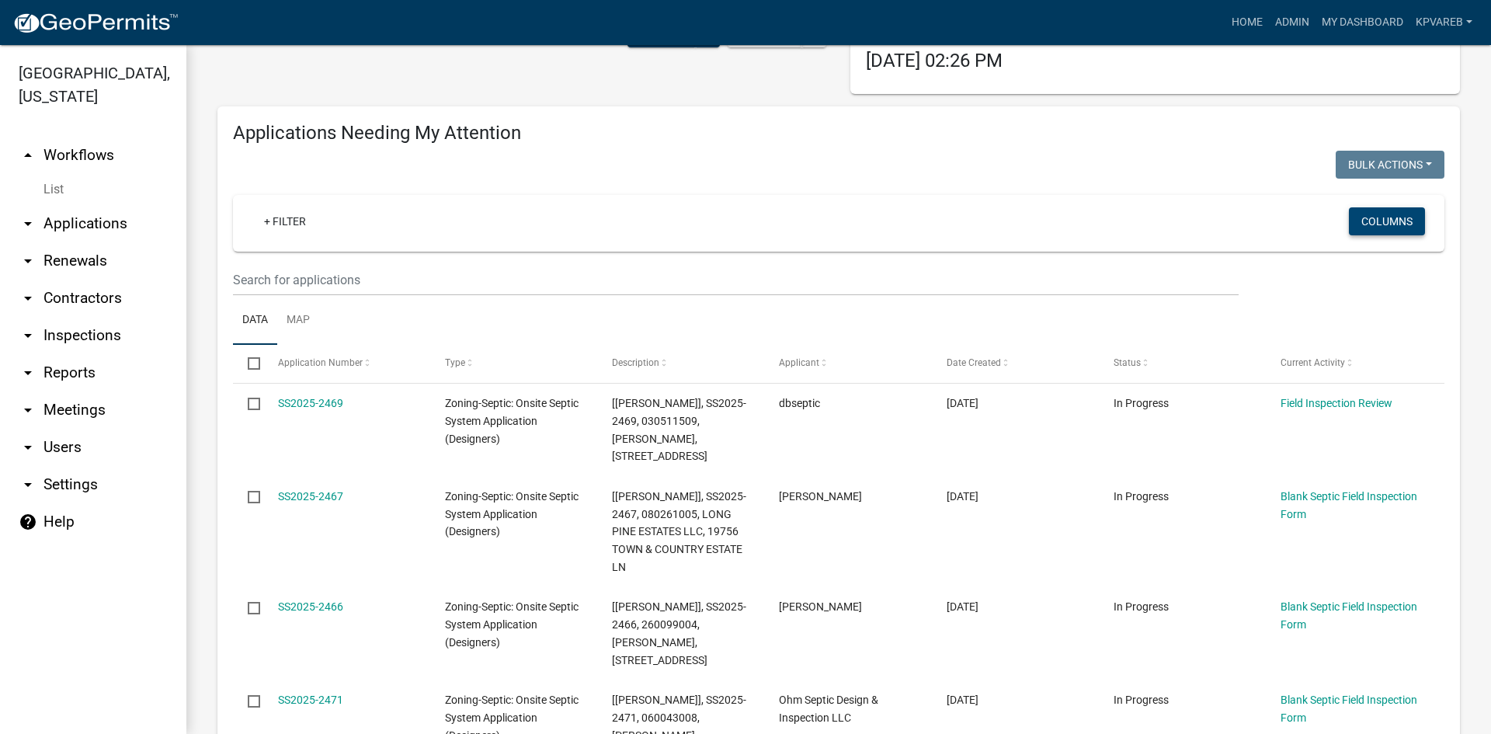
scroll to position [155, 0]
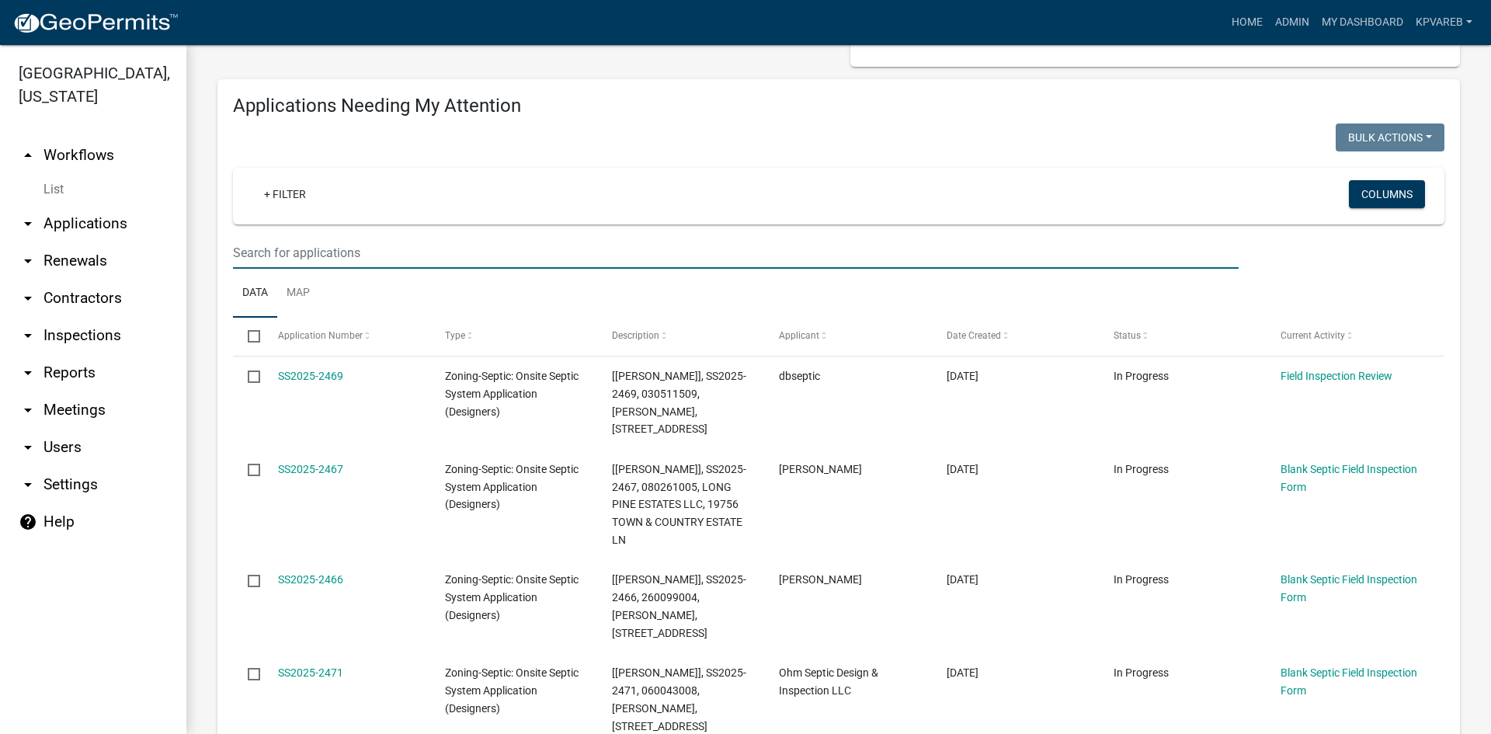
click at [303, 239] on input "text" at bounding box center [735, 253] width 1005 height 32
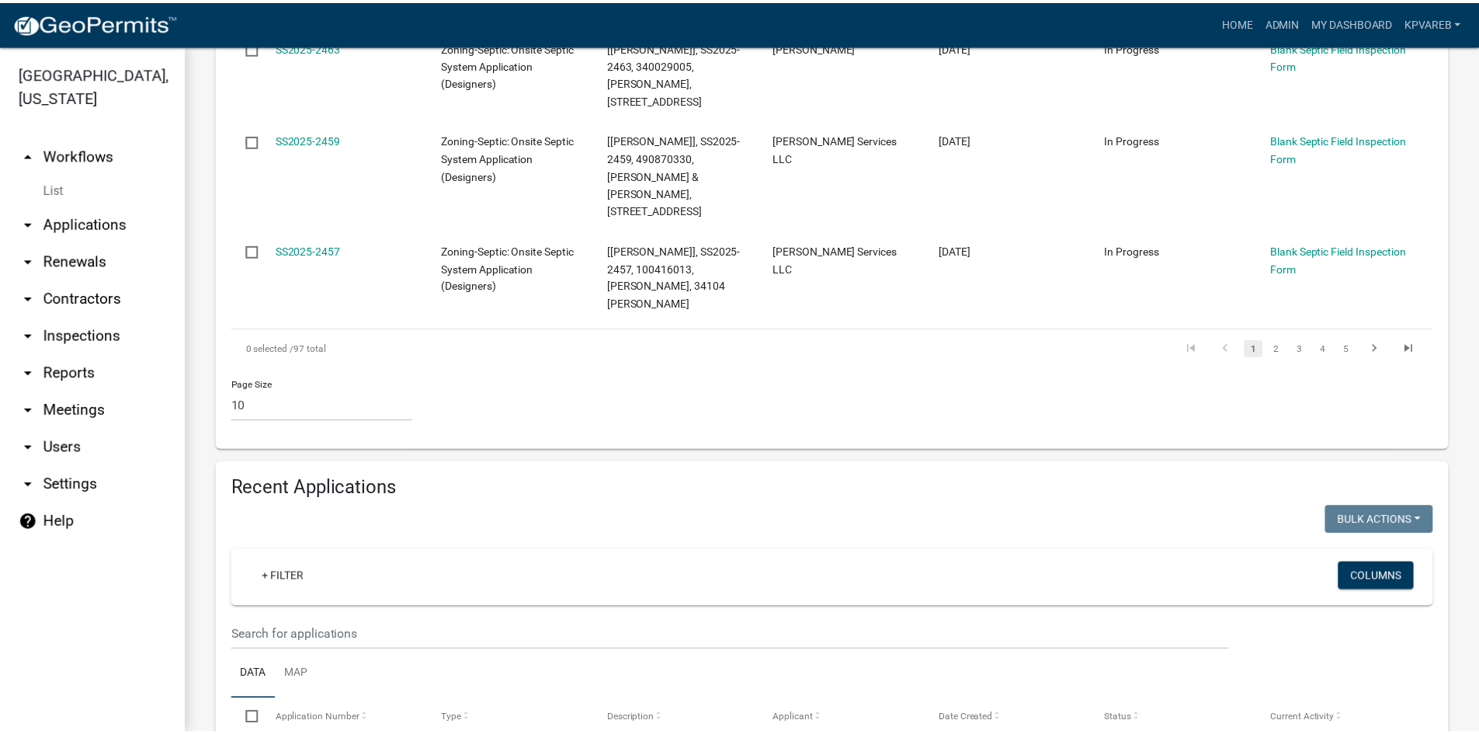
scroll to position [1398, 0]
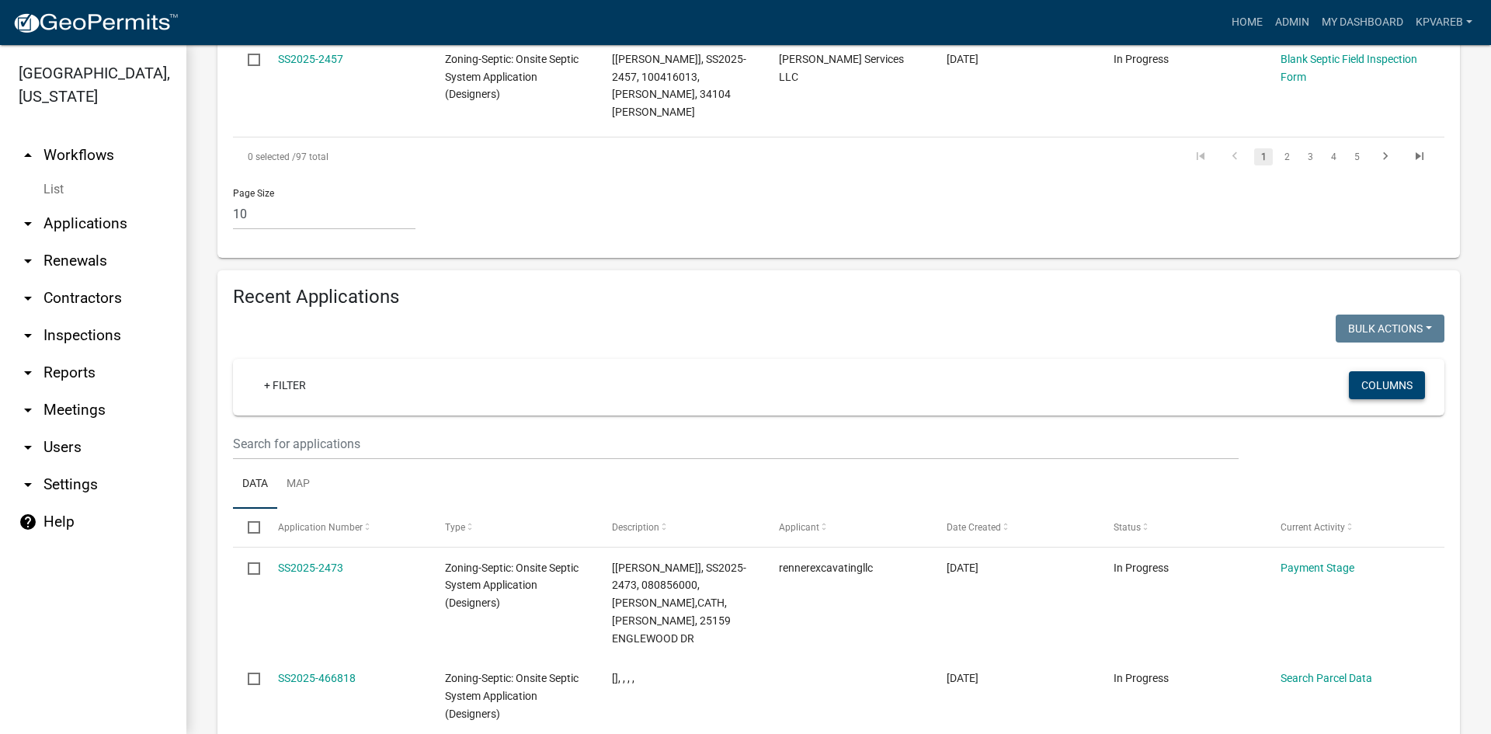
click at [1372, 371] on button "Columns" at bounding box center [1387, 385] width 76 height 28
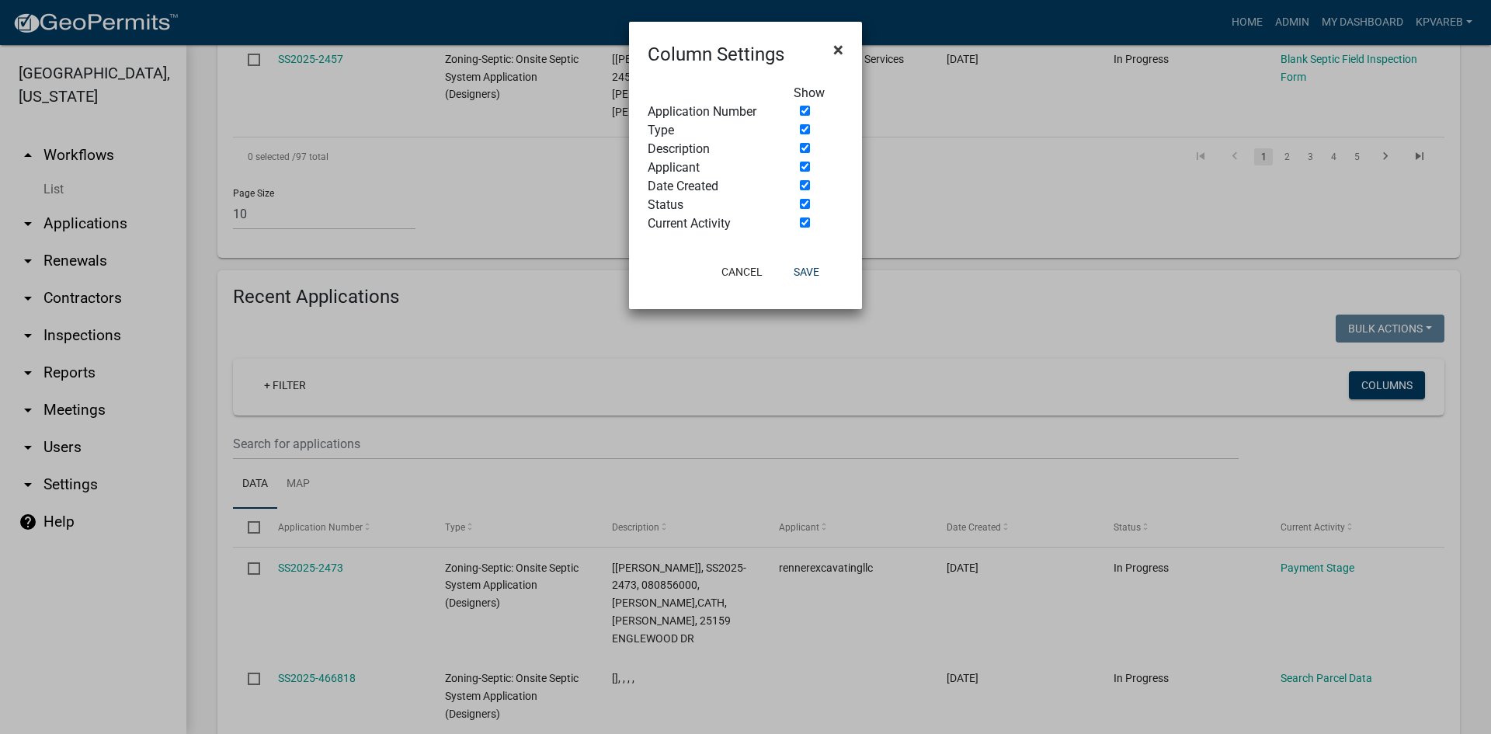
click at [844, 51] on button "×" at bounding box center [838, 49] width 35 height 43
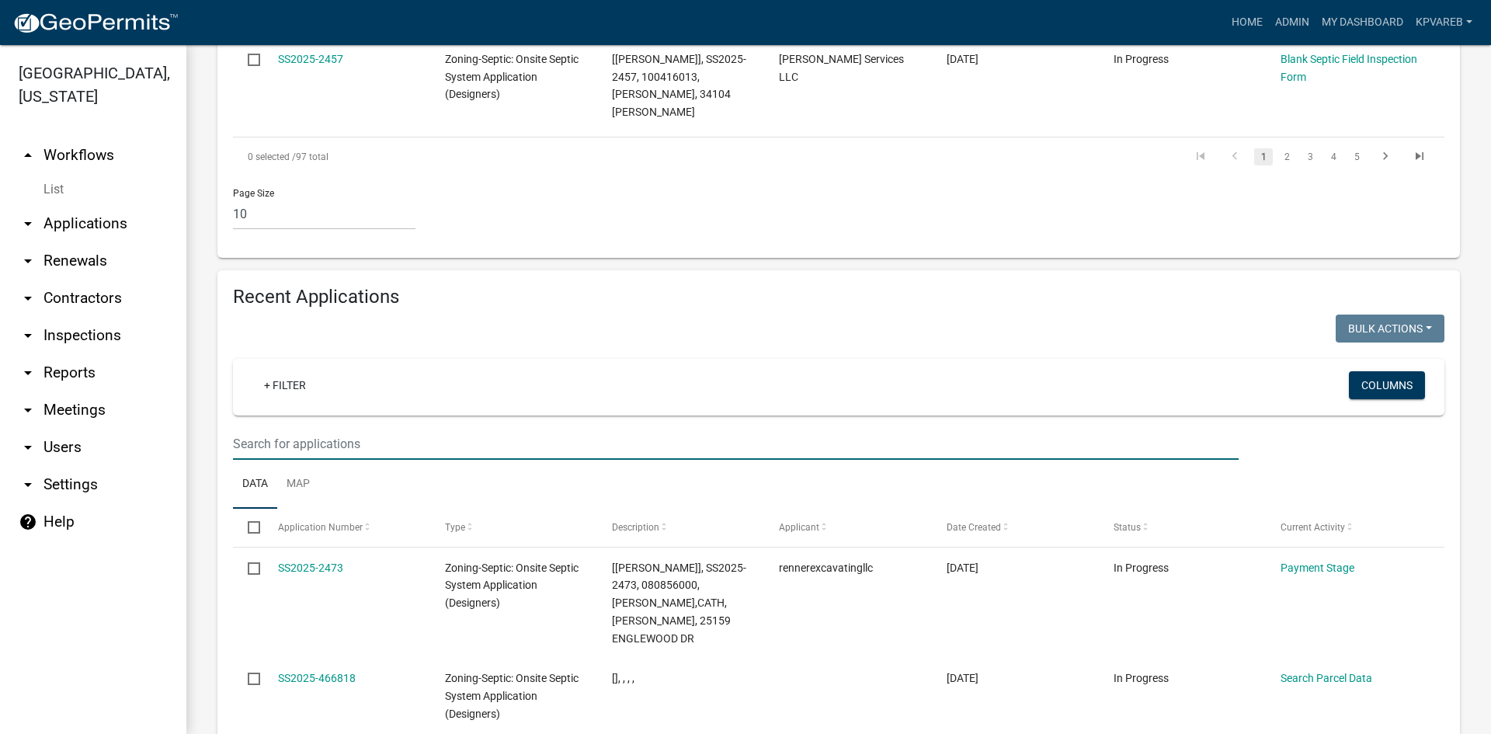
click at [282, 428] on input "text" at bounding box center [735, 444] width 1005 height 32
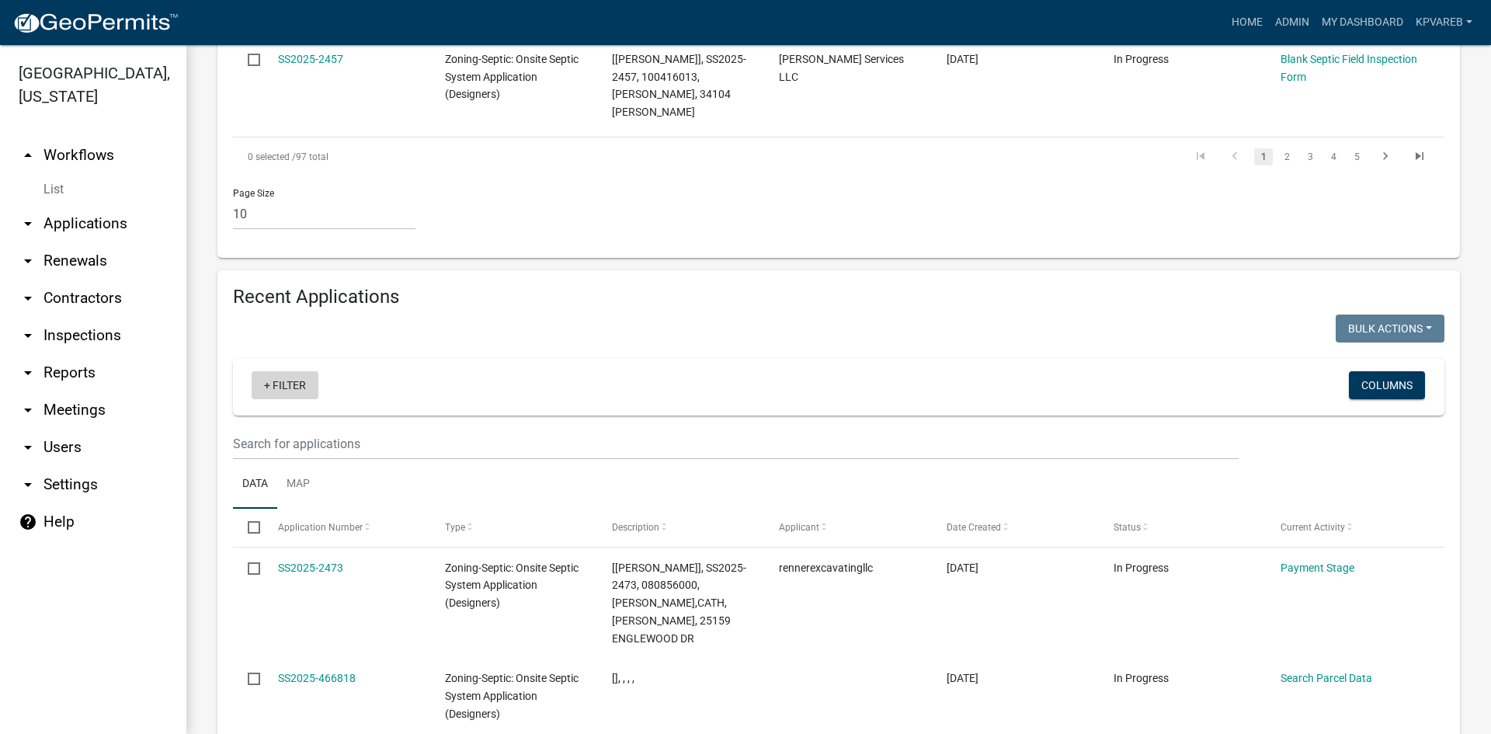
click at [280, 371] on link "+ Filter" at bounding box center [285, 385] width 67 height 28
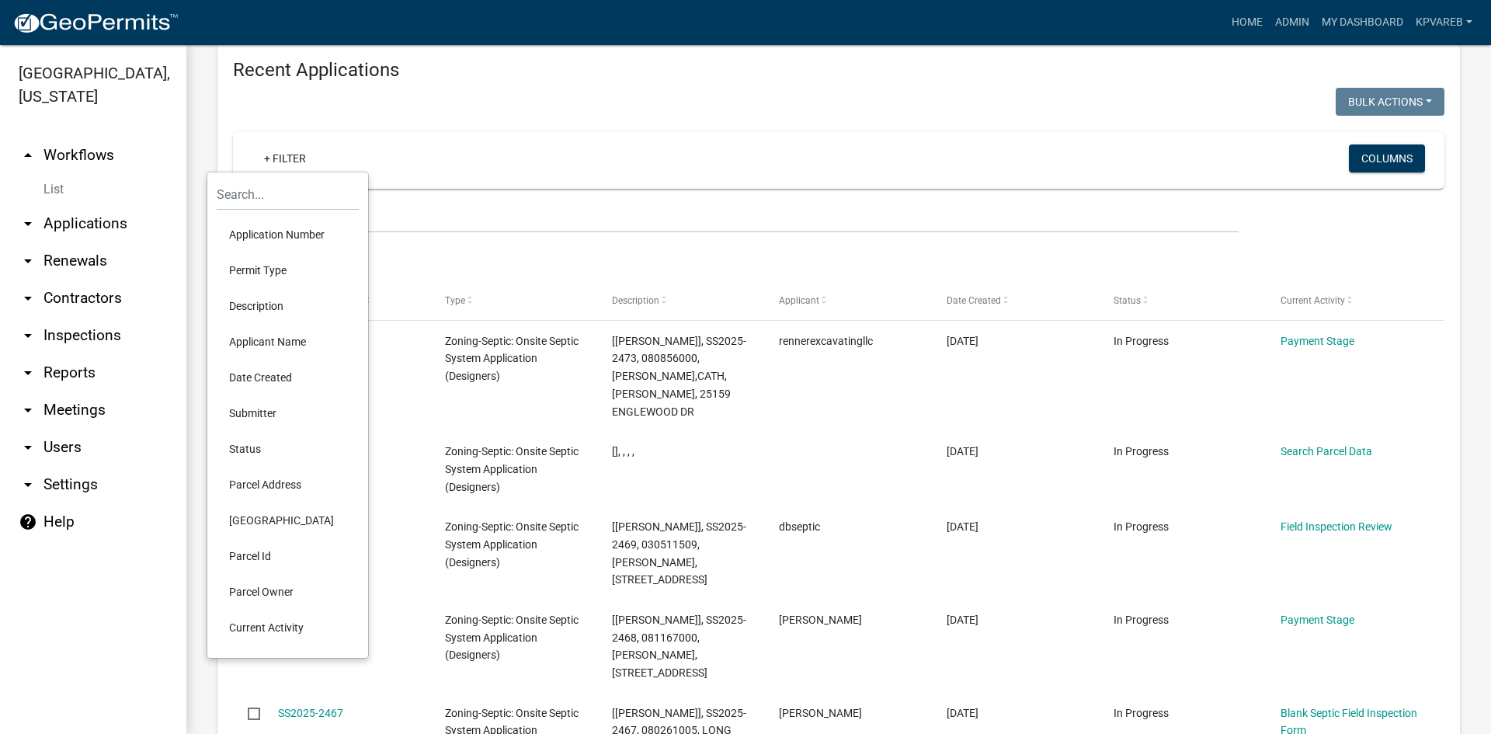
scroll to position [1630, 0]
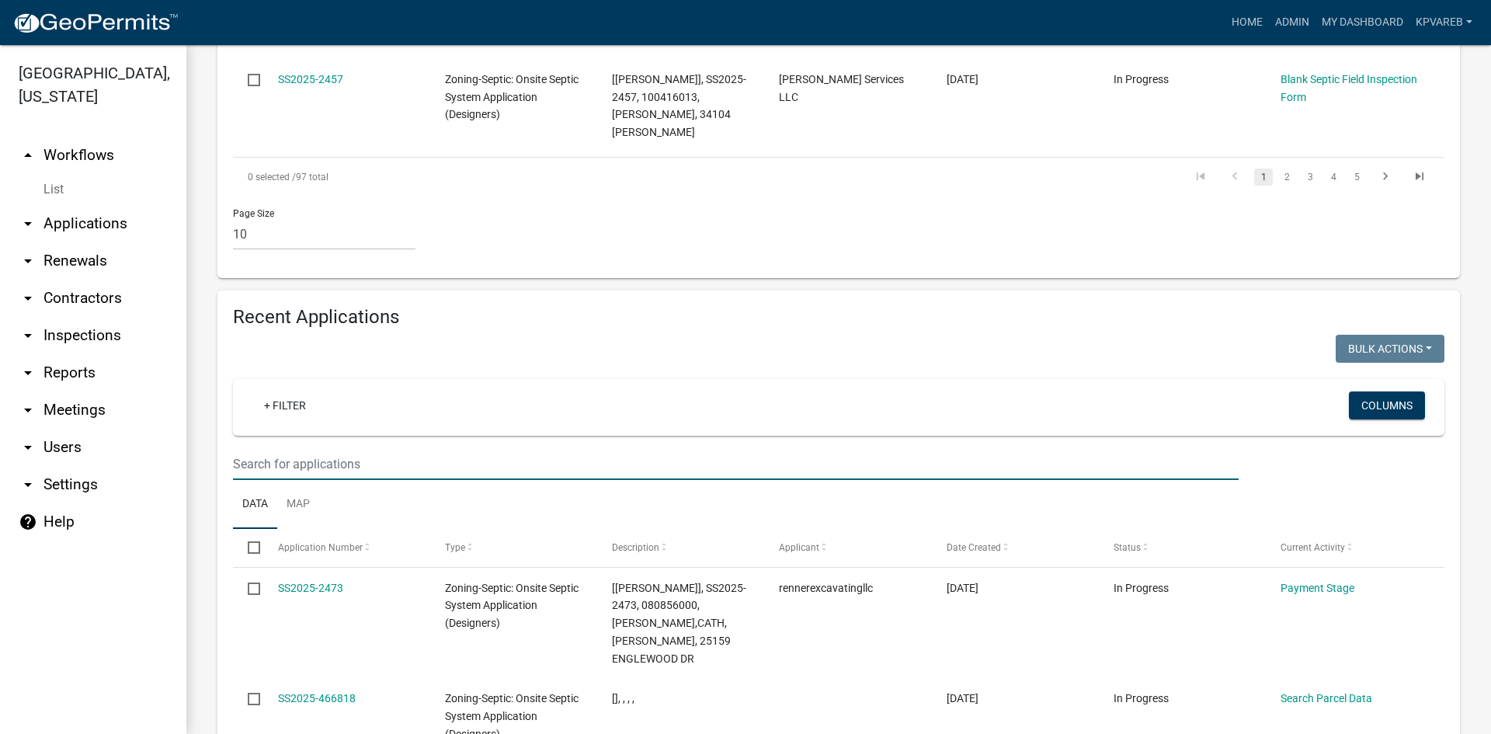
scroll to position [1242, 0]
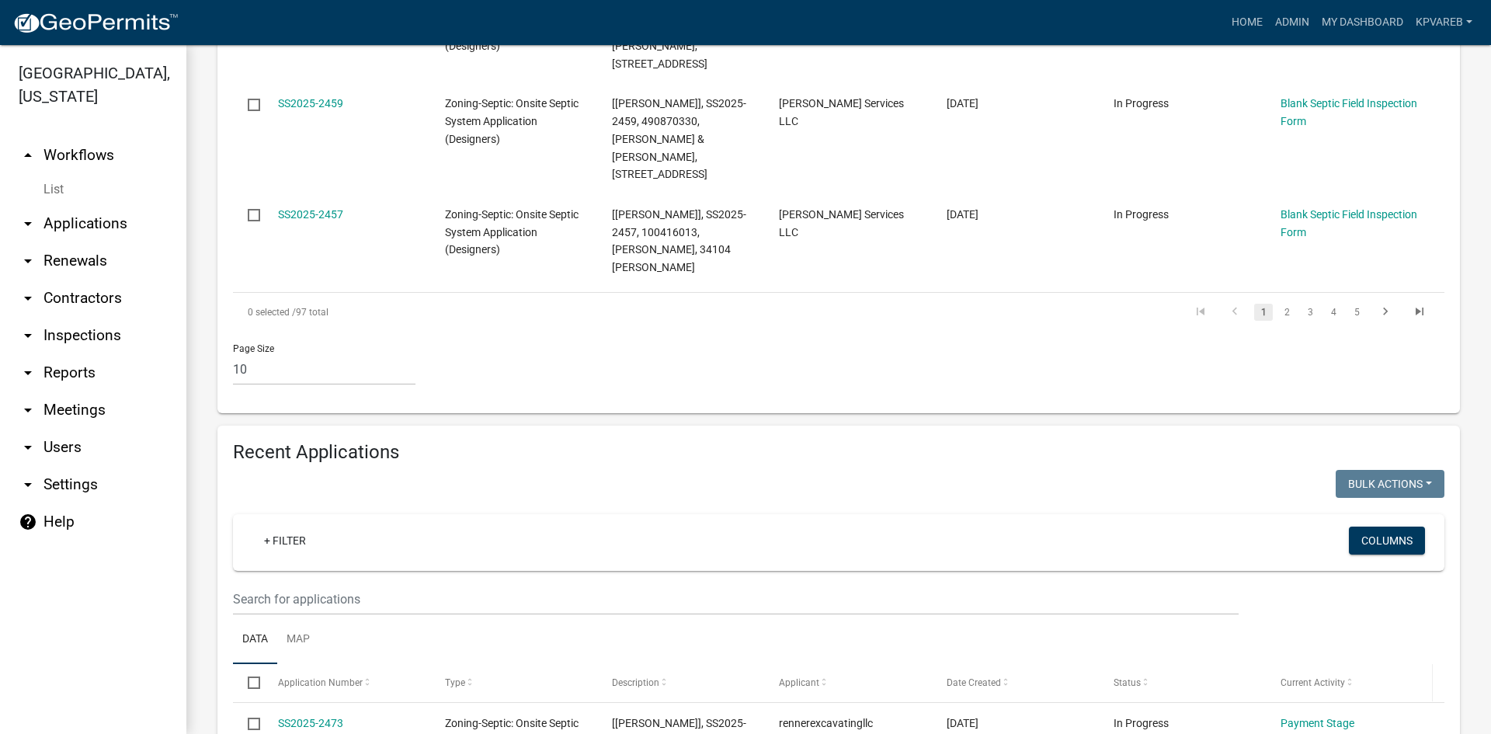
click at [1346, 677] on span at bounding box center [1349, 682] width 9 height 11
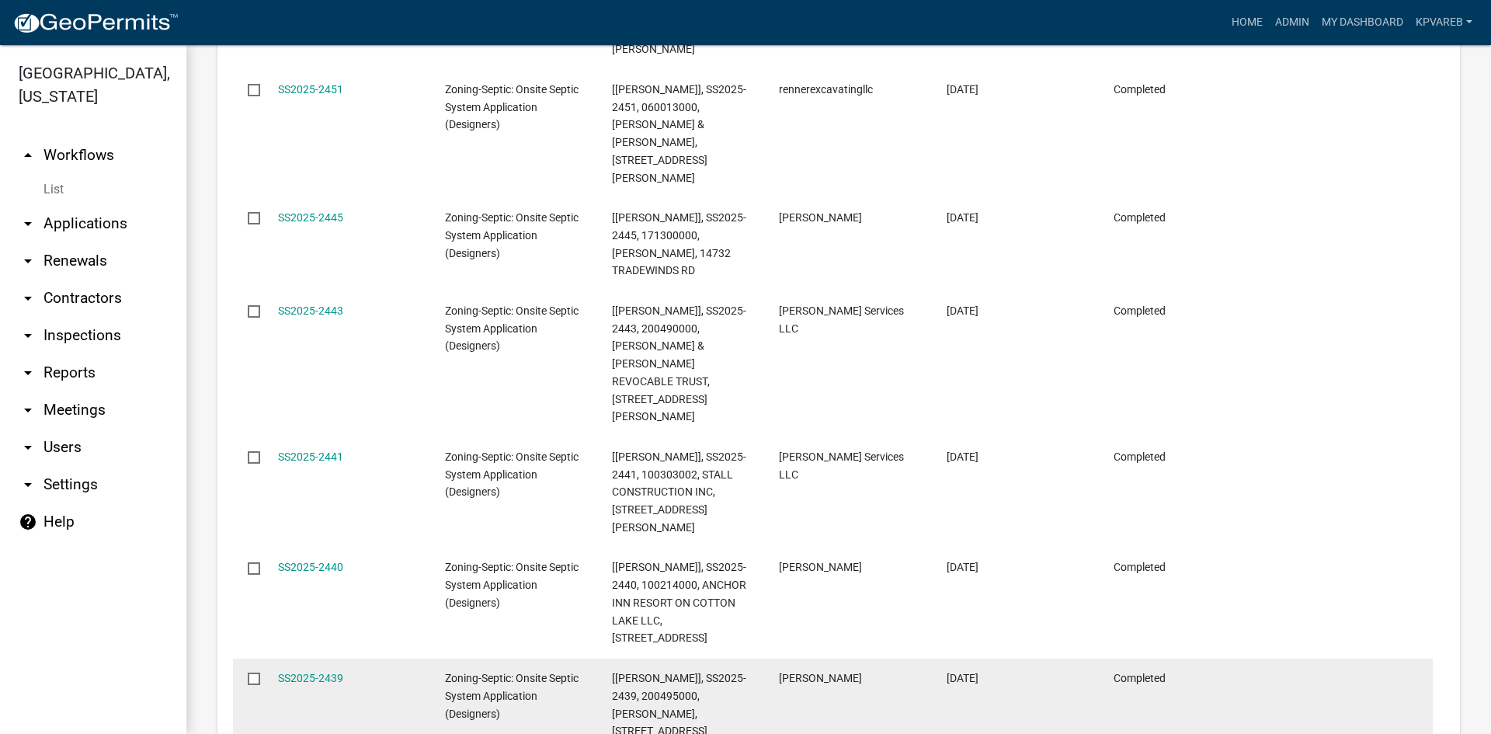
scroll to position [2228, 0]
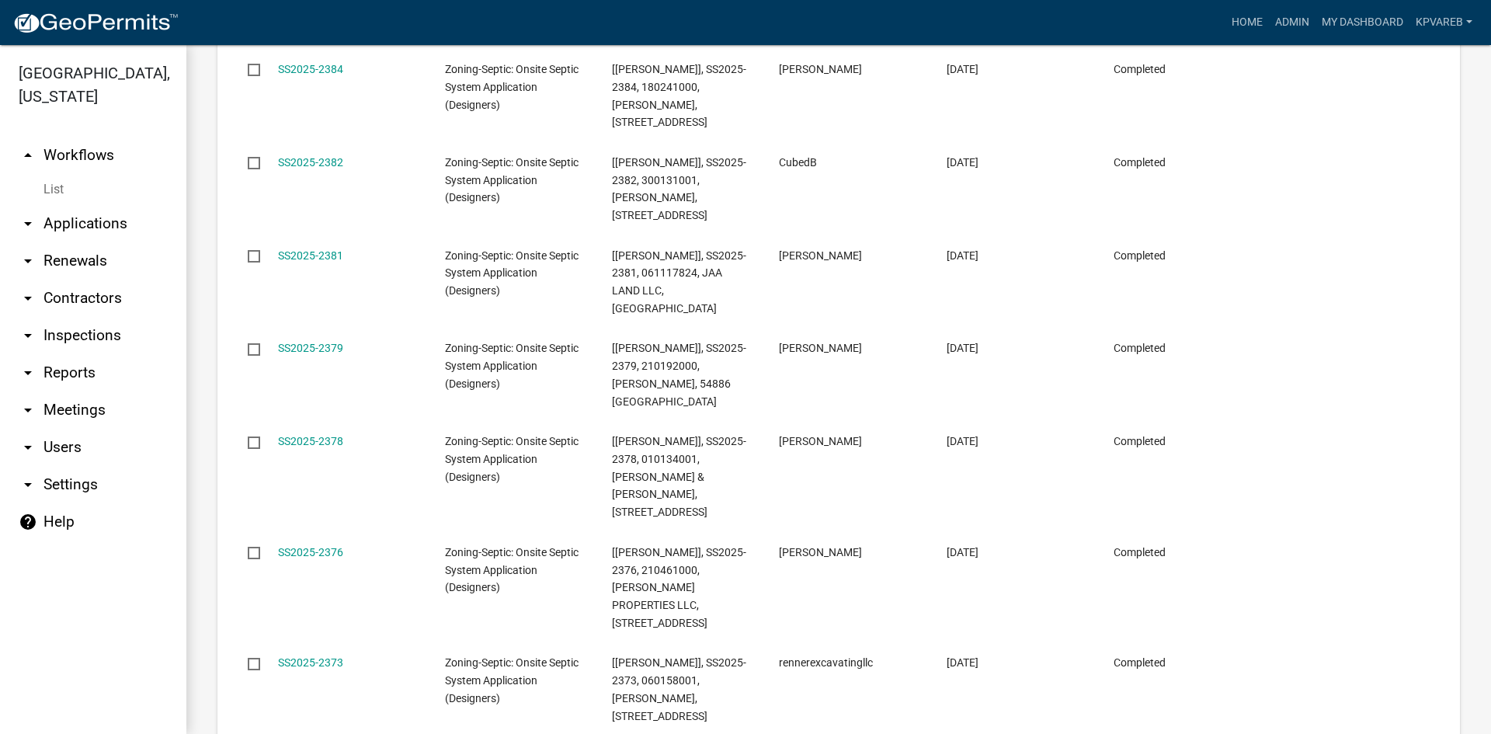
scroll to position [2121, 0]
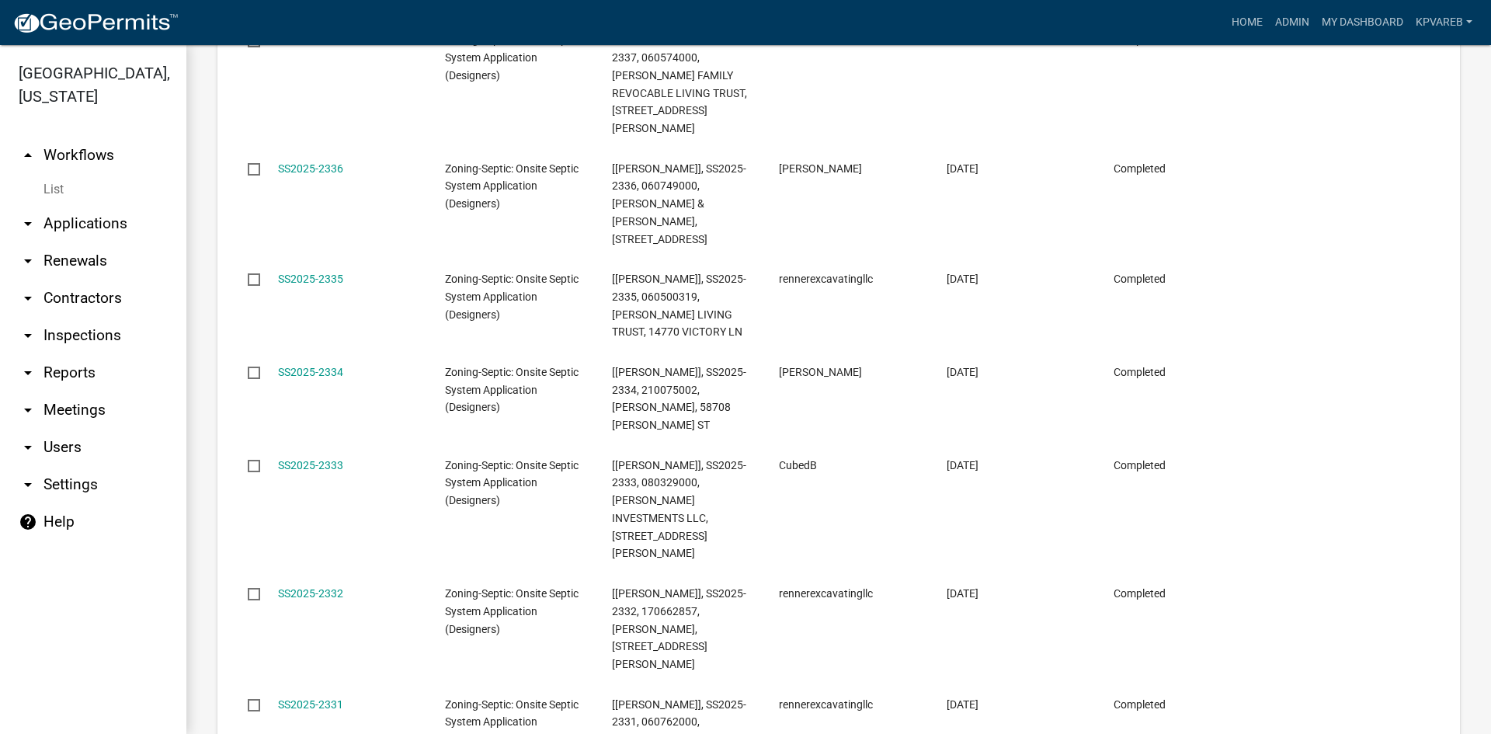
scroll to position [2245, 0]
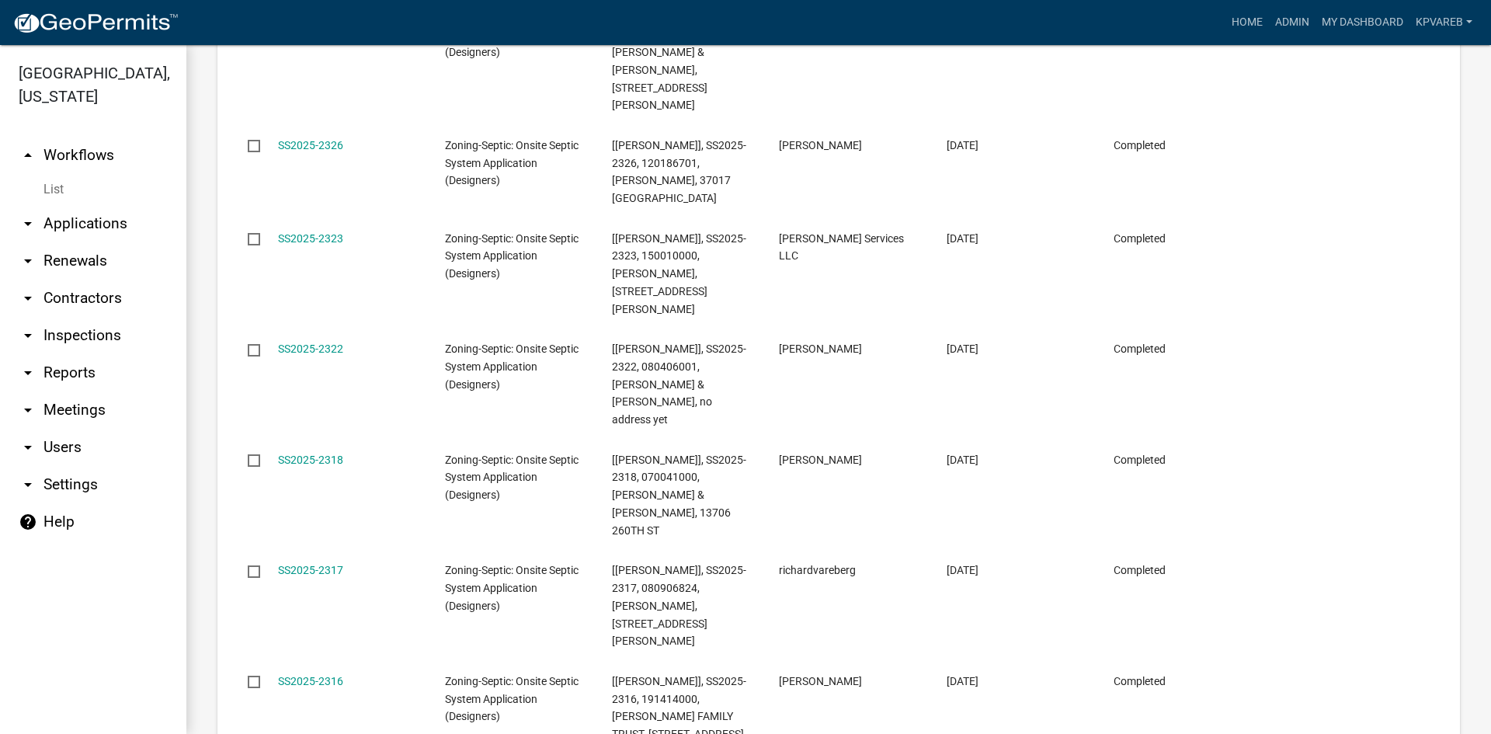
scroll to position [2103, 0]
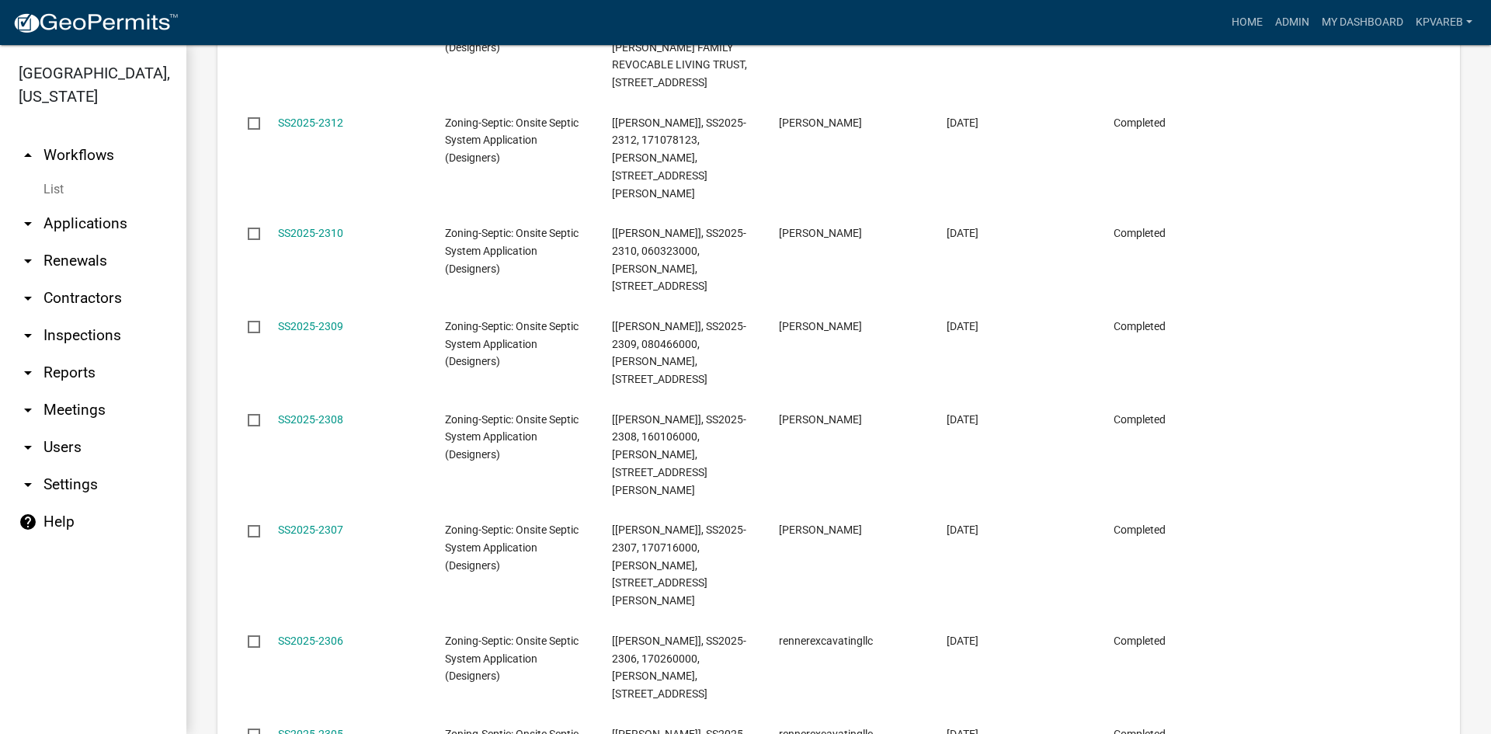
scroll to position [2157, 0]
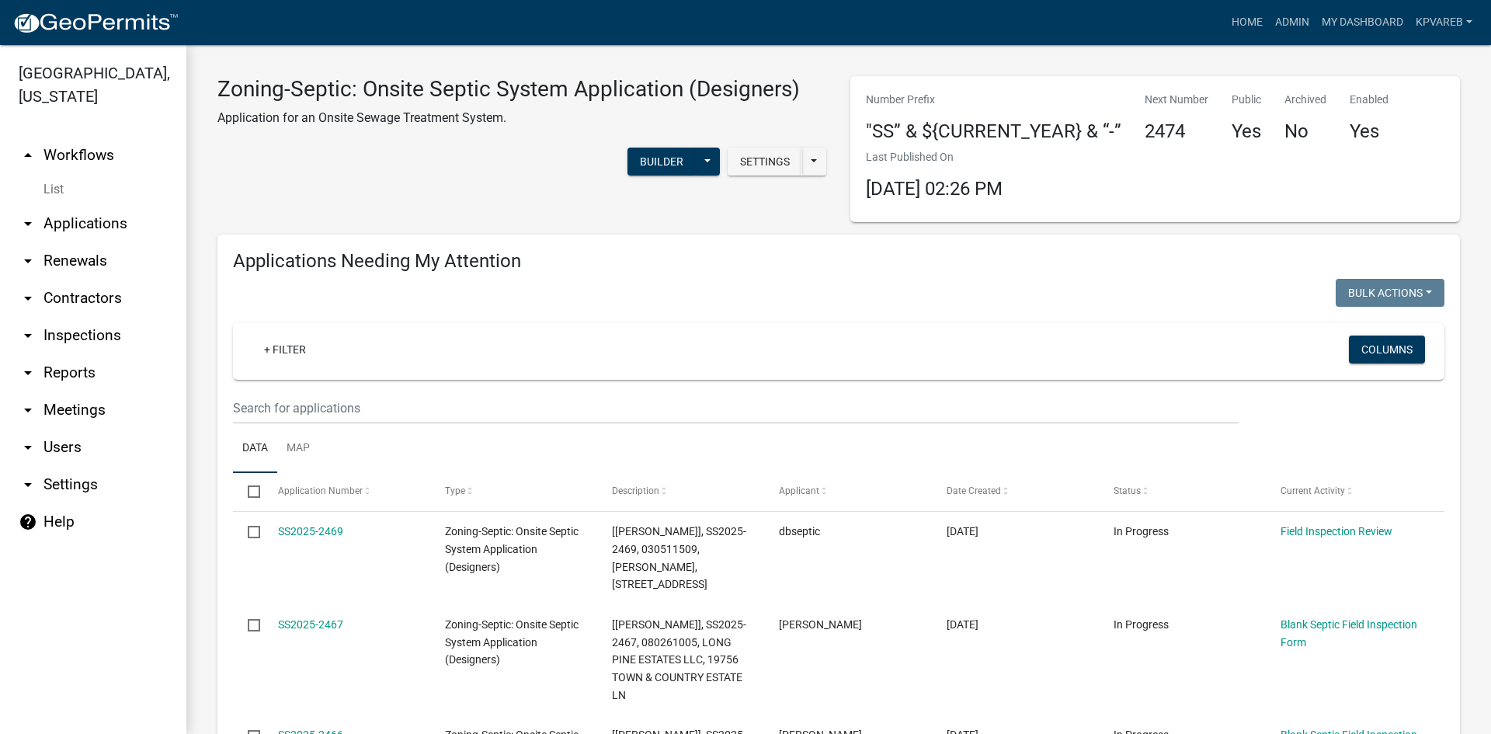
click at [647, 294] on div at bounding box center [529, 295] width 617 height 32
click at [874, 303] on div "Bulk Actions Void Expire Lock Withdraw" at bounding box center [1147, 295] width 617 height 32
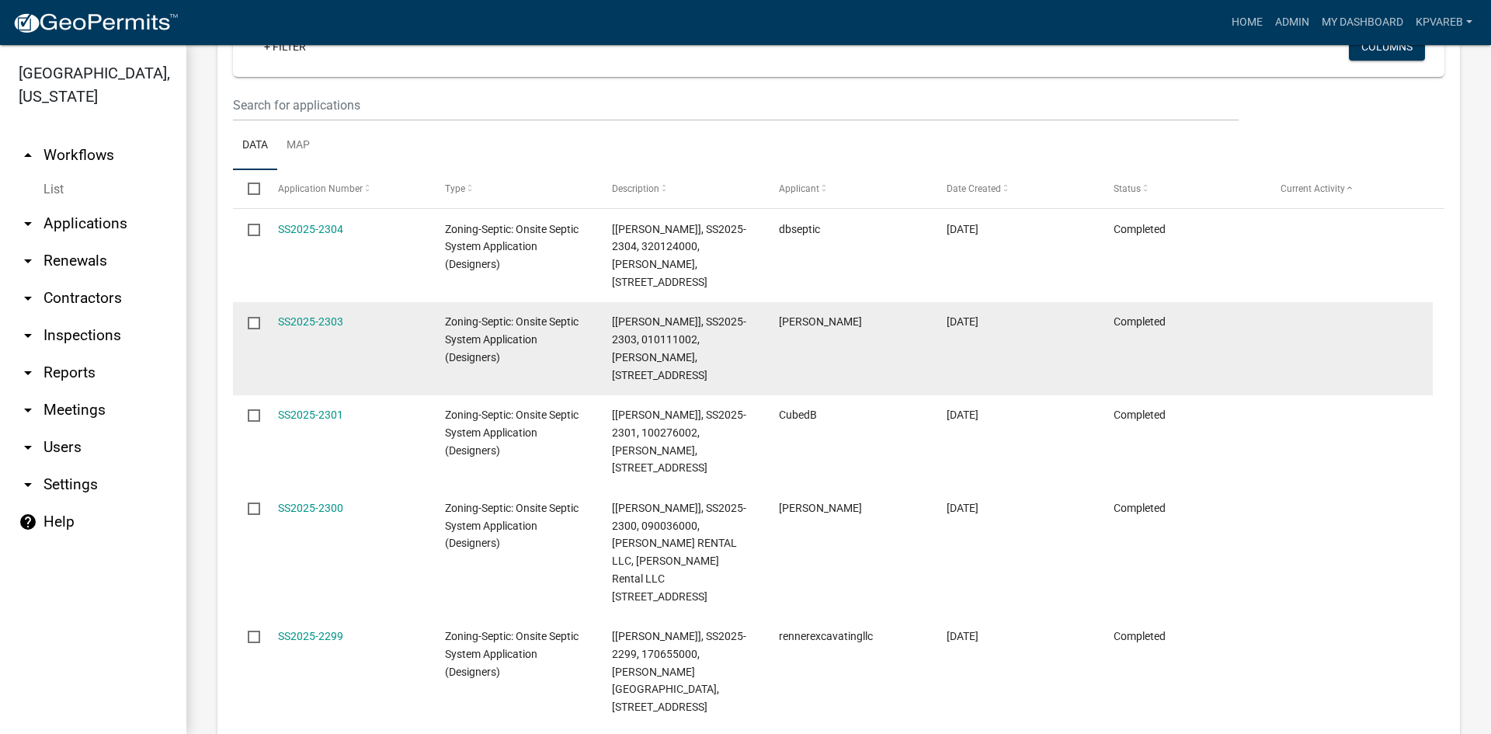
scroll to position [1630, 0]
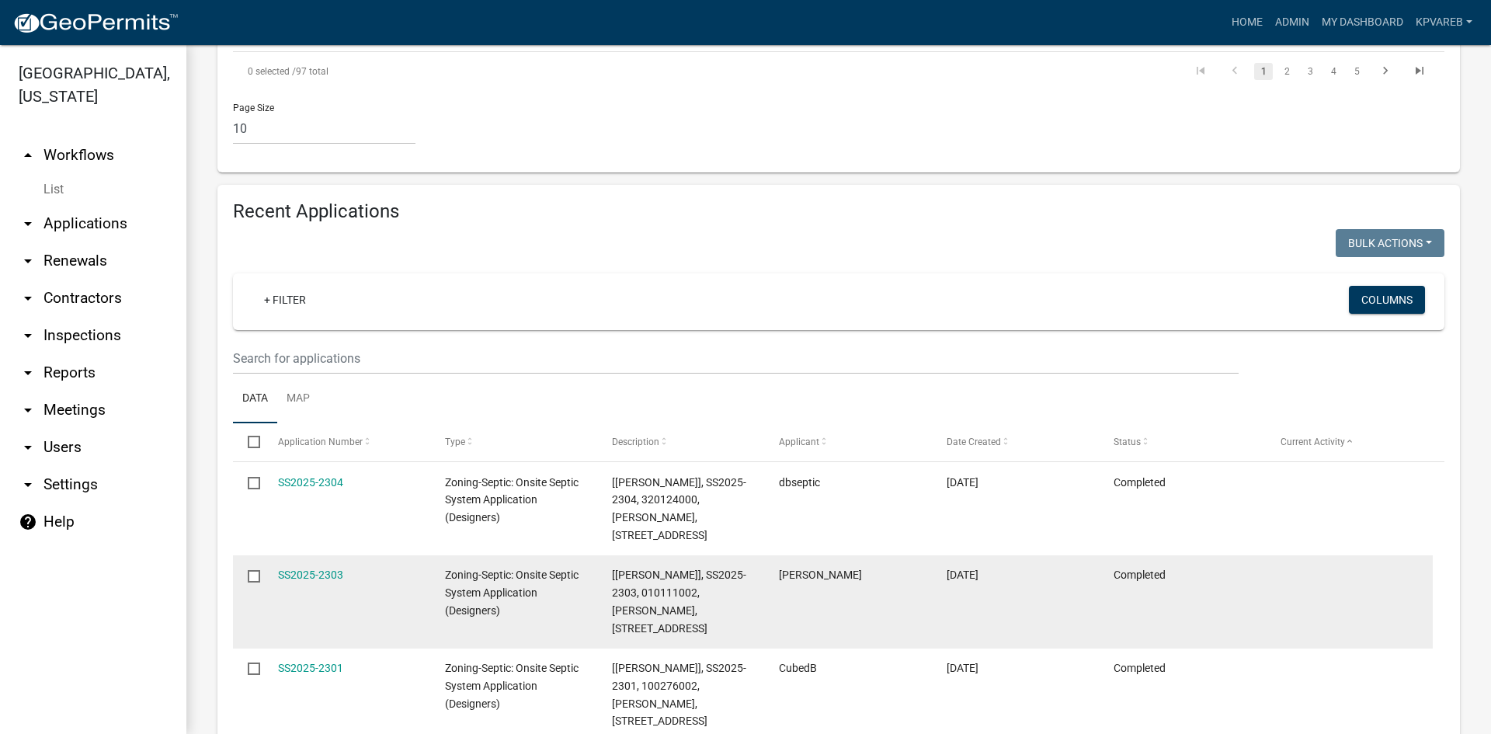
scroll to position [1320, 0]
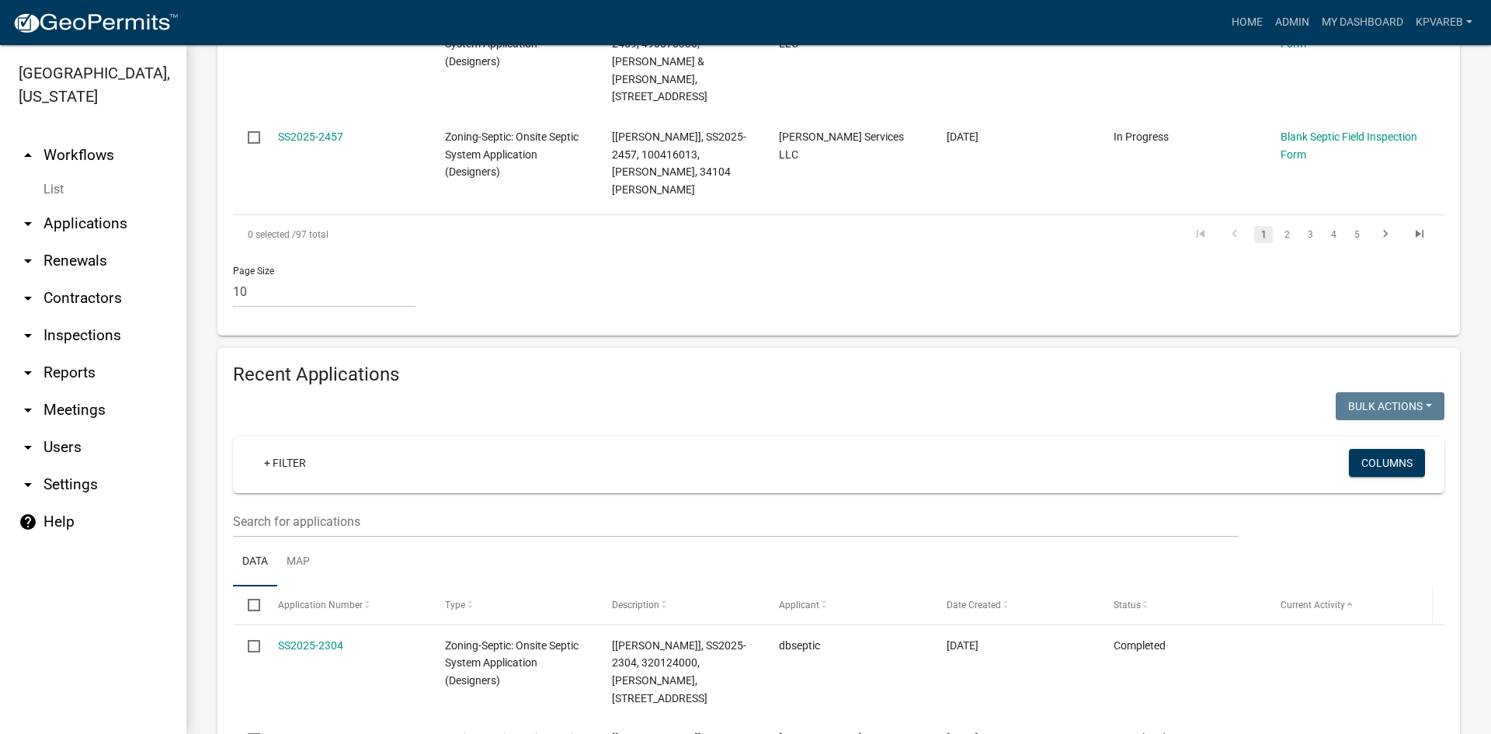
click at [1312, 599] on span "Current Activity" at bounding box center [1312, 604] width 64 height 11
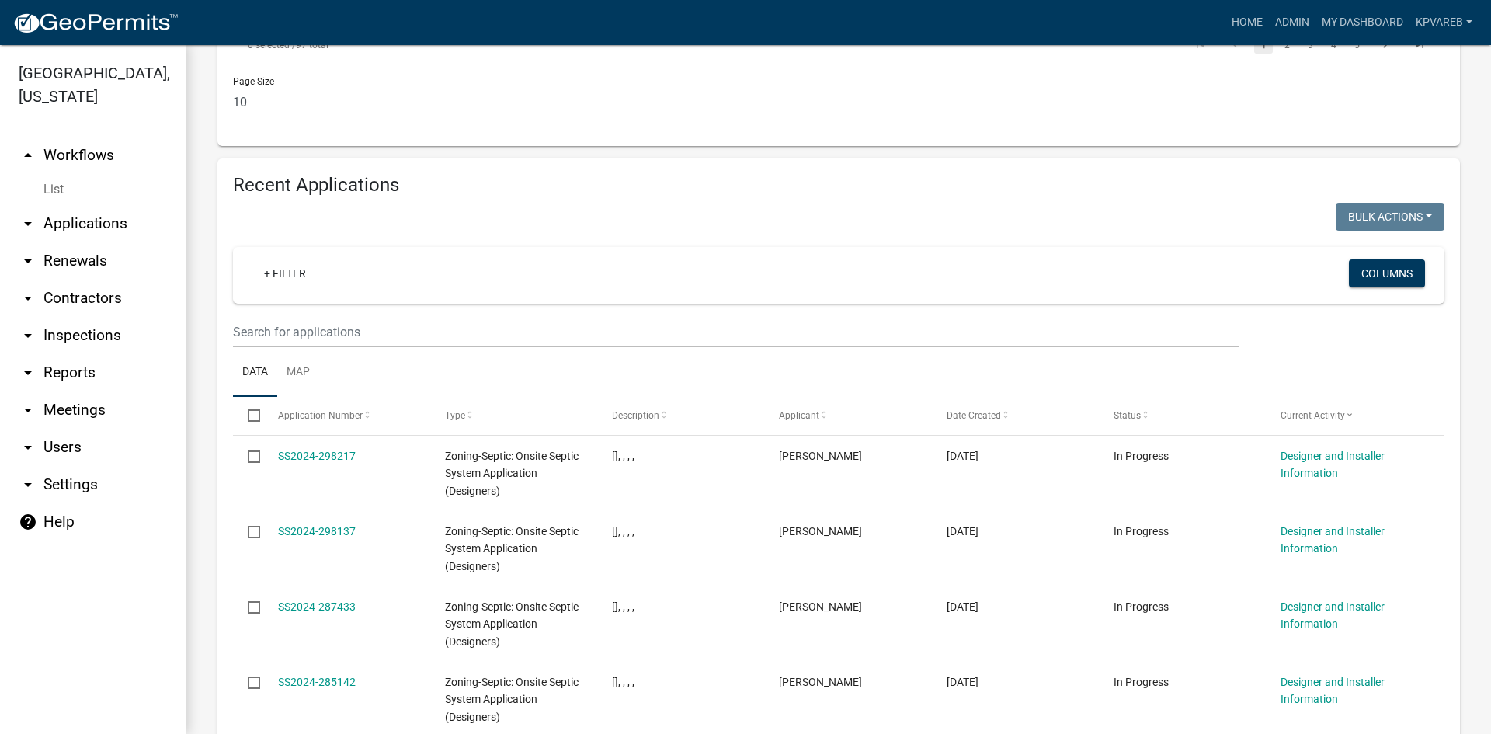
scroll to position [1281, 0]
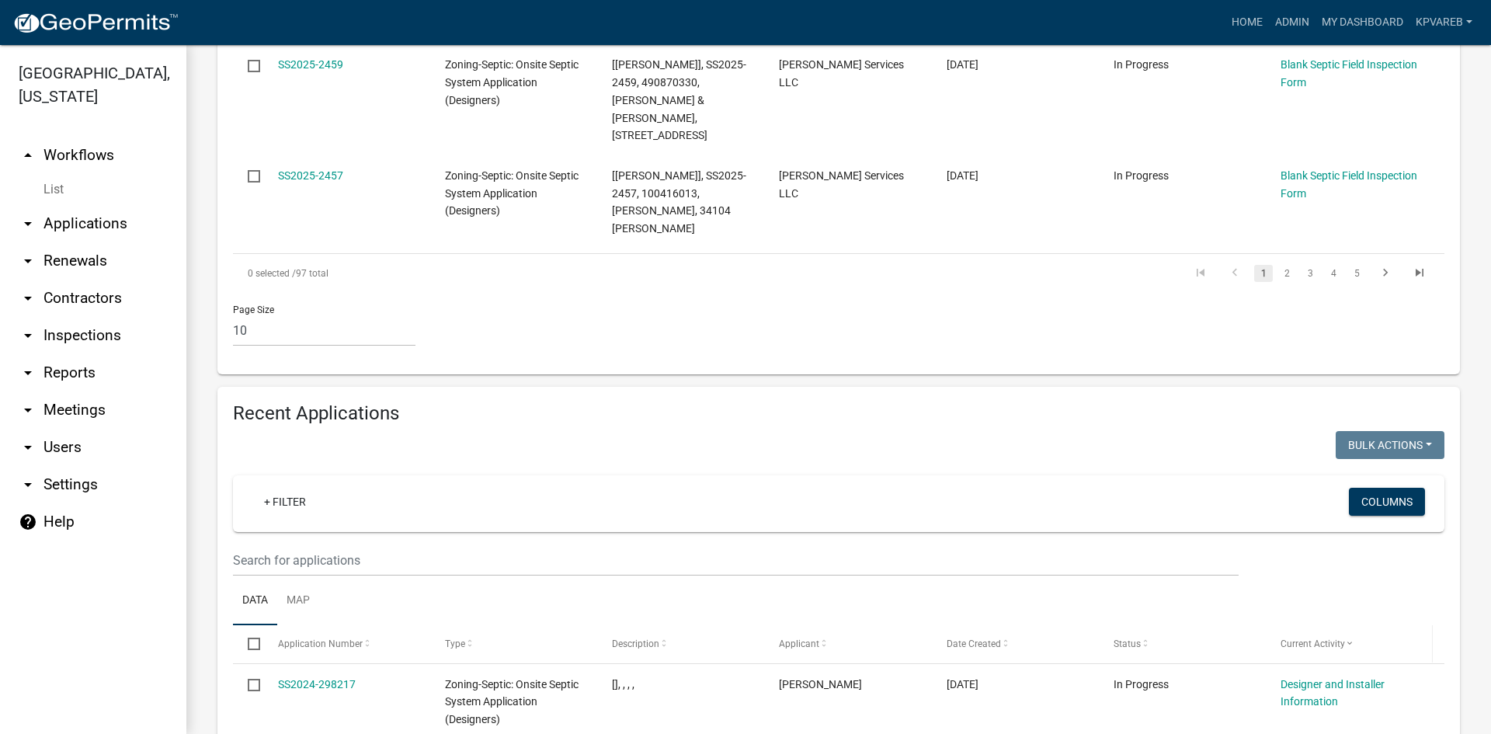
click at [1328, 638] on span "Current Activity" at bounding box center [1312, 643] width 64 height 11
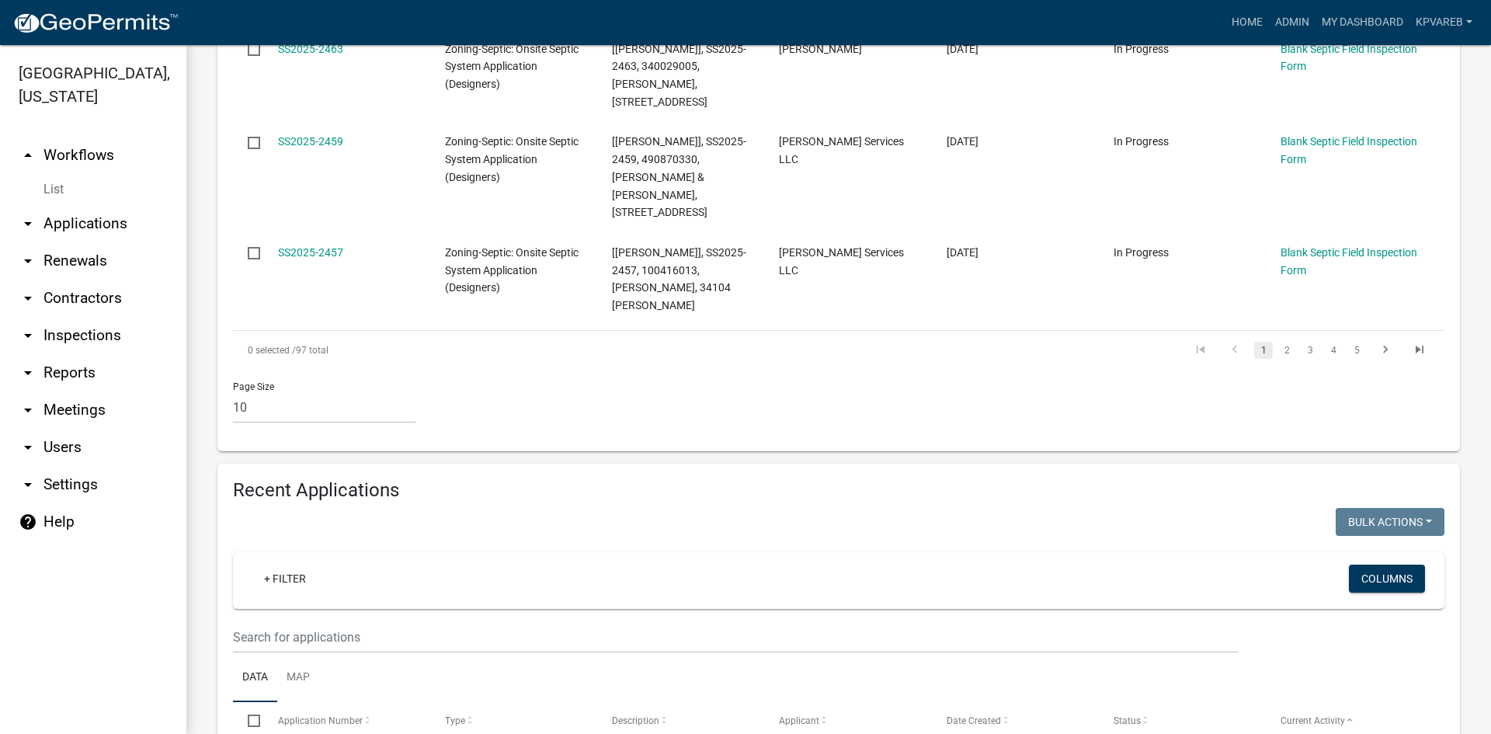
scroll to position [1203, 0]
click at [1323, 716] on span "Current Activity" at bounding box center [1312, 721] width 64 height 11
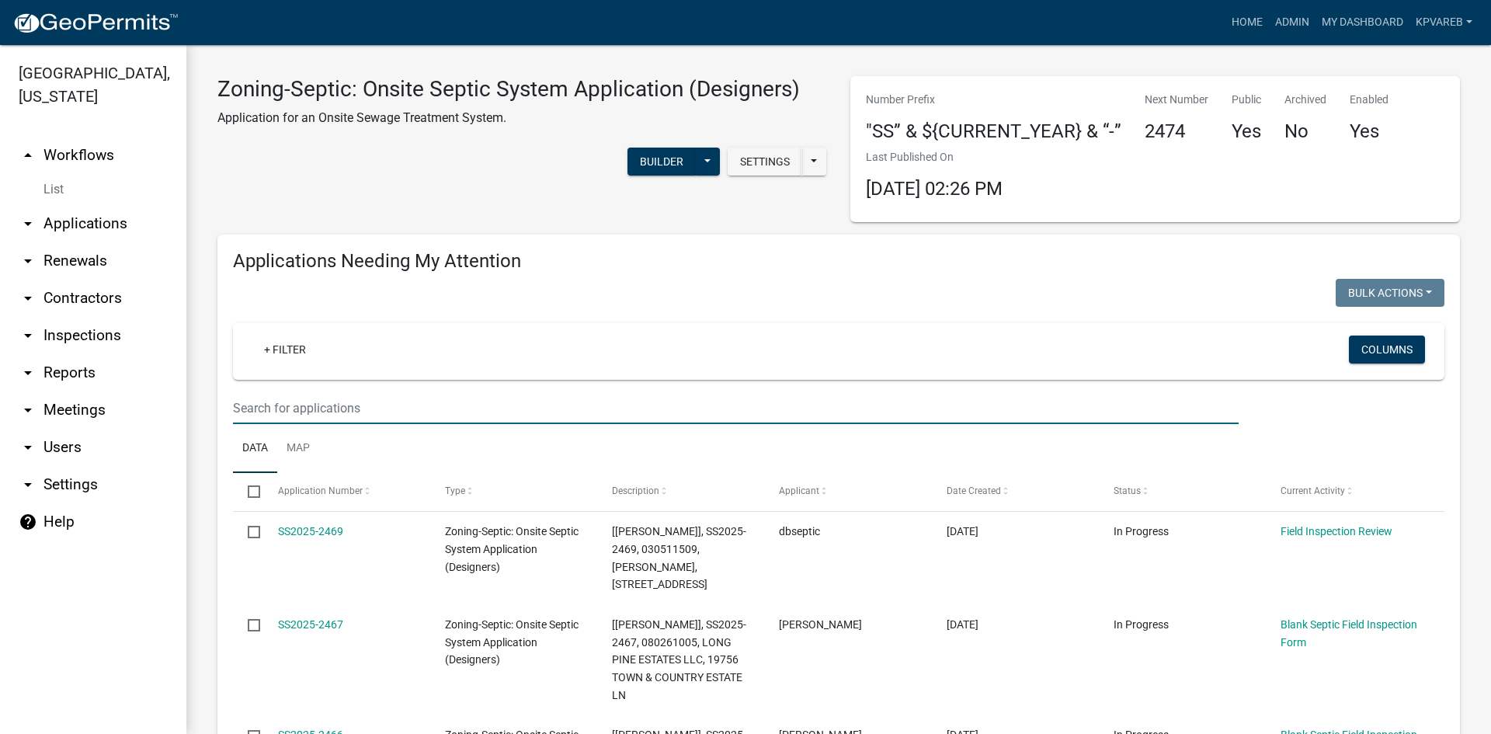
click at [364, 410] on input "text" at bounding box center [735, 408] width 1005 height 32
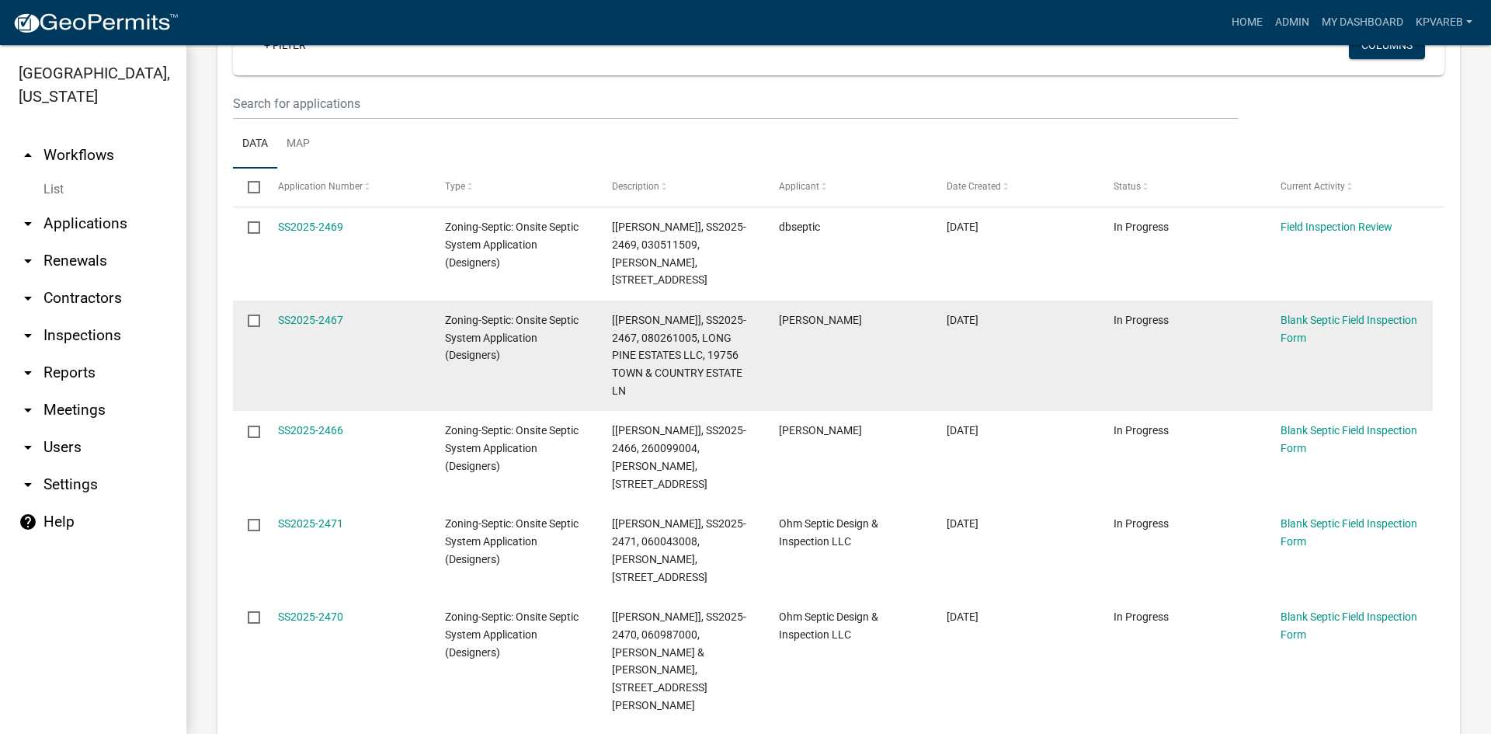
scroll to position [311, 0]
